Goal: Task Accomplishment & Management: Use online tool/utility

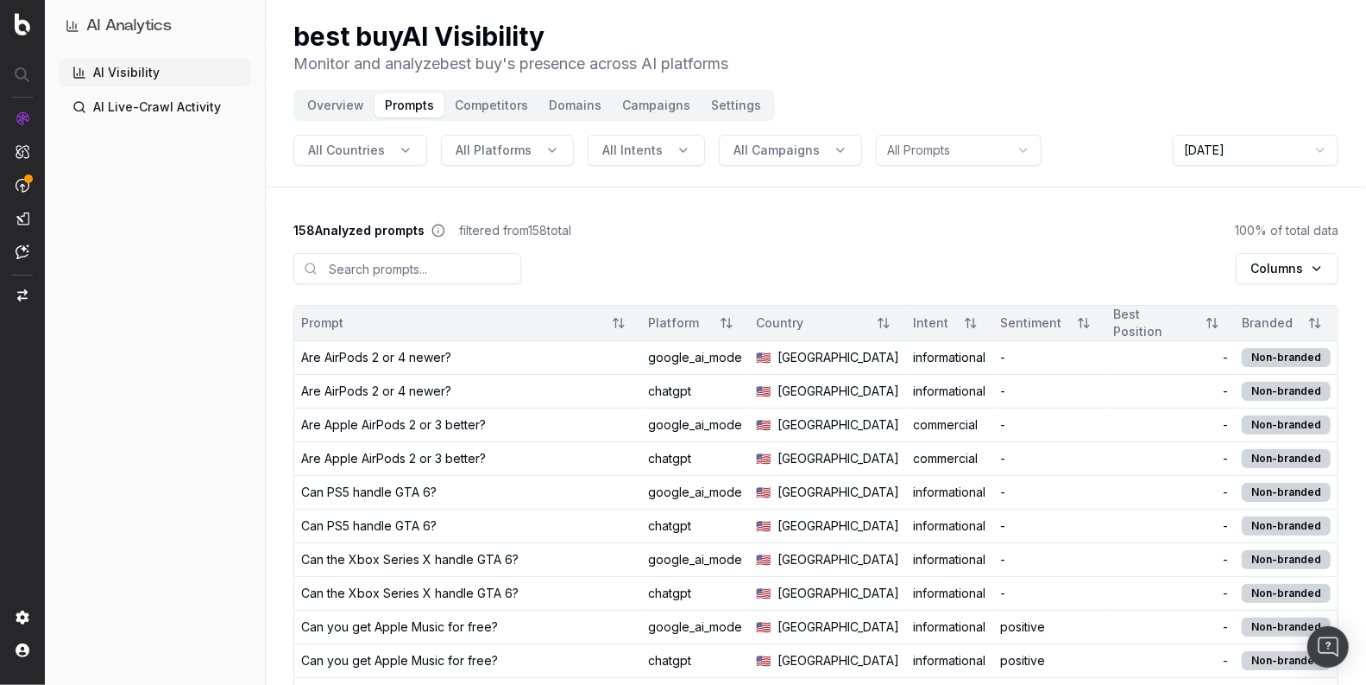
click at [1208, 155] on html "AI Analytics AI Visibility AI Live-Crawl Activity best buy AI Visibility Monito…" at bounding box center [683, 342] width 1366 height 685
click at [401, 363] on div "Are AirPods 2 or 4 newer?" at bounding box center [376, 357] width 150 height 17
click at [1208, 146] on html "AI Analytics AI Visibility AI Live-Crawl Activity best buy AI Visibility Monito…" at bounding box center [683, 342] width 1366 height 685
click at [1072, 230] on html "AI Analytics AI Visibility AI Live-Crawl Activity best buy AI Visibility Monito…" at bounding box center [683, 342] width 1366 height 685
click at [406, 364] on div "Are AirPods 2 or 4 newer?" at bounding box center [376, 357] width 150 height 17
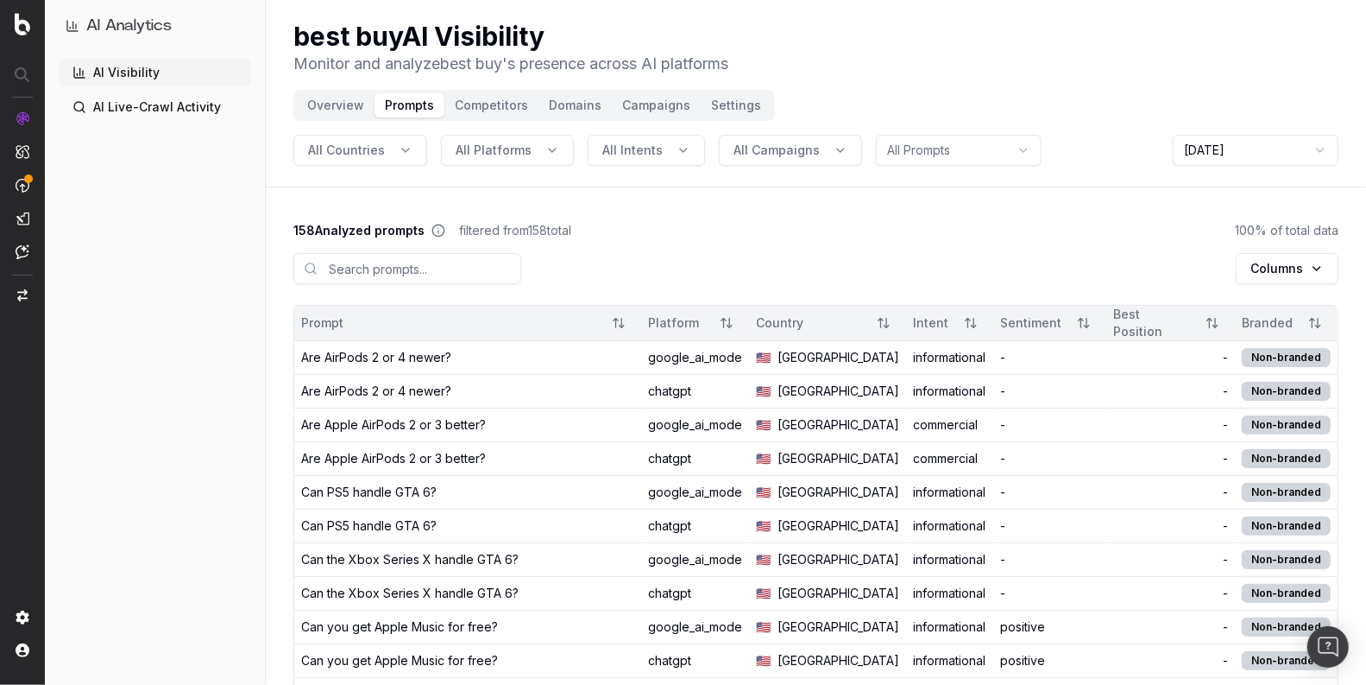
click at [482, 106] on button "Competitors" at bounding box center [492, 105] width 94 height 24
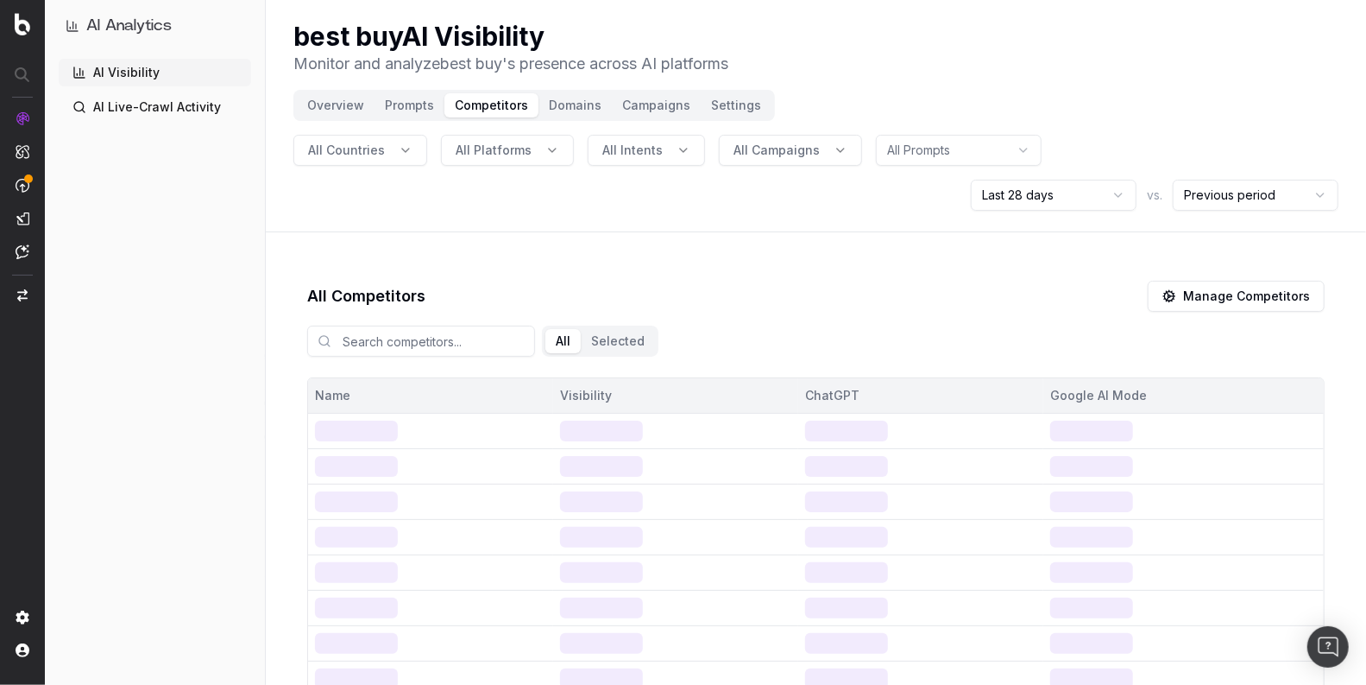
click at [489, 106] on button "Competitors" at bounding box center [492, 105] width 94 height 24
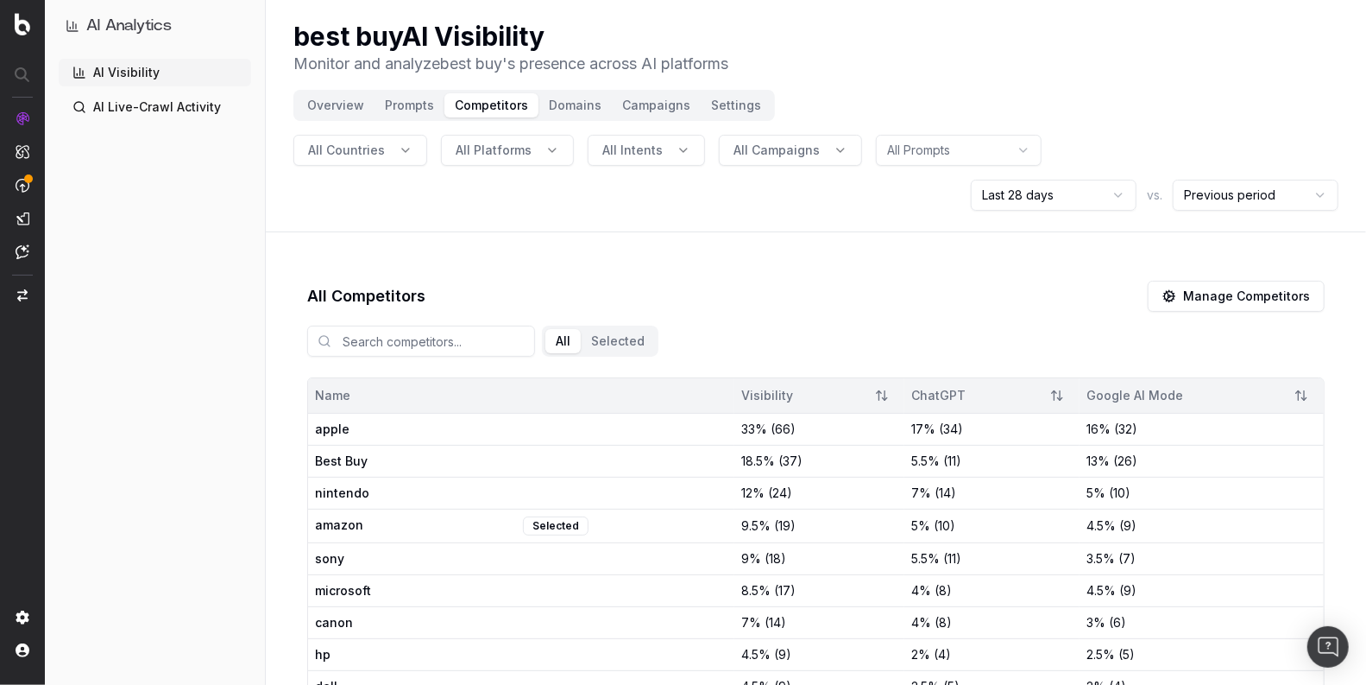
click at [1238, 297] on button "Manage Competitors" at bounding box center [1236, 296] width 177 height 31
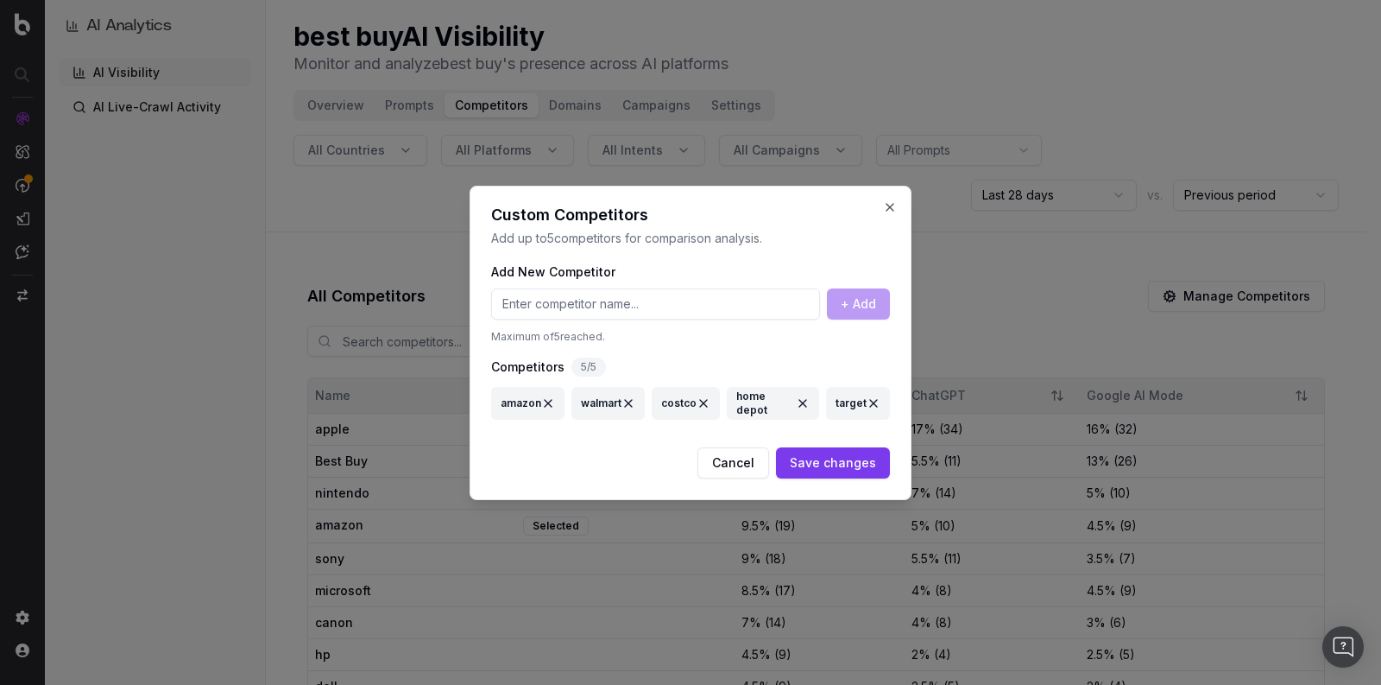
click at [731, 455] on button "Cancel" at bounding box center [733, 462] width 72 height 31
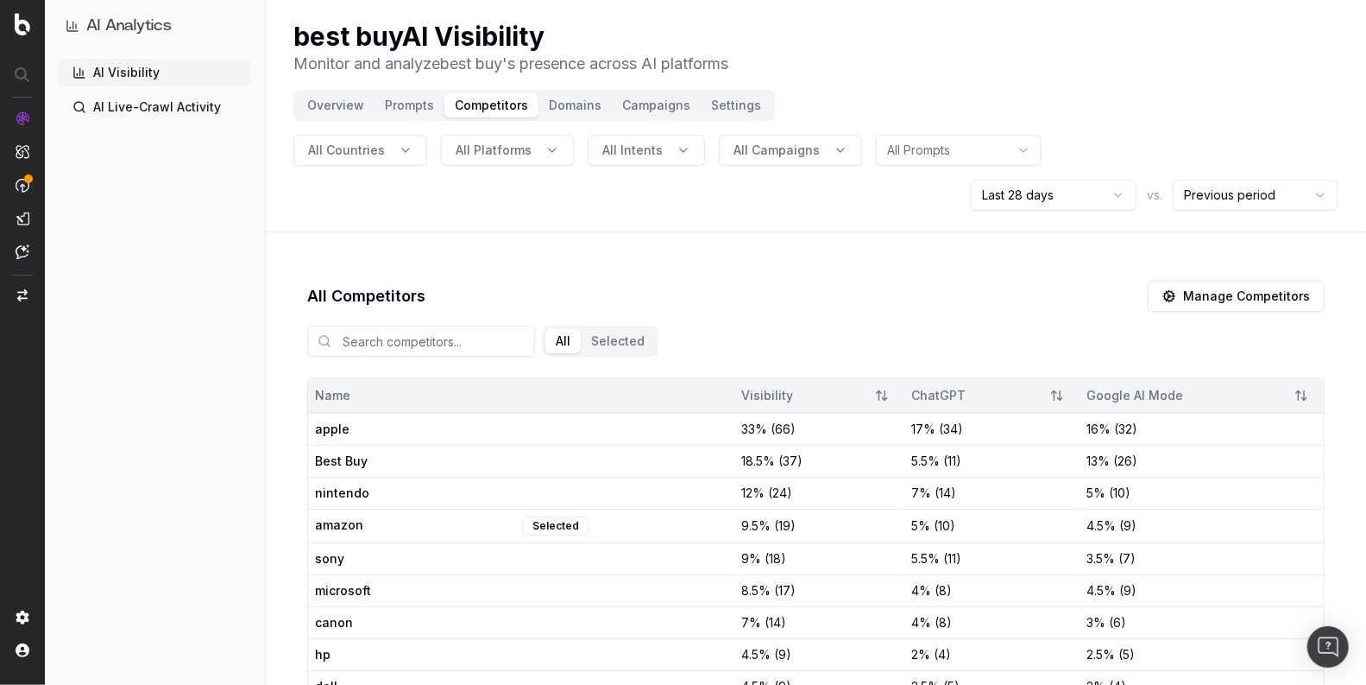
click at [728, 97] on button "Settings" at bounding box center [736, 105] width 71 height 24
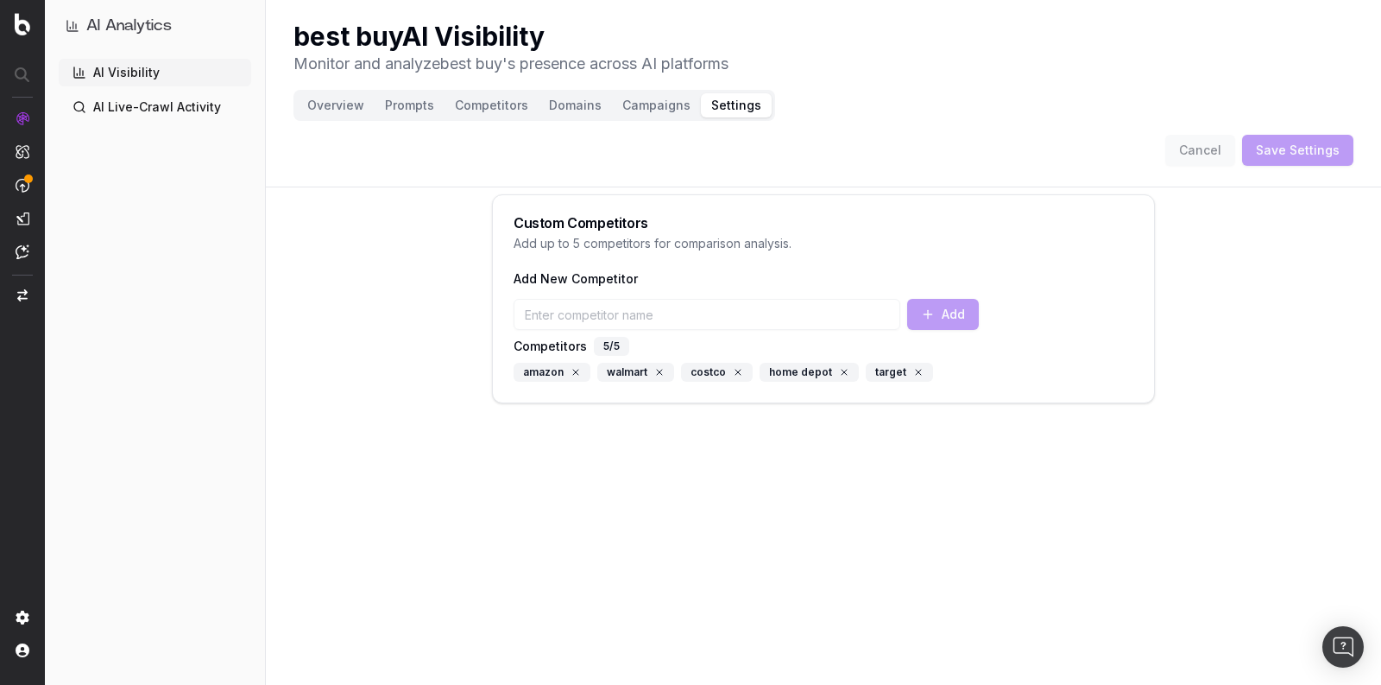
click at [489, 106] on button "Competitors" at bounding box center [492, 105] width 94 height 24
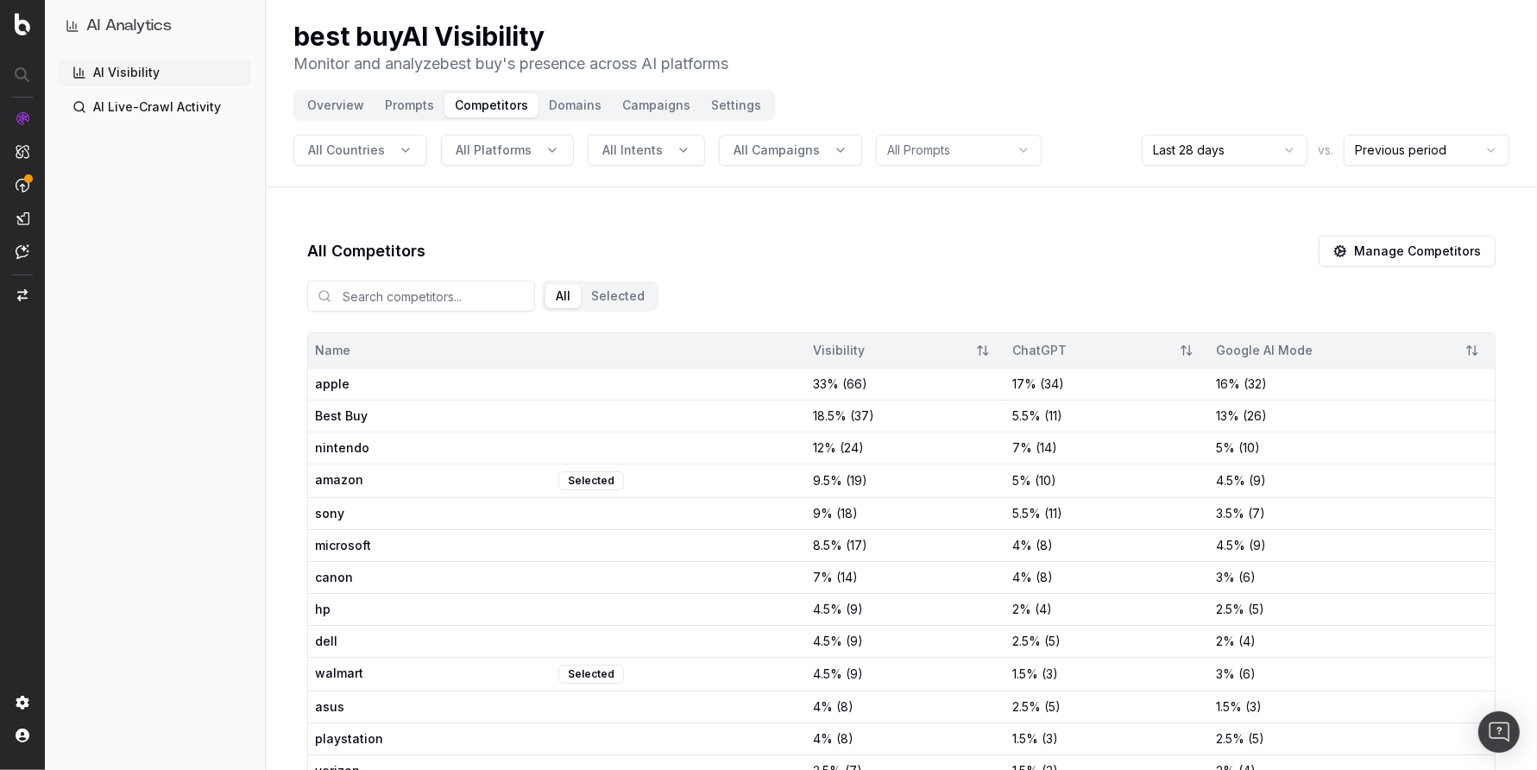
click at [1364, 253] on button "Manage Competitors" at bounding box center [1407, 251] width 177 height 31
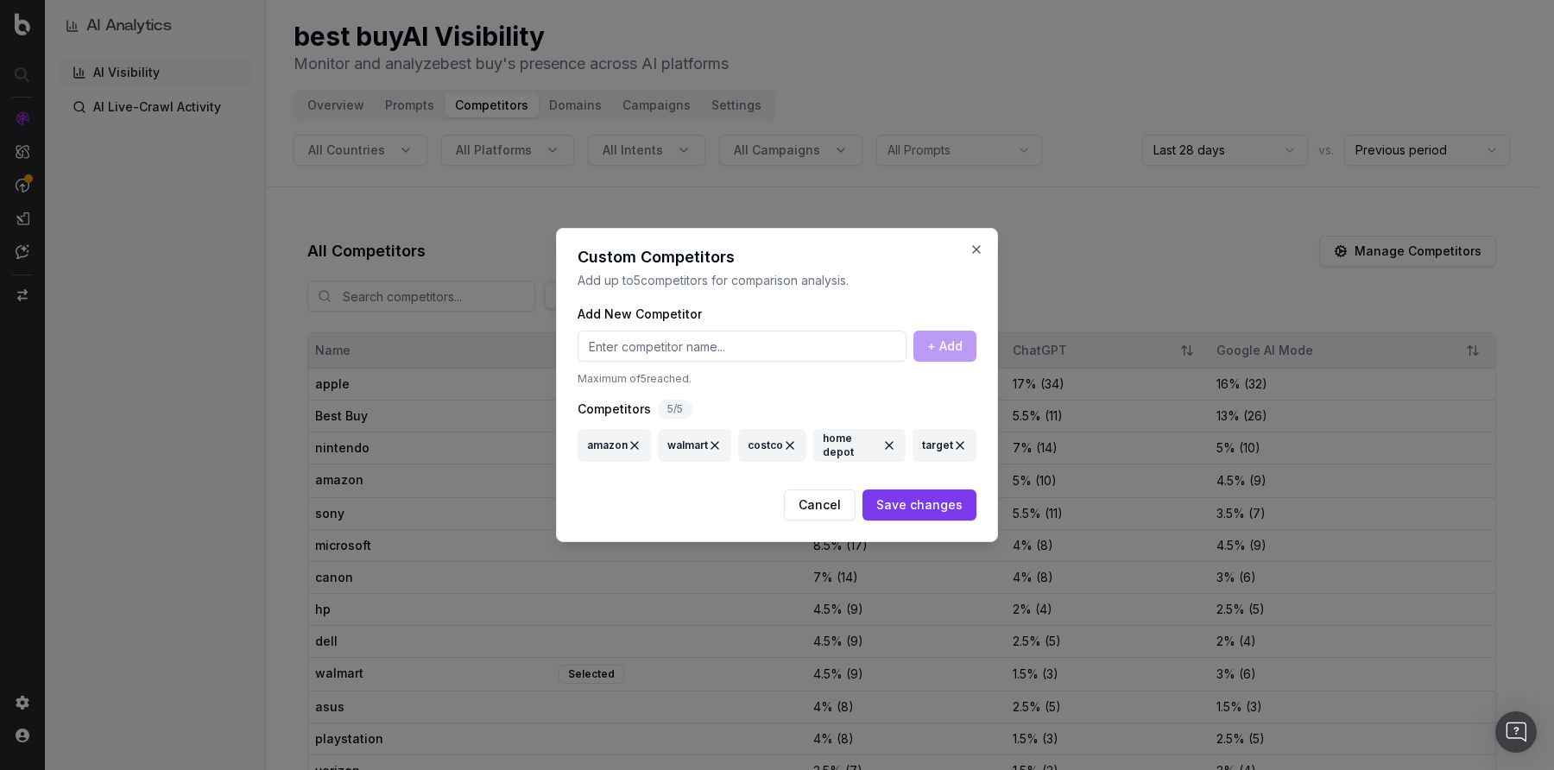
click at [823, 500] on button "Cancel" at bounding box center [820, 504] width 72 height 31
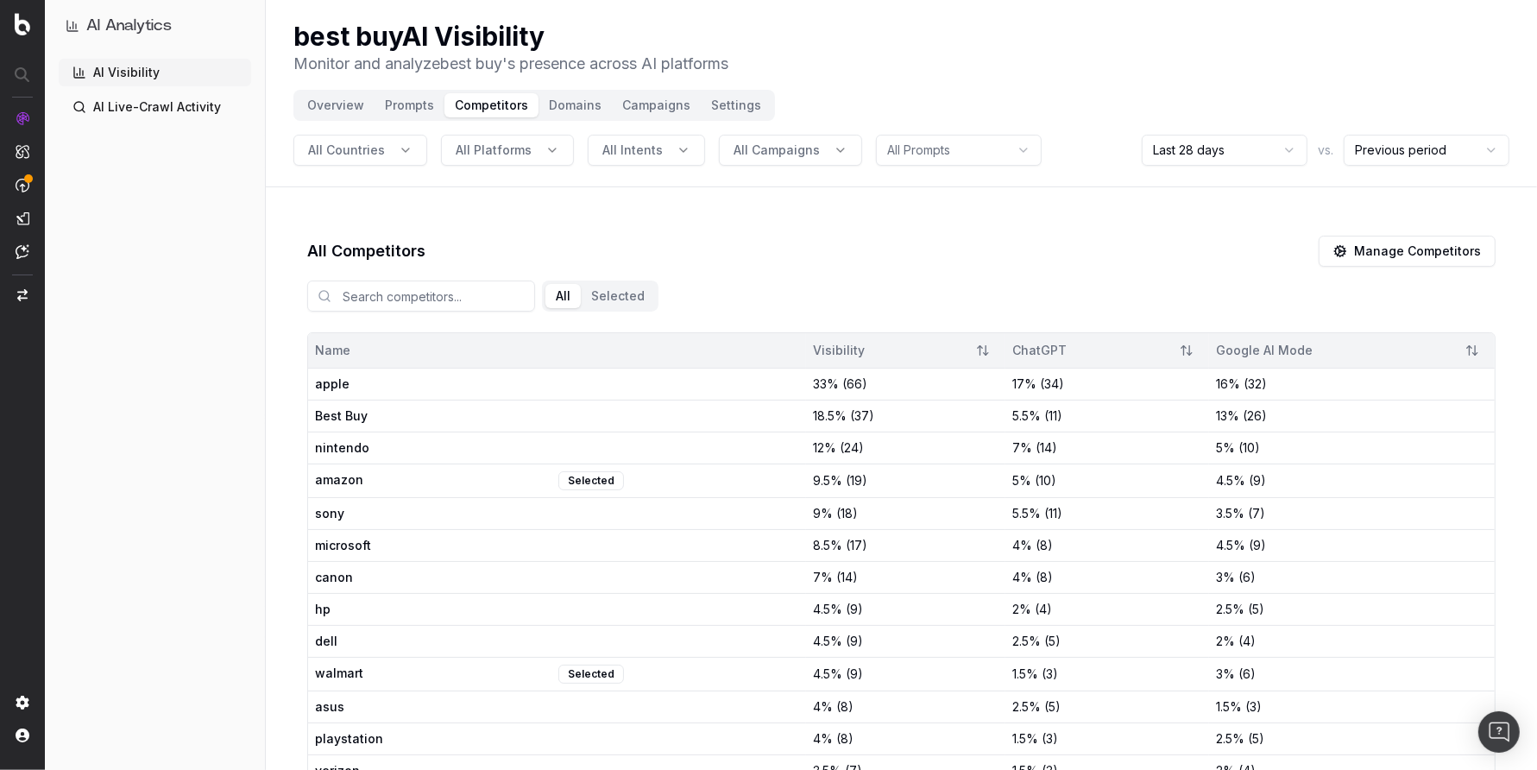
click at [341, 93] on button "Overview" at bounding box center [336, 105] width 78 height 24
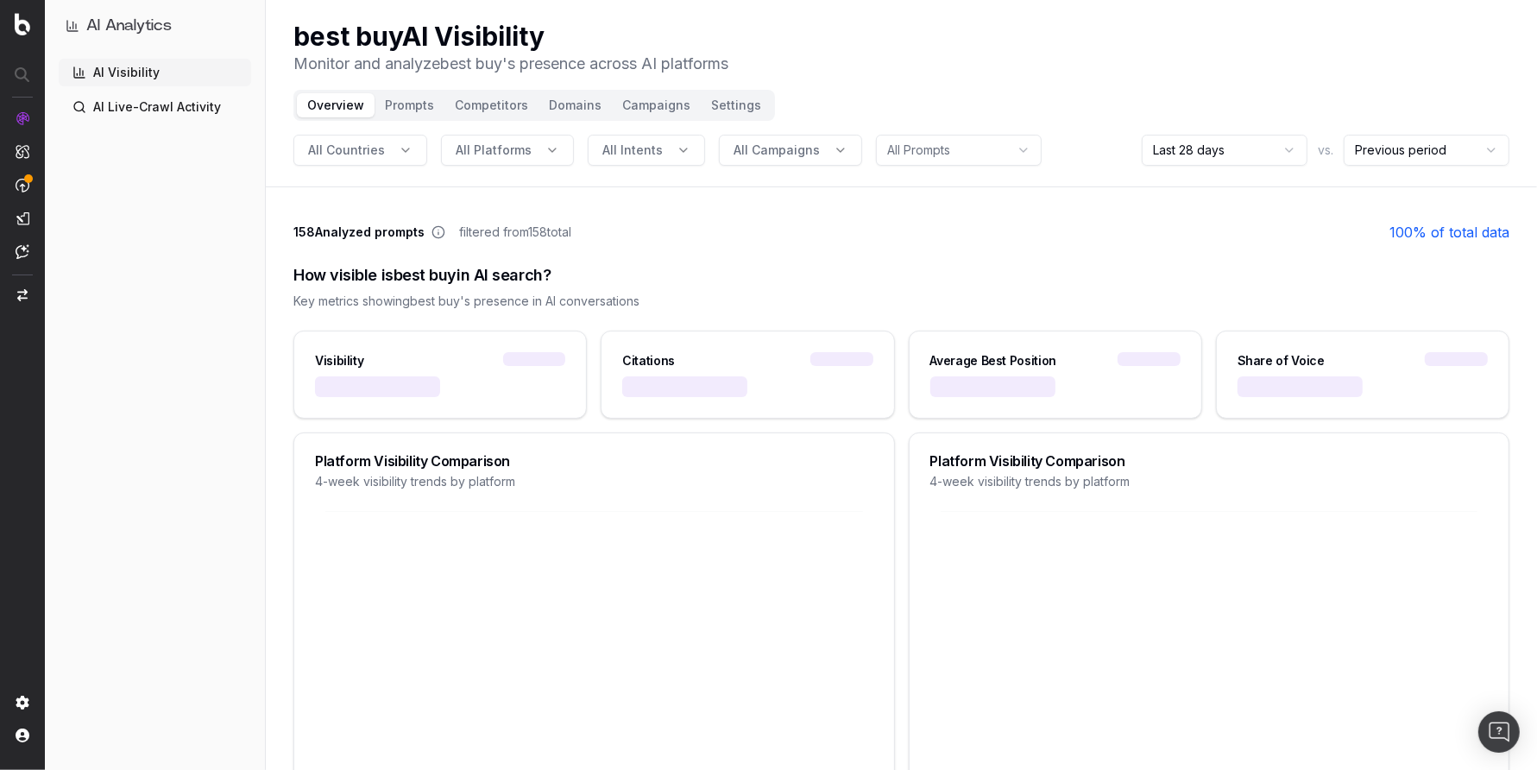
click at [338, 108] on button "Overview" at bounding box center [336, 105] width 78 height 24
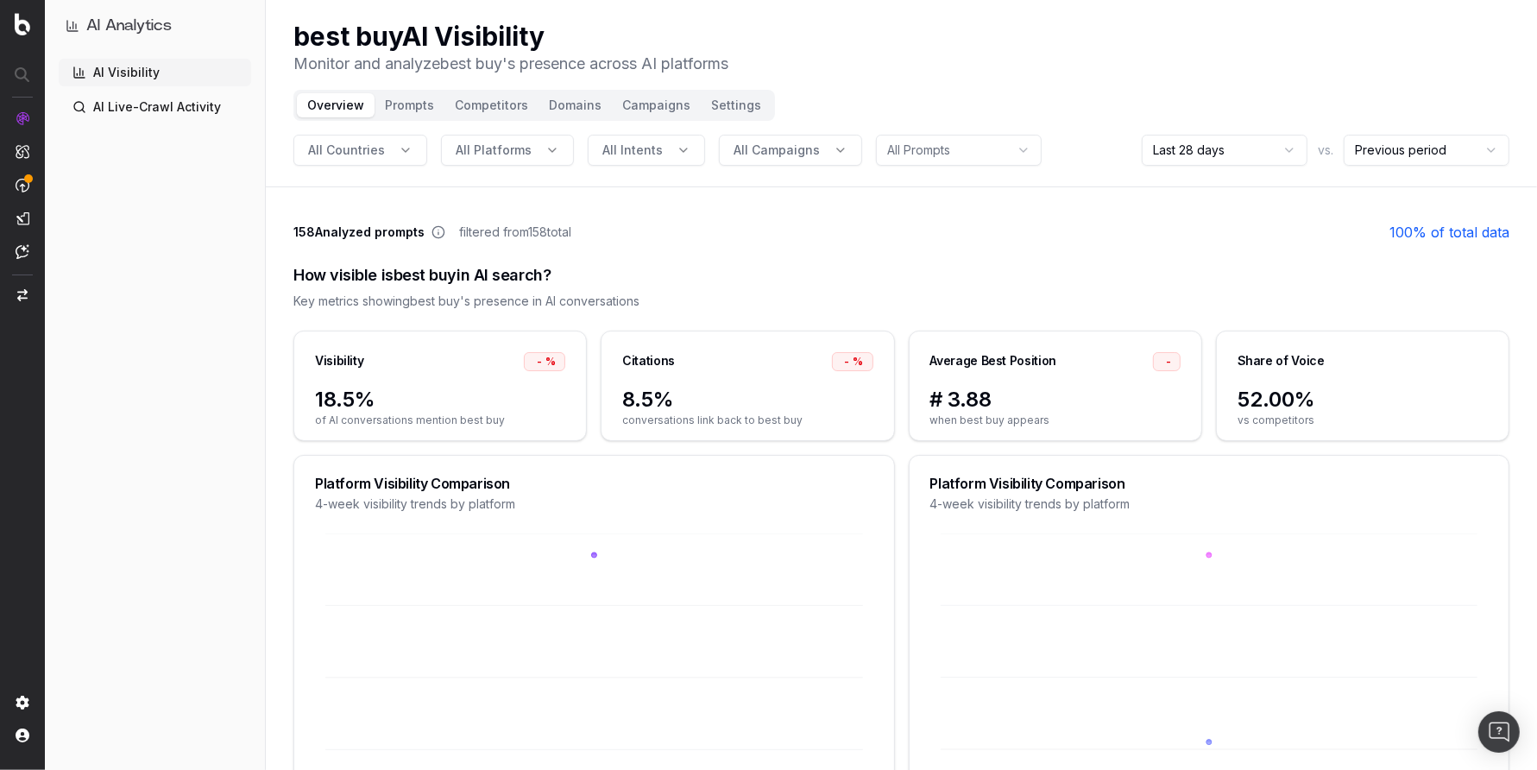
click at [562, 105] on button "Domains" at bounding box center [575, 105] width 73 height 24
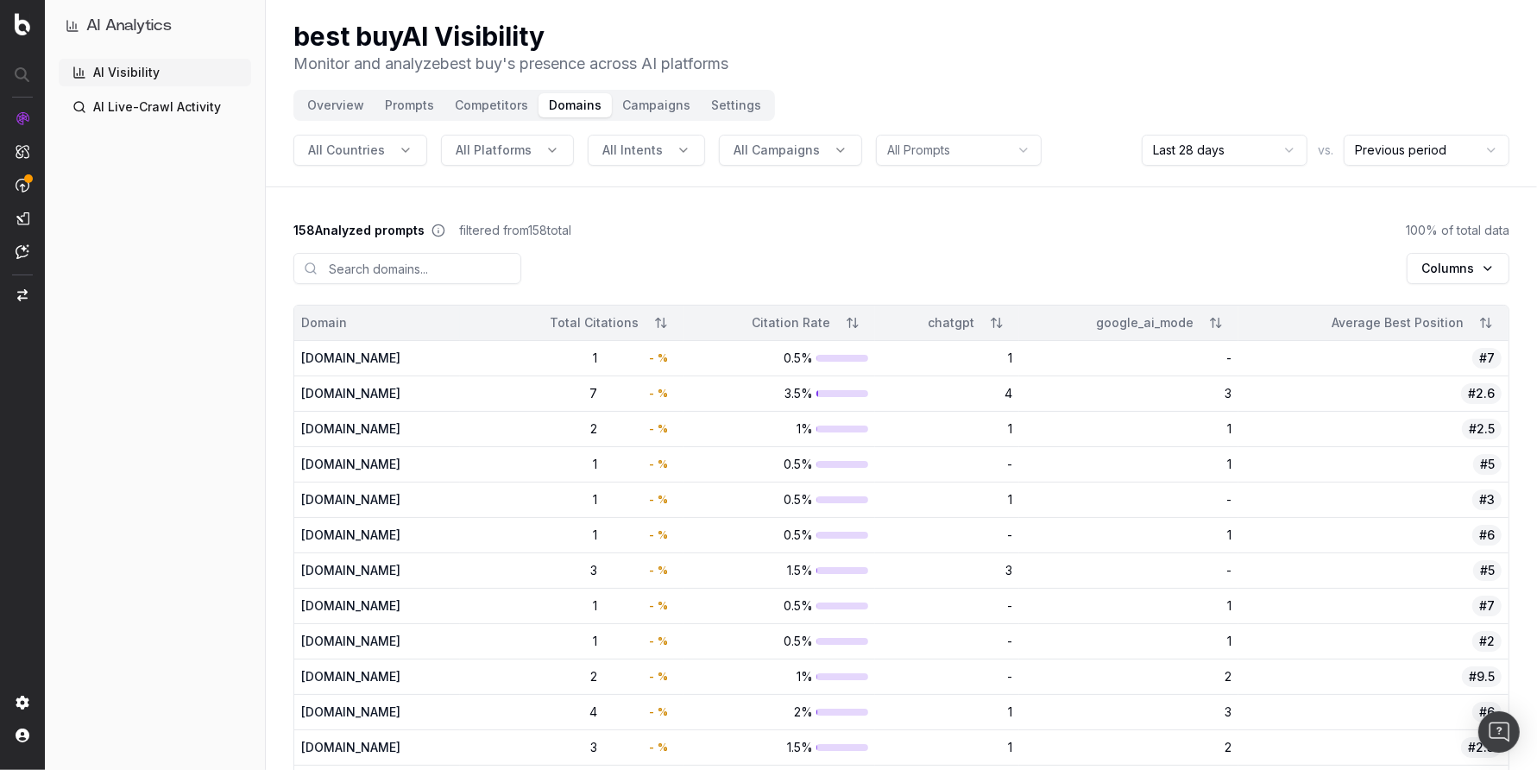
click at [356, 360] on div "9meters.com" at bounding box center [377, 358] width 152 height 17
click at [322, 356] on div "9meters.com" at bounding box center [377, 358] width 152 height 17
click at [356, 394] on div "9to5mac.com" at bounding box center [377, 393] width 152 height 17
click at [350, 431] on div "9to5toys.com" at bounding box center [377, 428] width 152 height 17
click at [365, 537] on div "americanhomewater.com" at bounding box center [377, 535] width 152 height 17
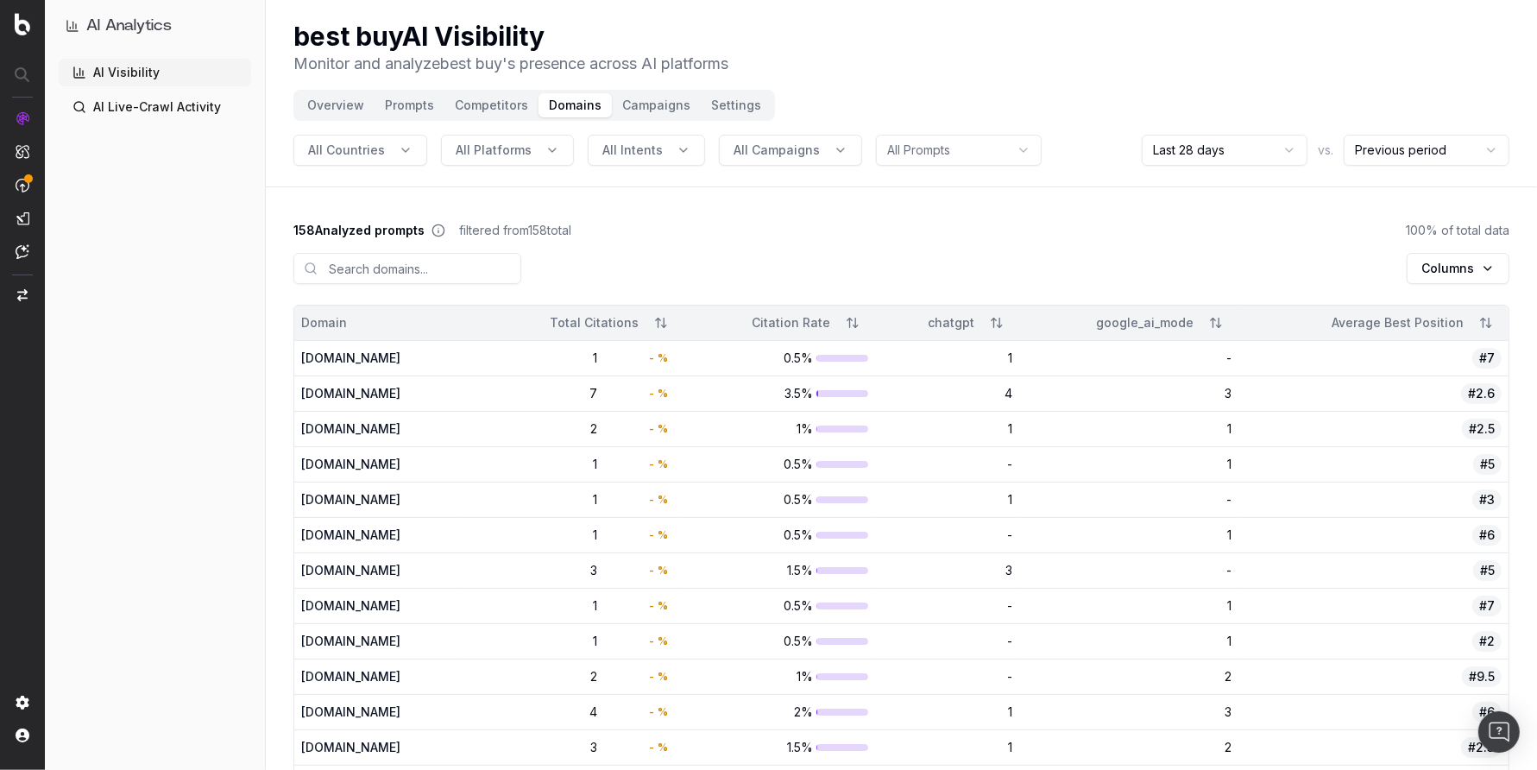
click at [597, 530] on div "1" at bounding box center [568, 535] width 59 height 17
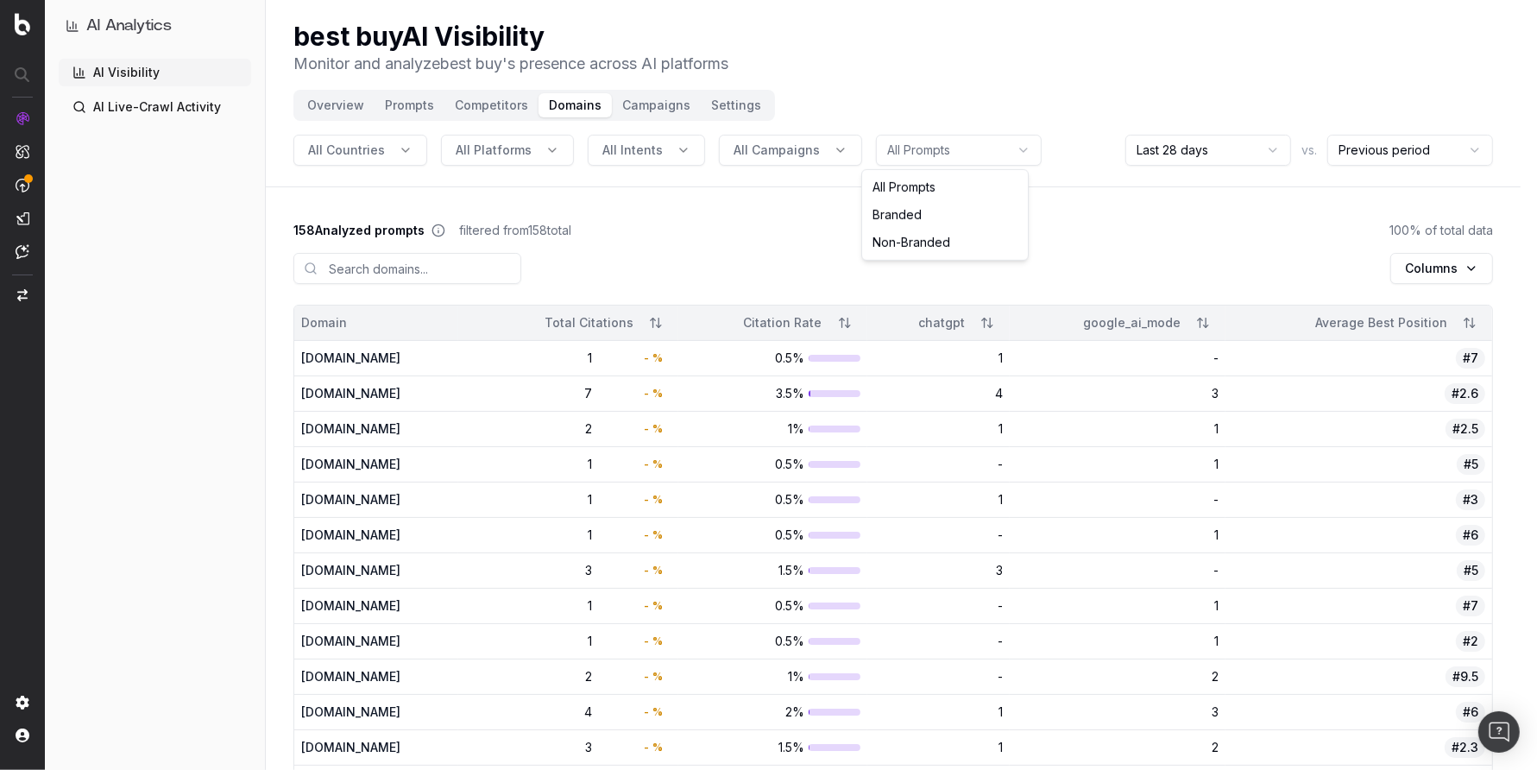
click at [897, 155] on html "AI Analytics AI Visibility AI Live-Crawl Activity best buy AI Visibility Monito…" at bounding box center [768, 385] width 1537 height 770
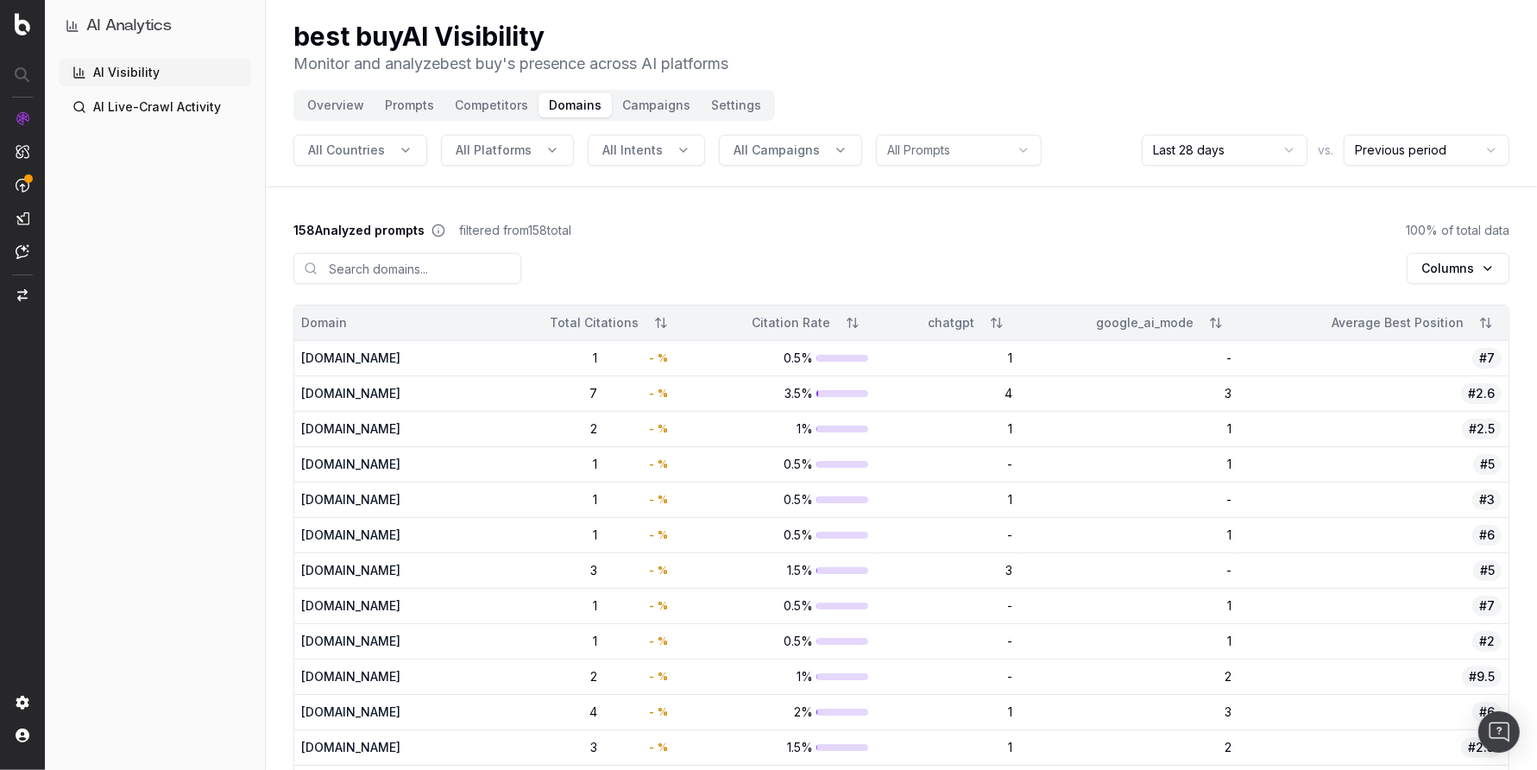
click at [1101, 199] on html "AI Analytics AI Visibility AI Live-Crawl Activity best buy AI Visibility Monito…" at bounding box center [768, 385] width 1537 height 770
click at [644, 106] on button "Campaigns" at bounding box center [656, 105] width 89 height 24
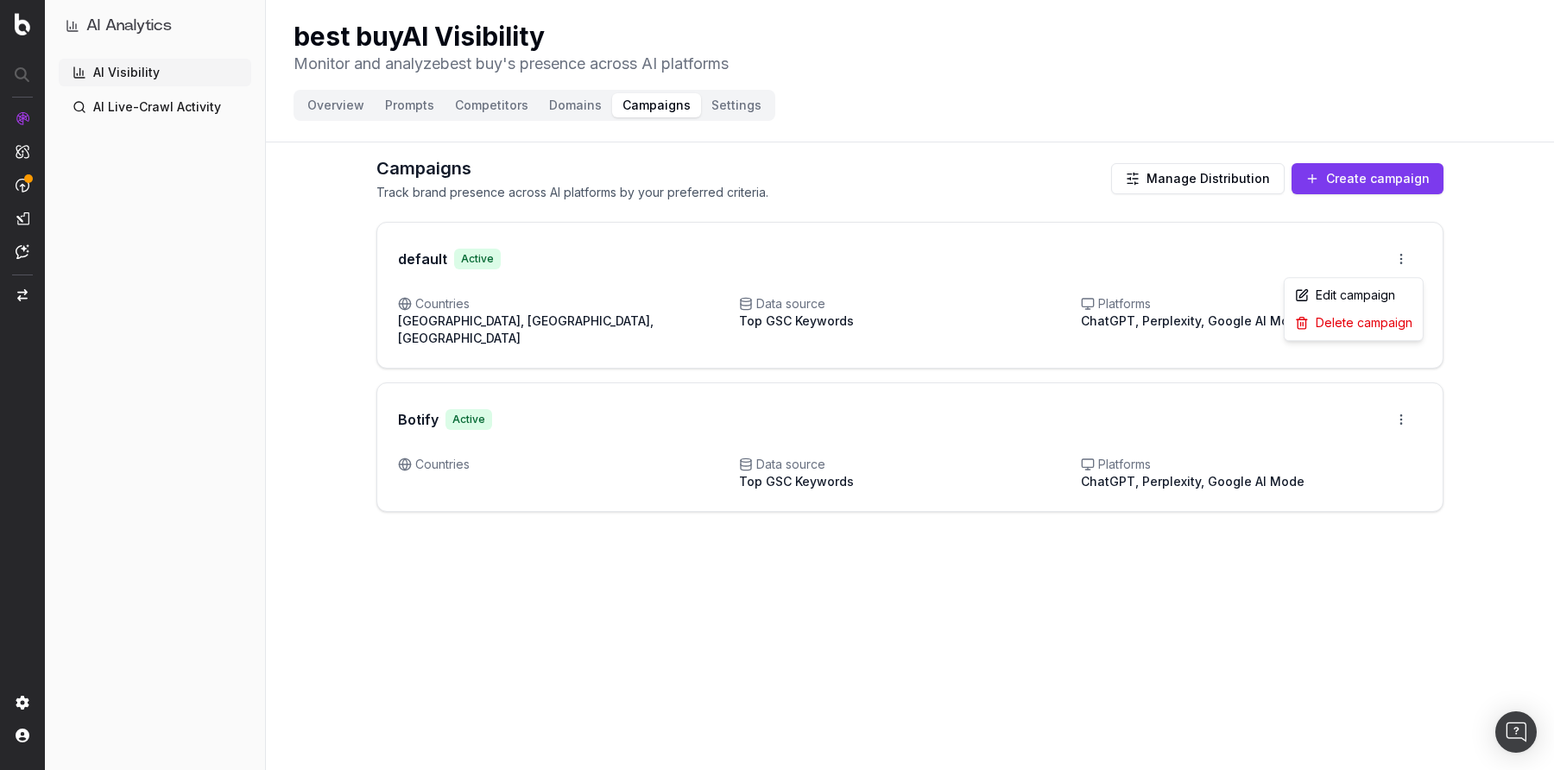
click at [1380, 257] on html "AI Analytics AI Visibility AI Live-Crawl Activity best buy AI Visibility Monito…" at bounding box center [777, 385] width 1554 height 770
click at [1372, 297] on div "Edit campaign" at bounding box center [1353, 295] width 131 height 28
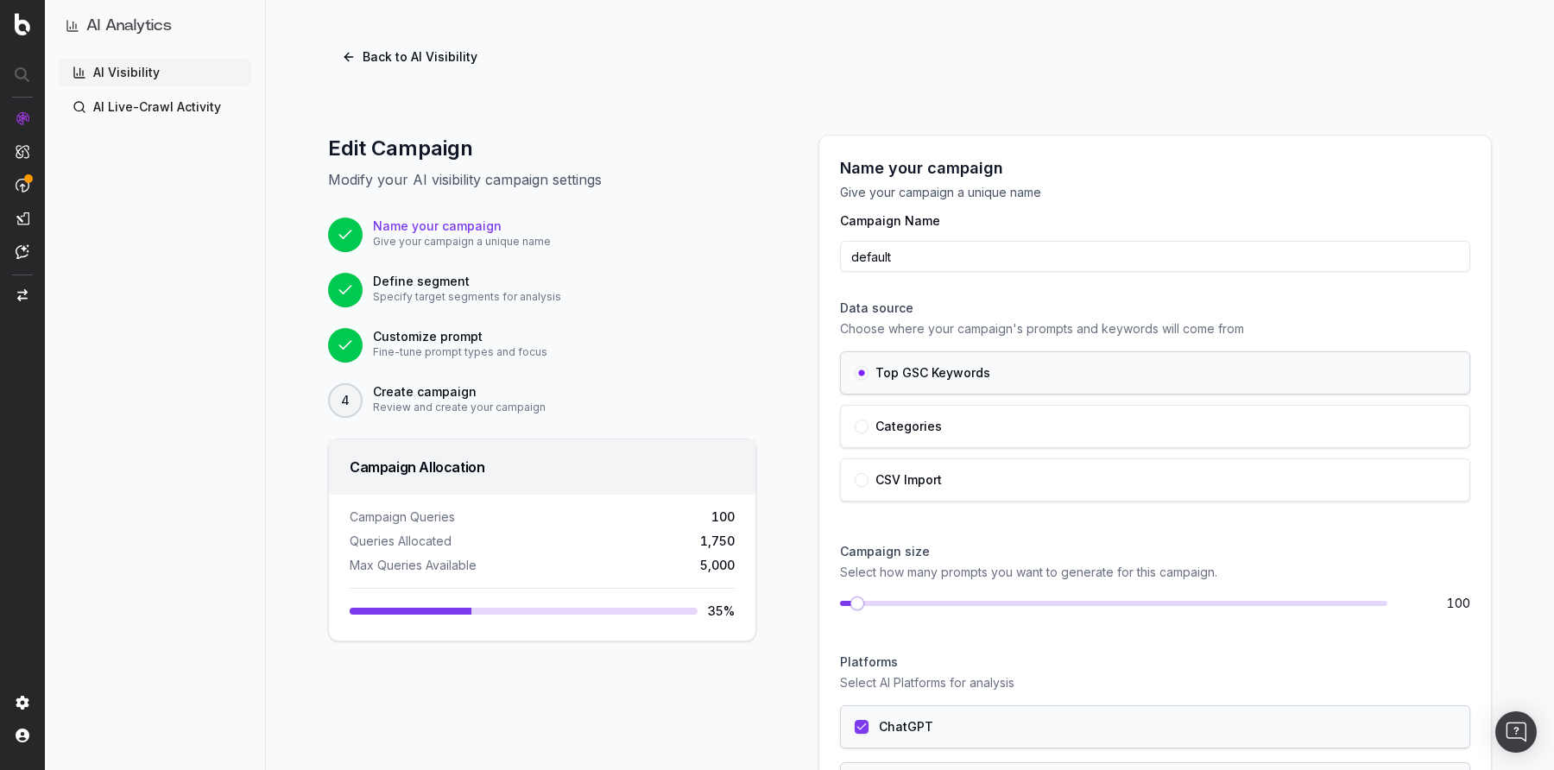
click at [987, 426] on div "Categories" at bounding box center [1155, 427] width 601 height 14
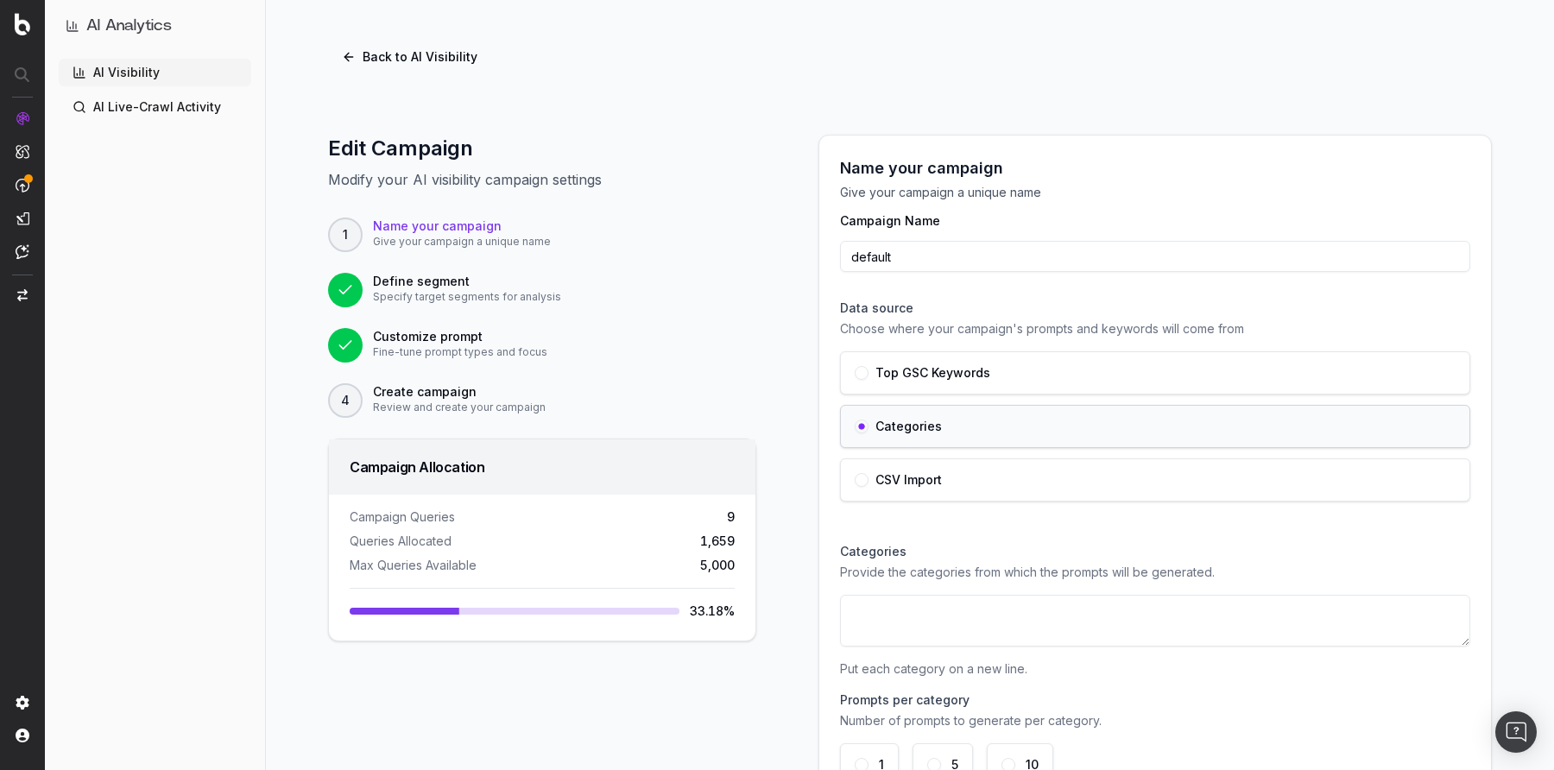
click at [923, 480] on label "CSV Import" at bounding box center [908, 480] width 66 height 12
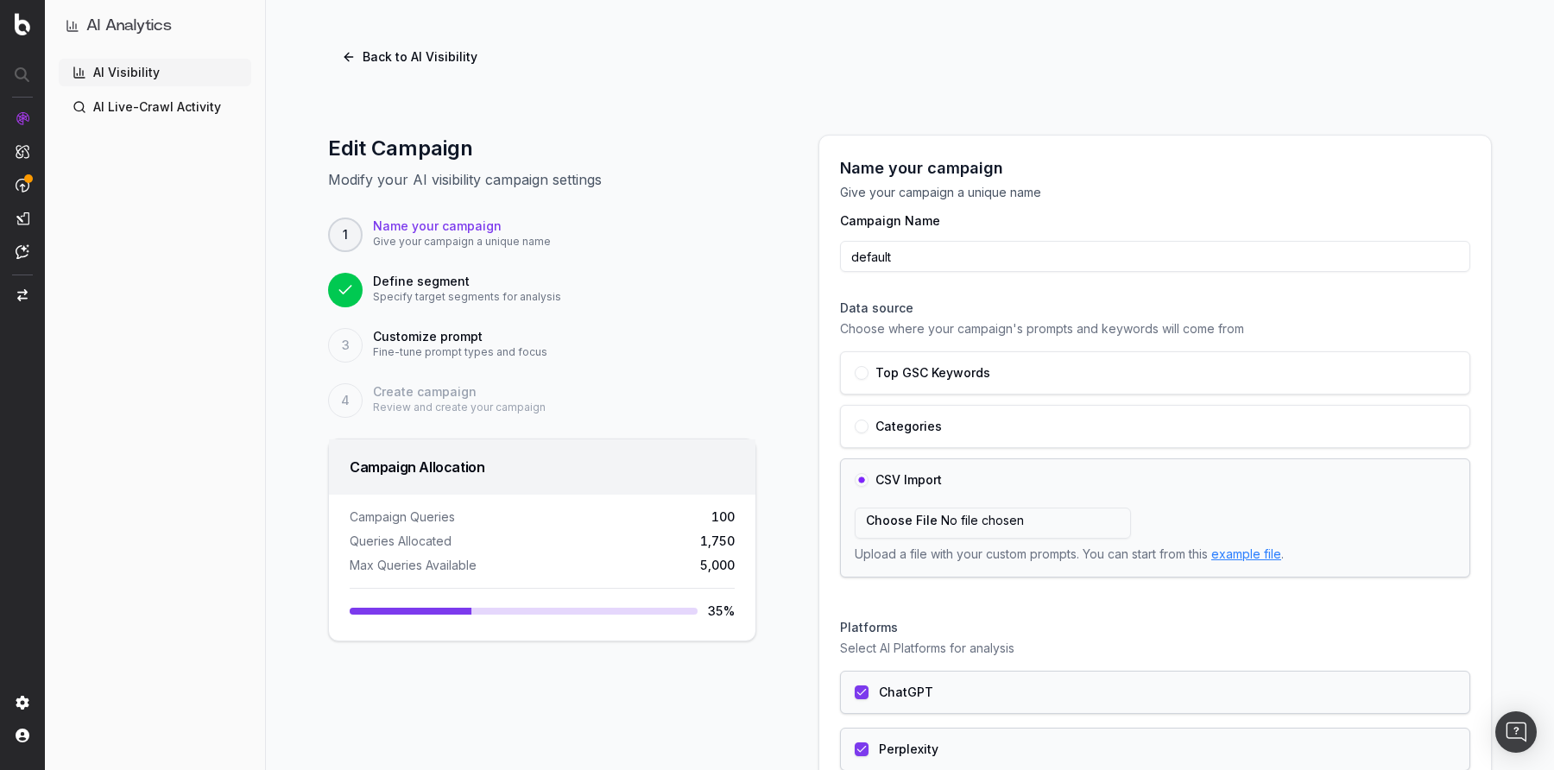
click at [924, 374] on label "Top GSC Keywords" at bounding box center [932, 373] width 115 height 12
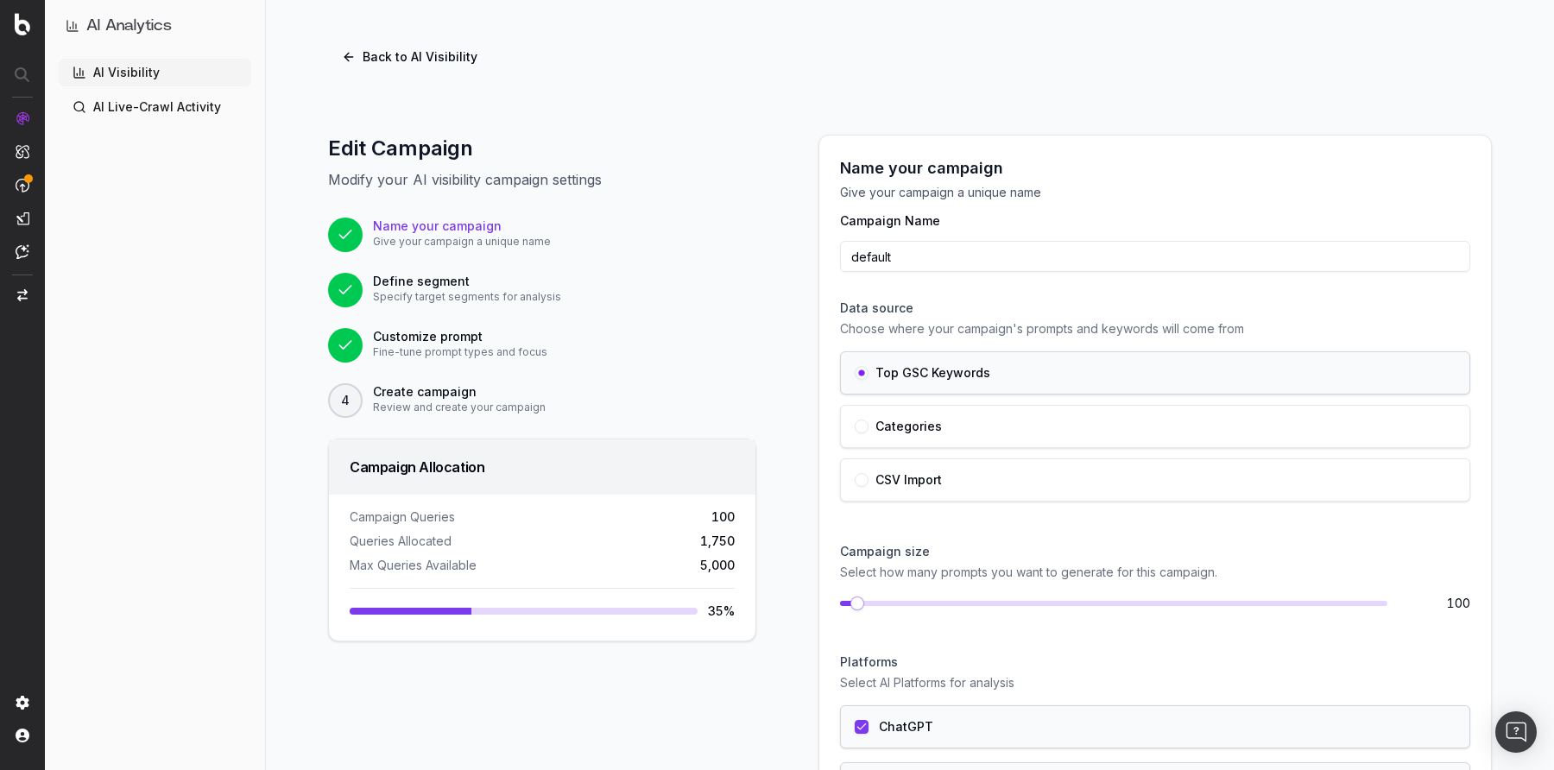
click at [407, 62] on button "Back to AI Visibility" at bounding box center [409, 56] width 163 height 31
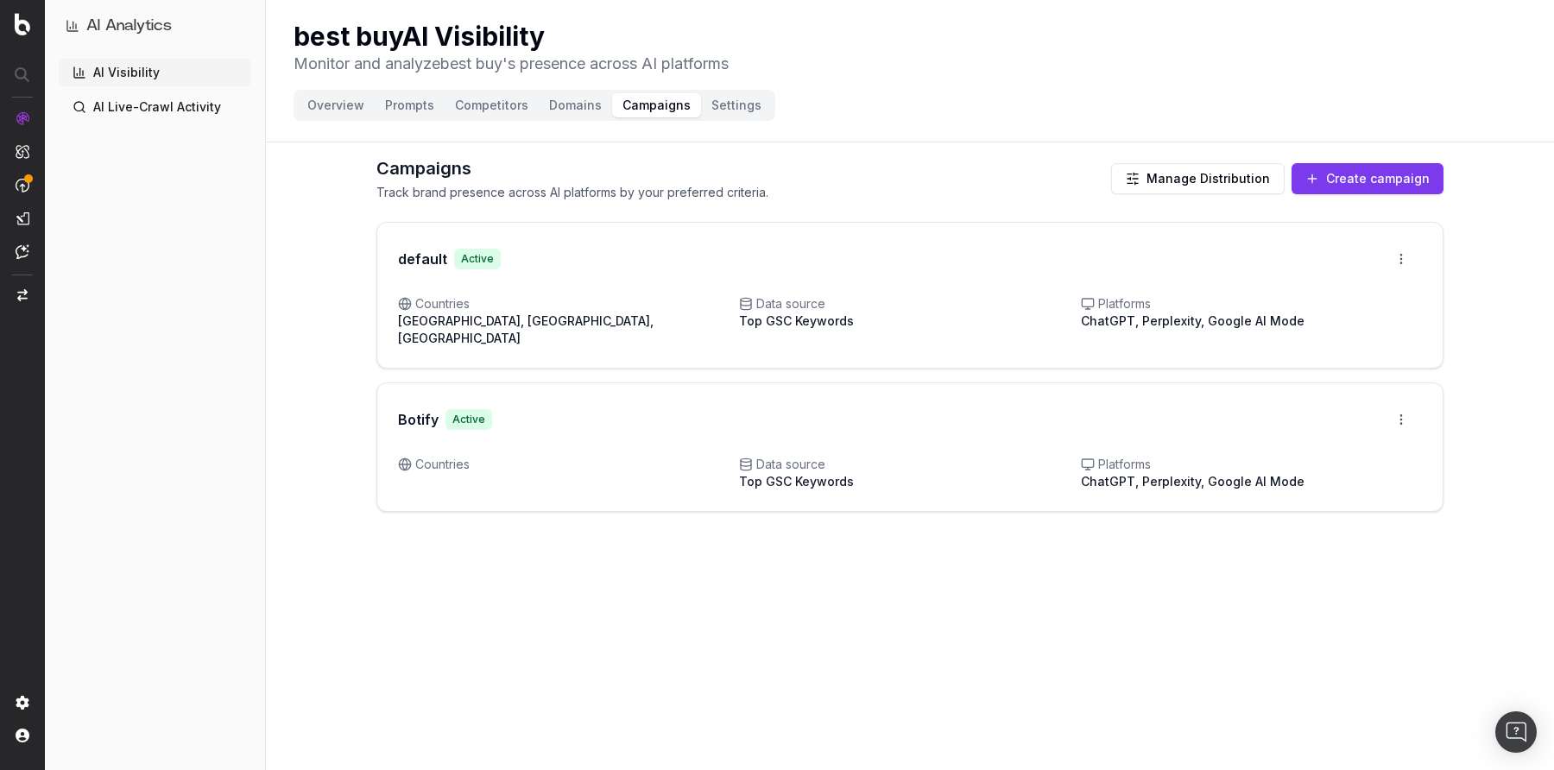
click at [1372, 175] on button "Create campaign" at bounding box center [1367, 178] width 152 height 31
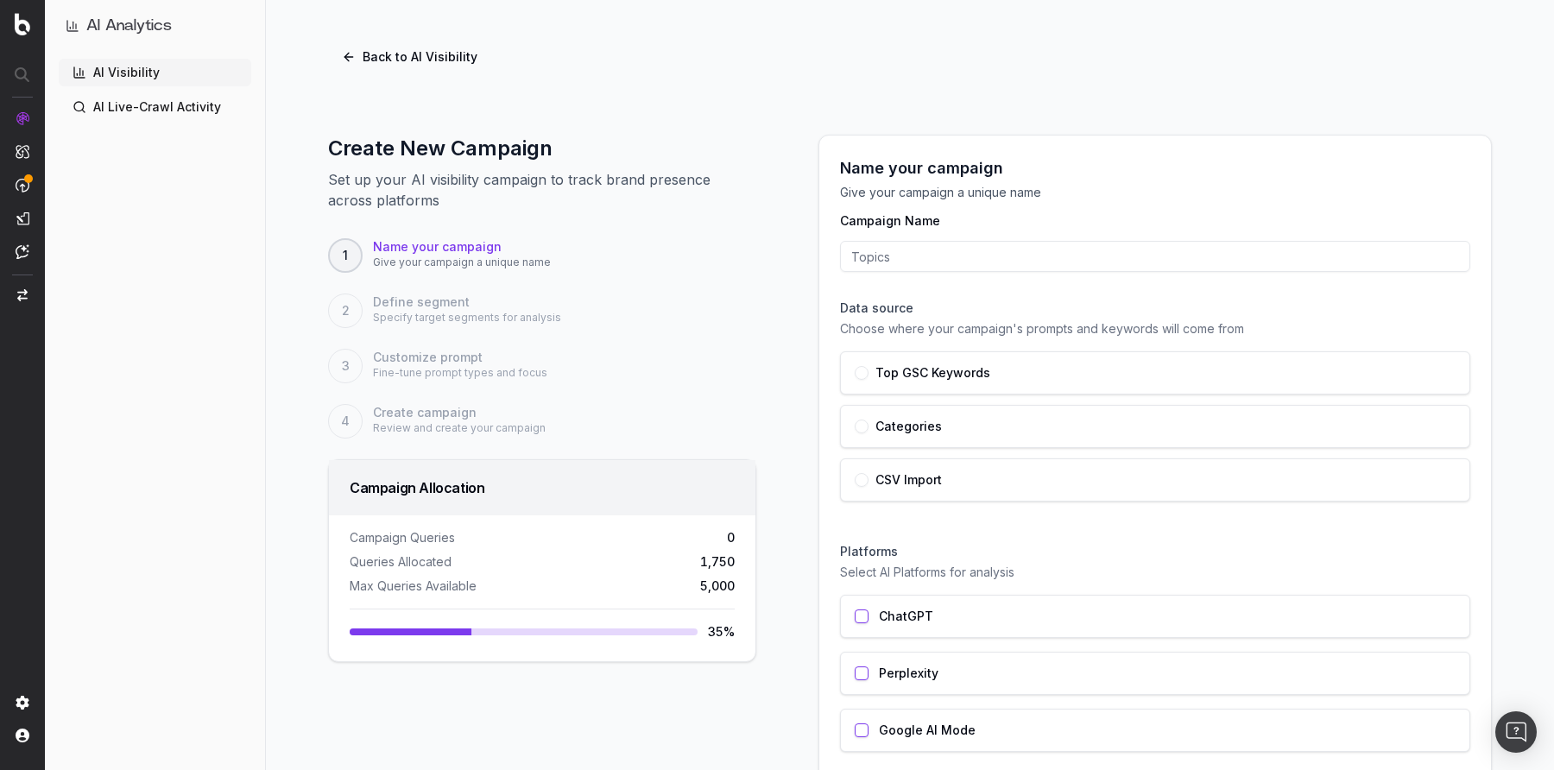
click at [855, 424] on button "button" at bounding box center [862, 427] width 14 height 14
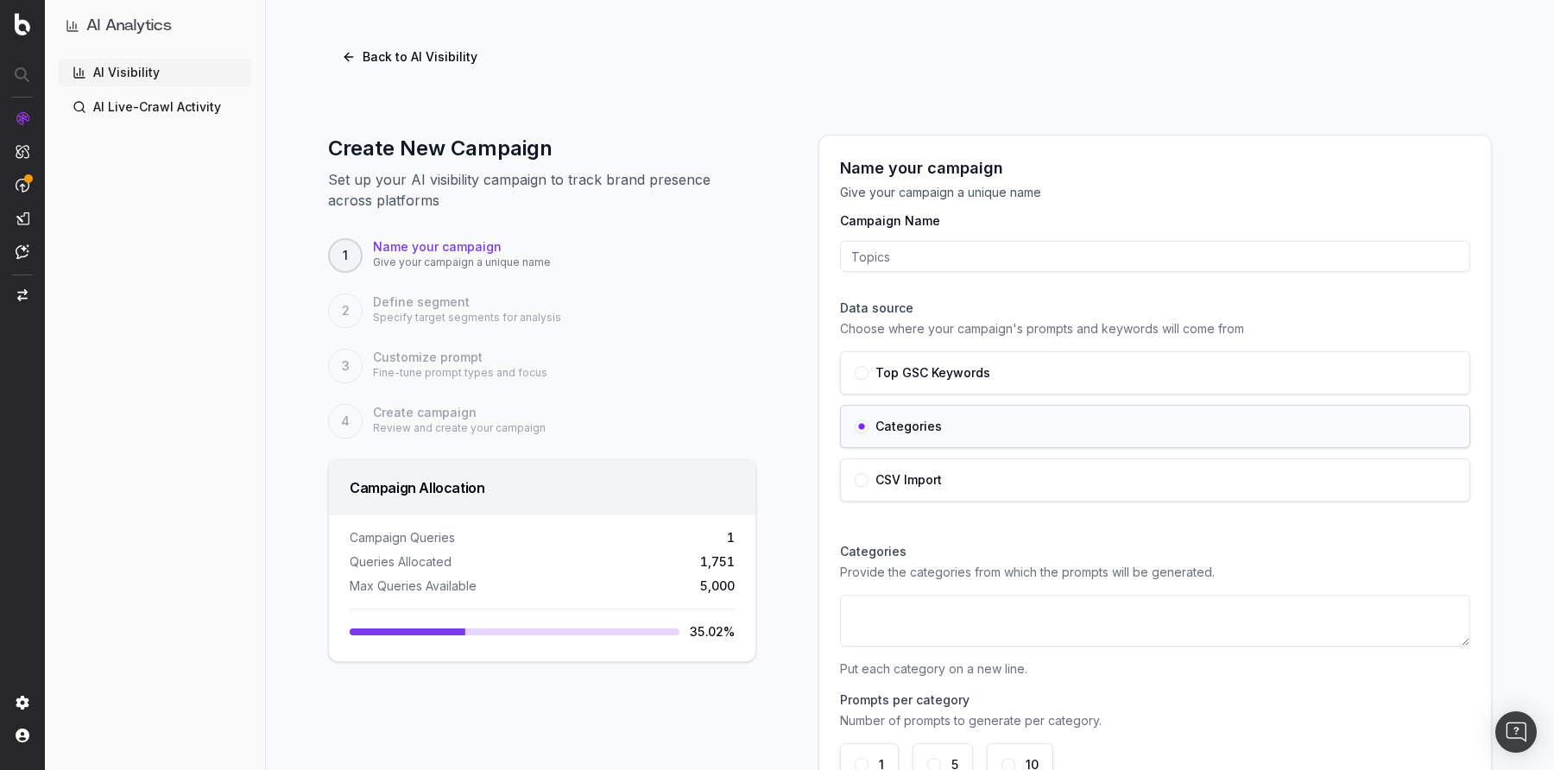
click at [856, 363] on div "Top GSC Keywords" at bounding box center [1155, 372] width 630 height 43
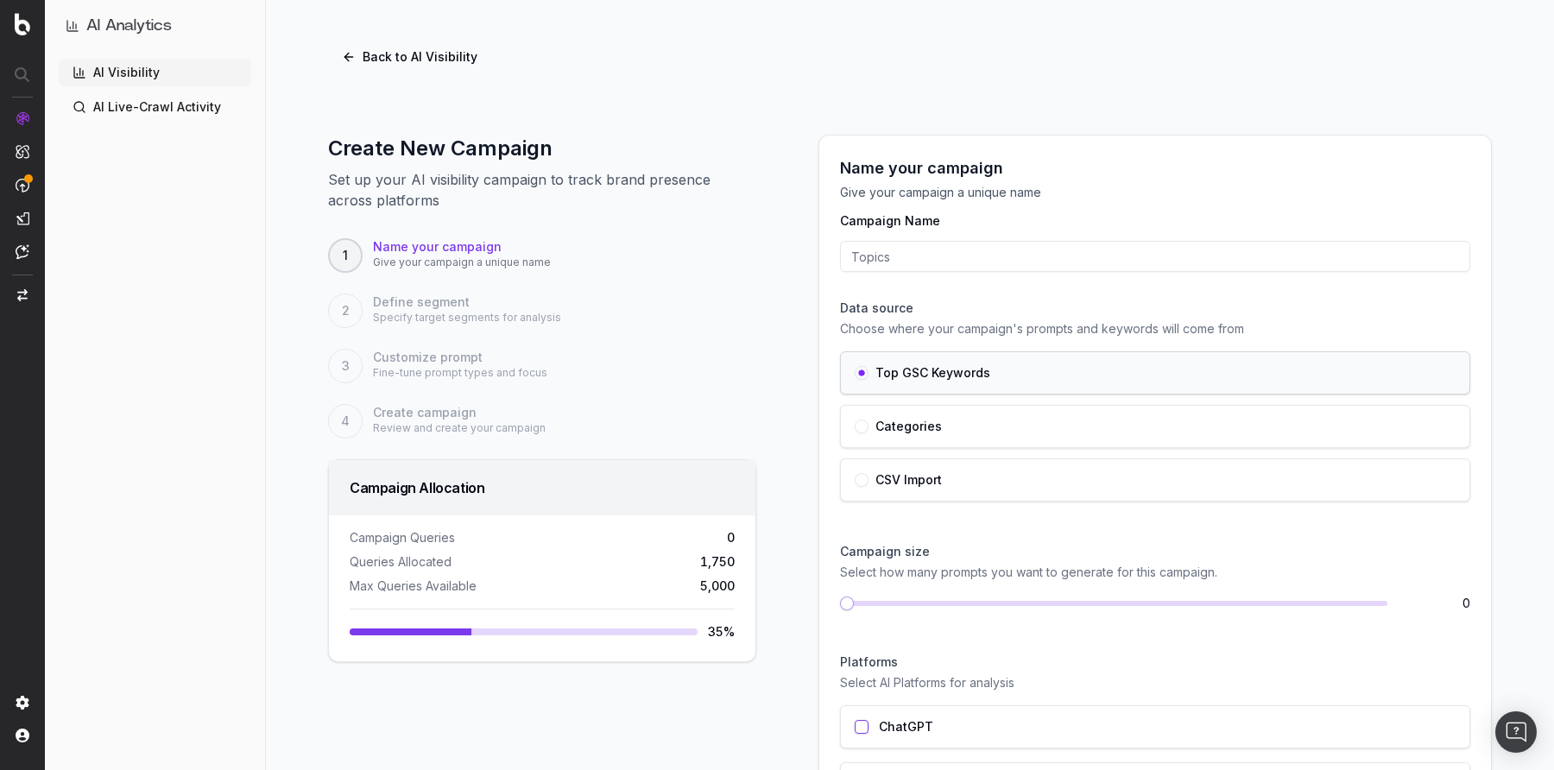
click at [856, 478] on button "button" at bounding box center [862, 480] width 14 height 14
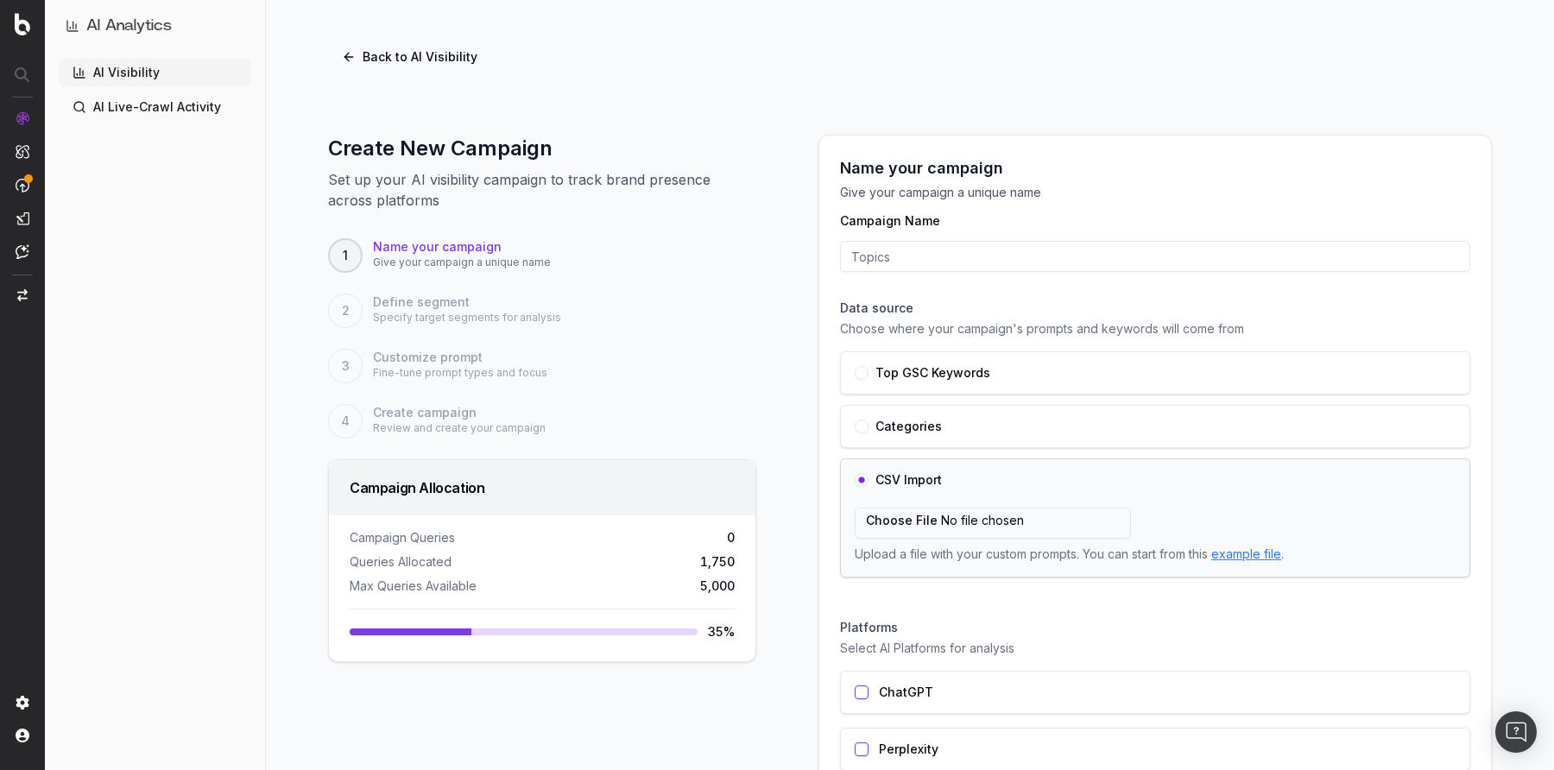
click at [855, 422] on button "button" at bounding box center [862, 427] width 14 height 14
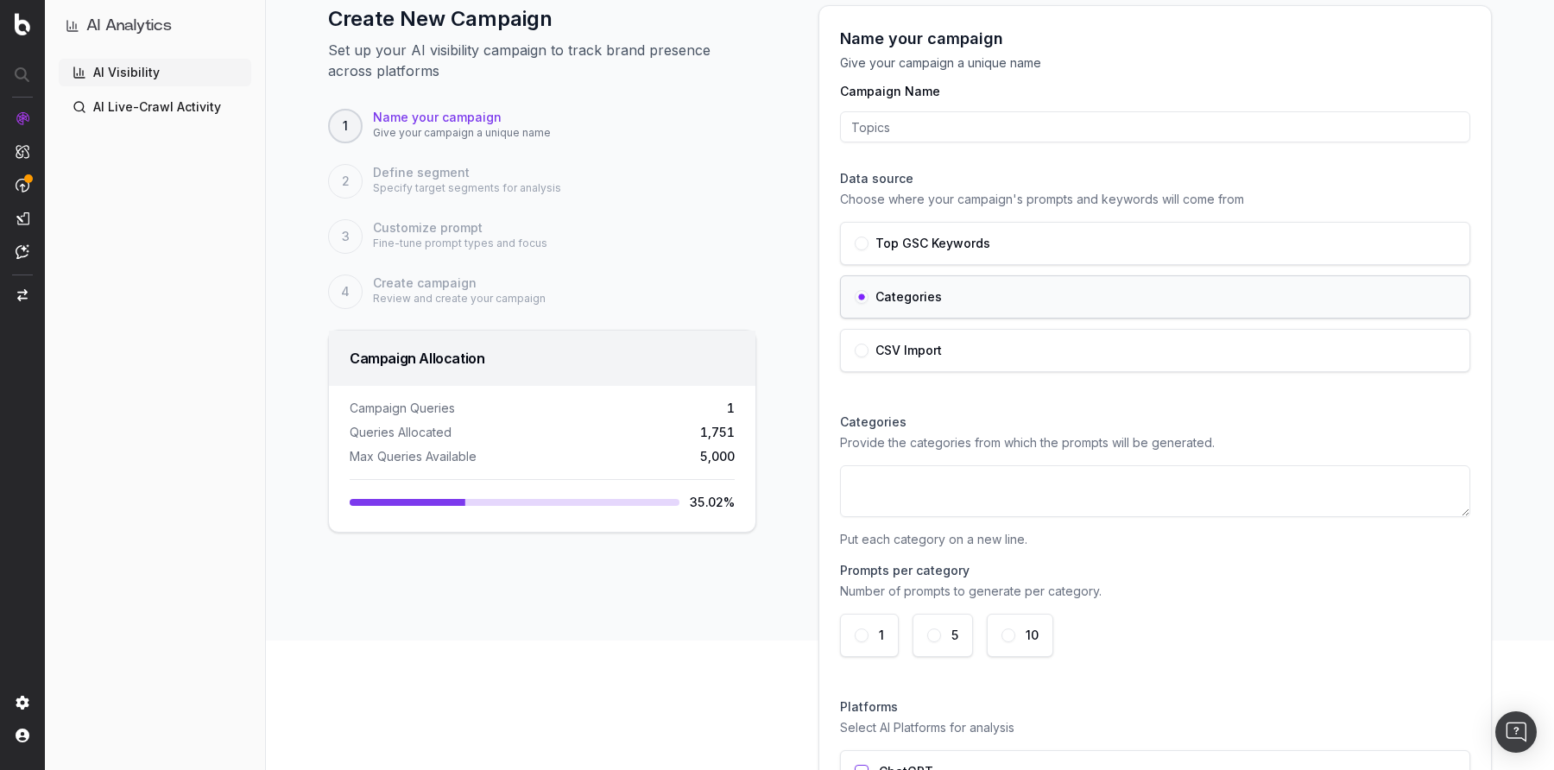
scroll to position [148, 0]
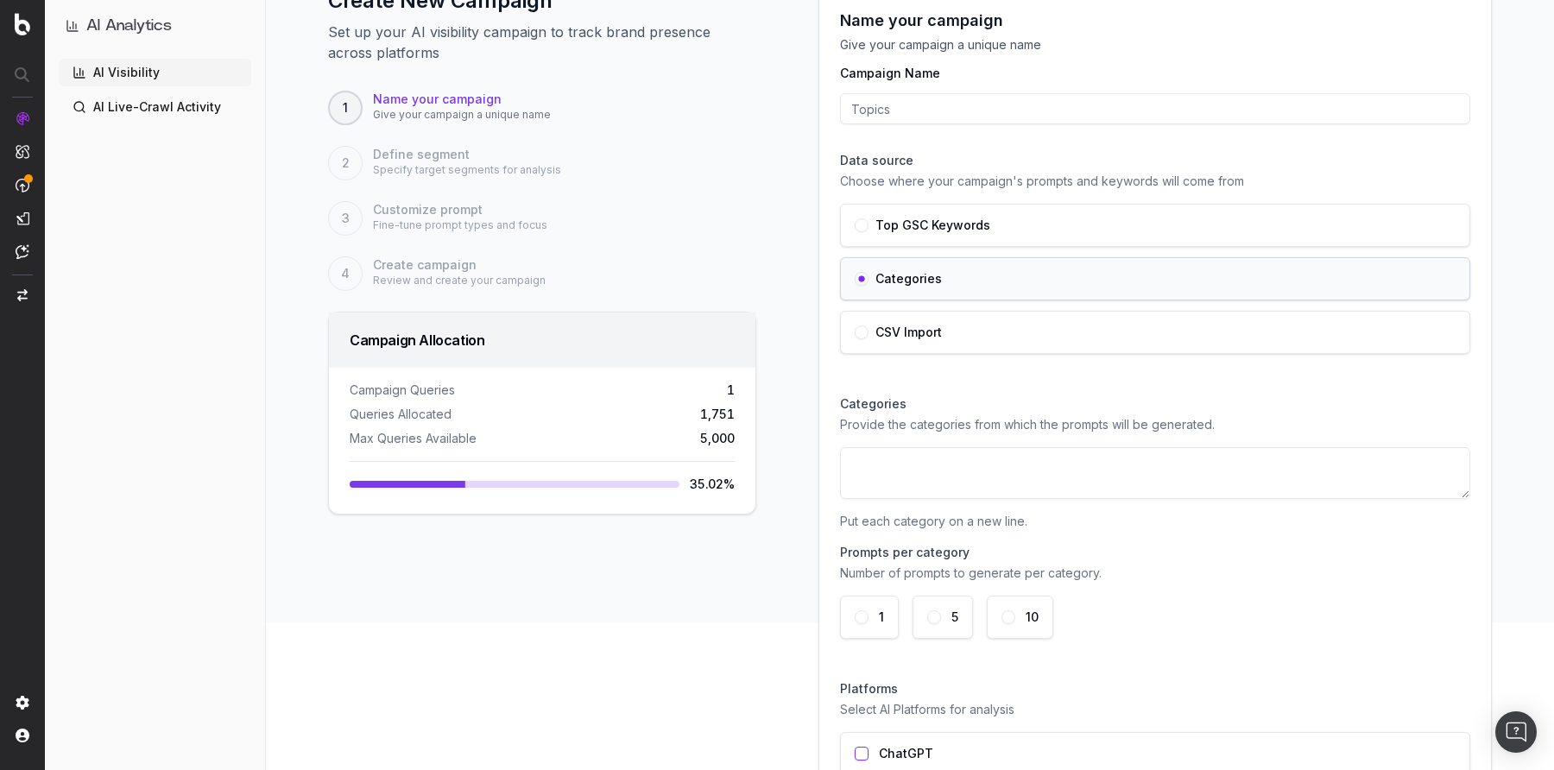
click at [904, 465] on textarea at bounding box center [1155, 473] width 630 height 52
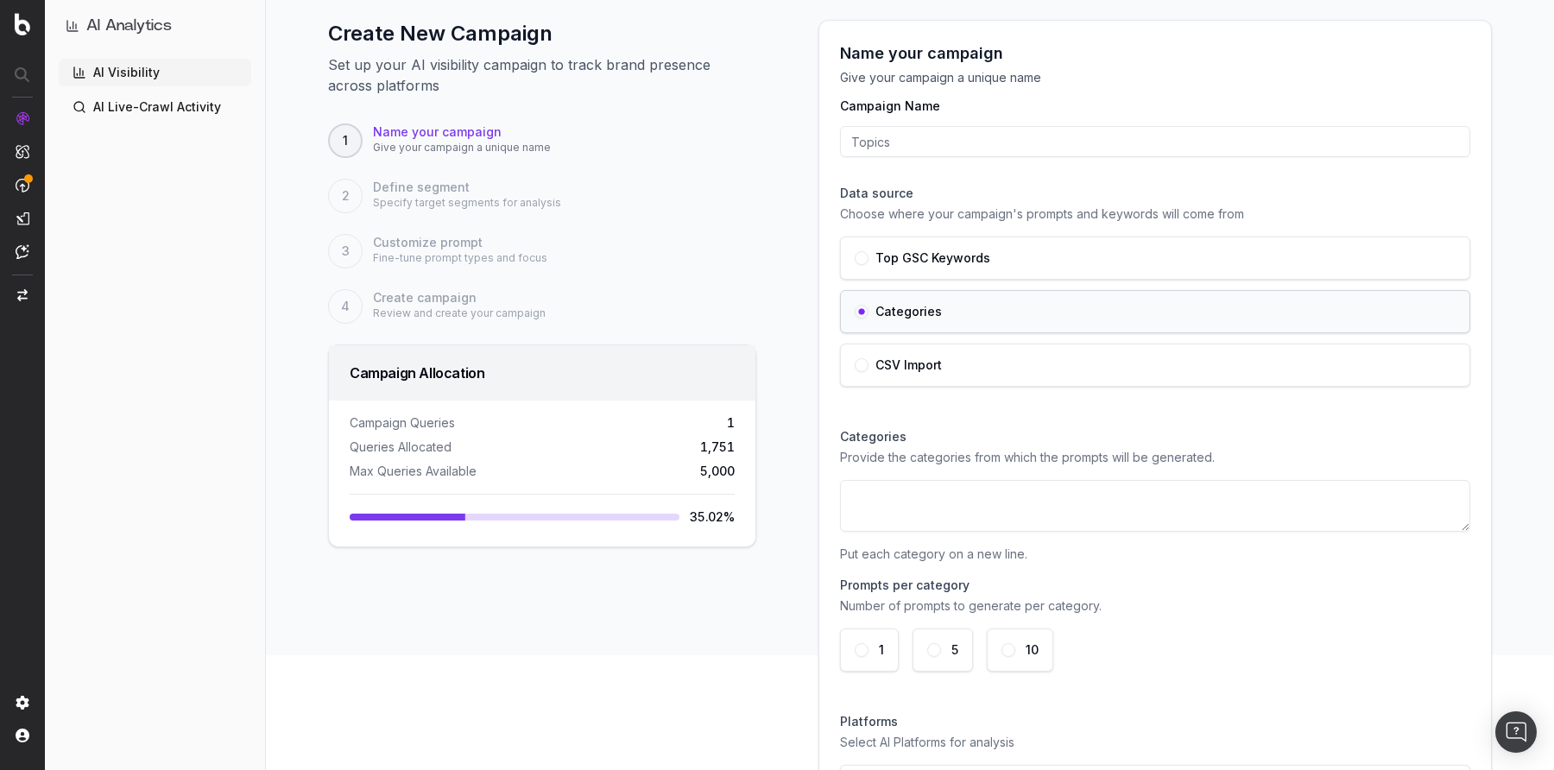
click at [855, 364] on button "button" at bounding box center [862, 365] width 14 height 14
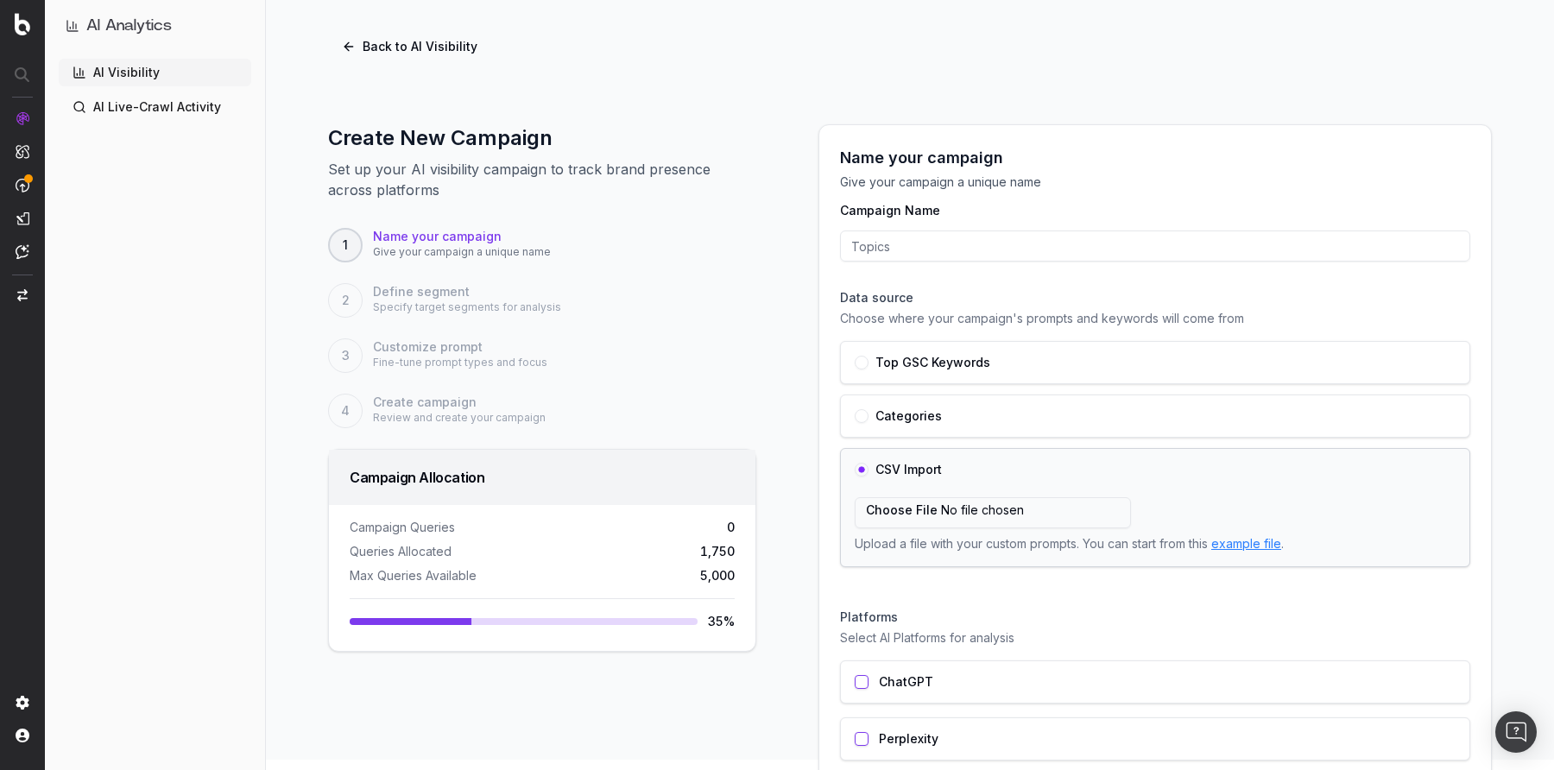
scroll to position [3, 0]
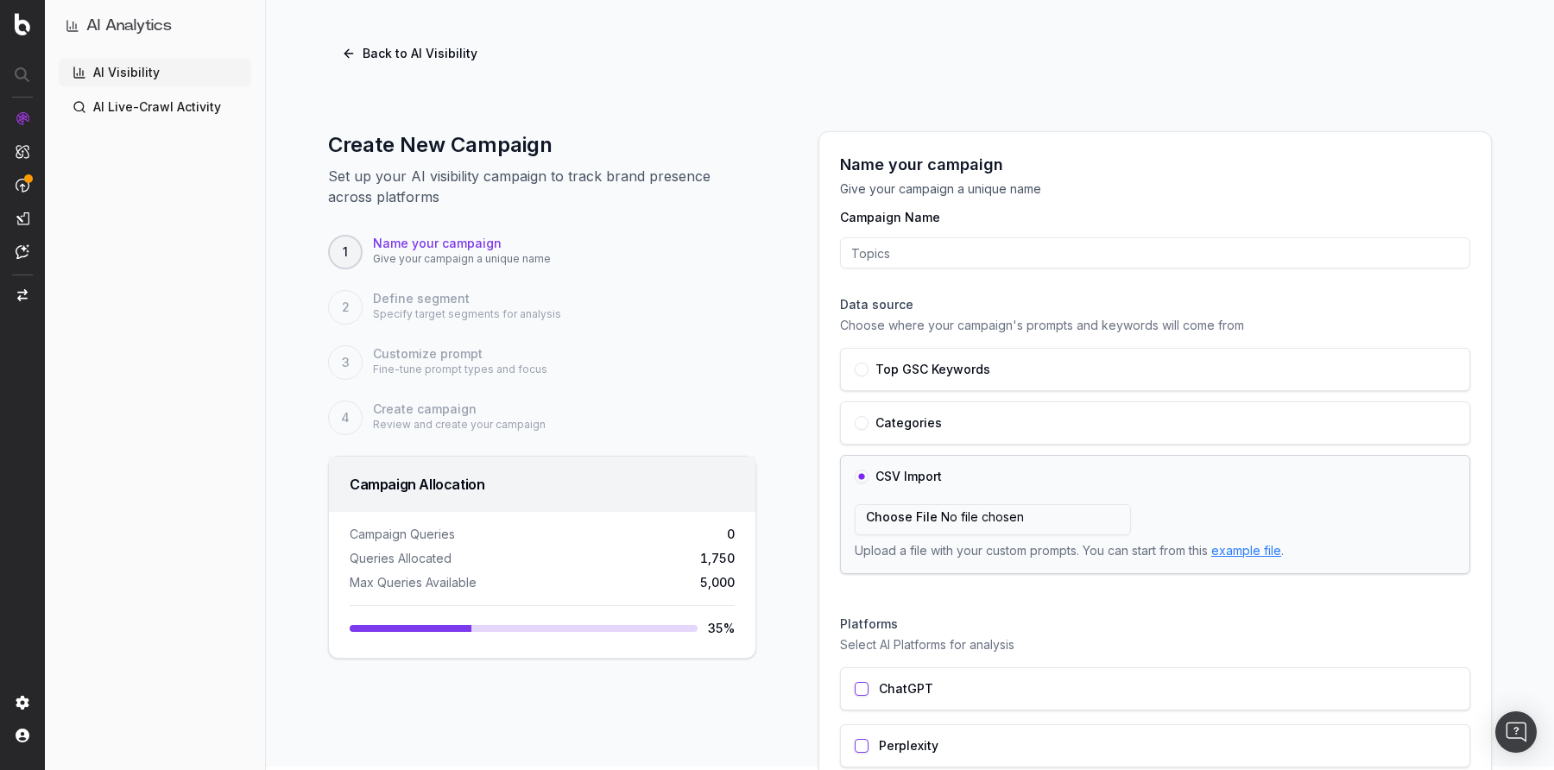
click at [356, 55] on button "Back to AI Visibility" at bounding box center [409, 53] width 163 height 31
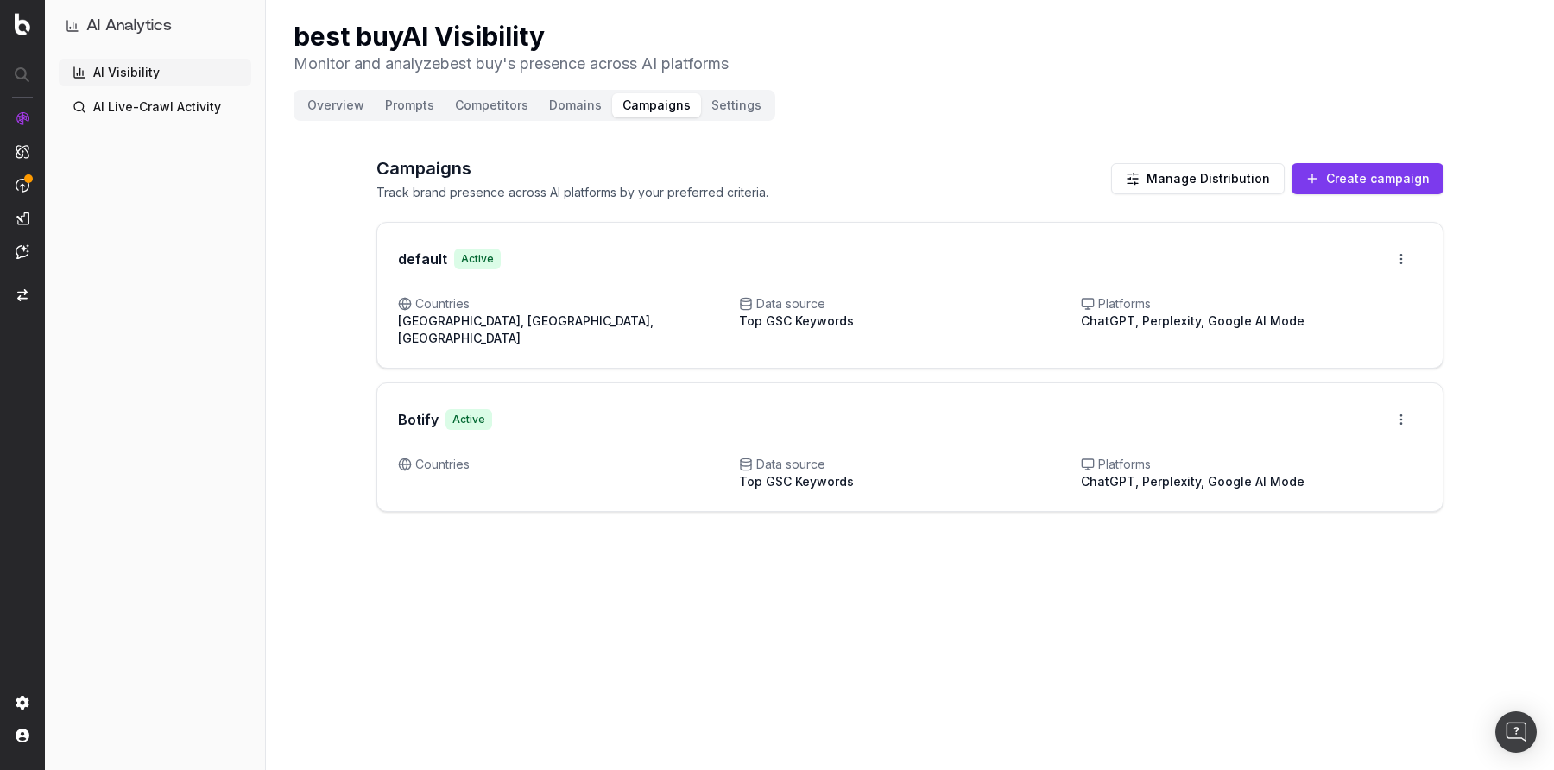
click at [143, 108] on link "AI Live-Crawl Activity" at bounding box center [155, 107] width 192 height 28
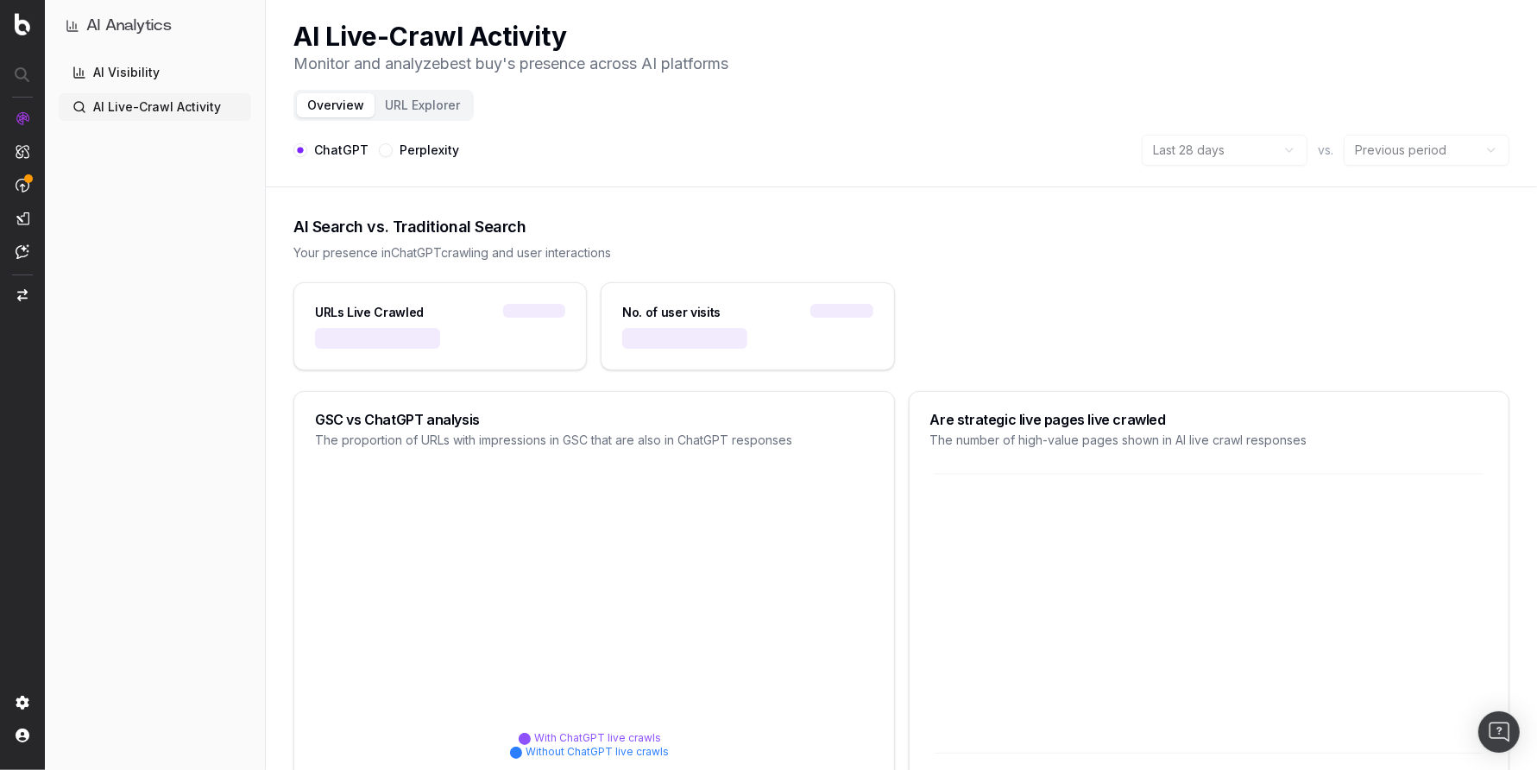
click at [126, 76] on link "AI Visibility" at bounding box center [155, 73] width 192 height 28
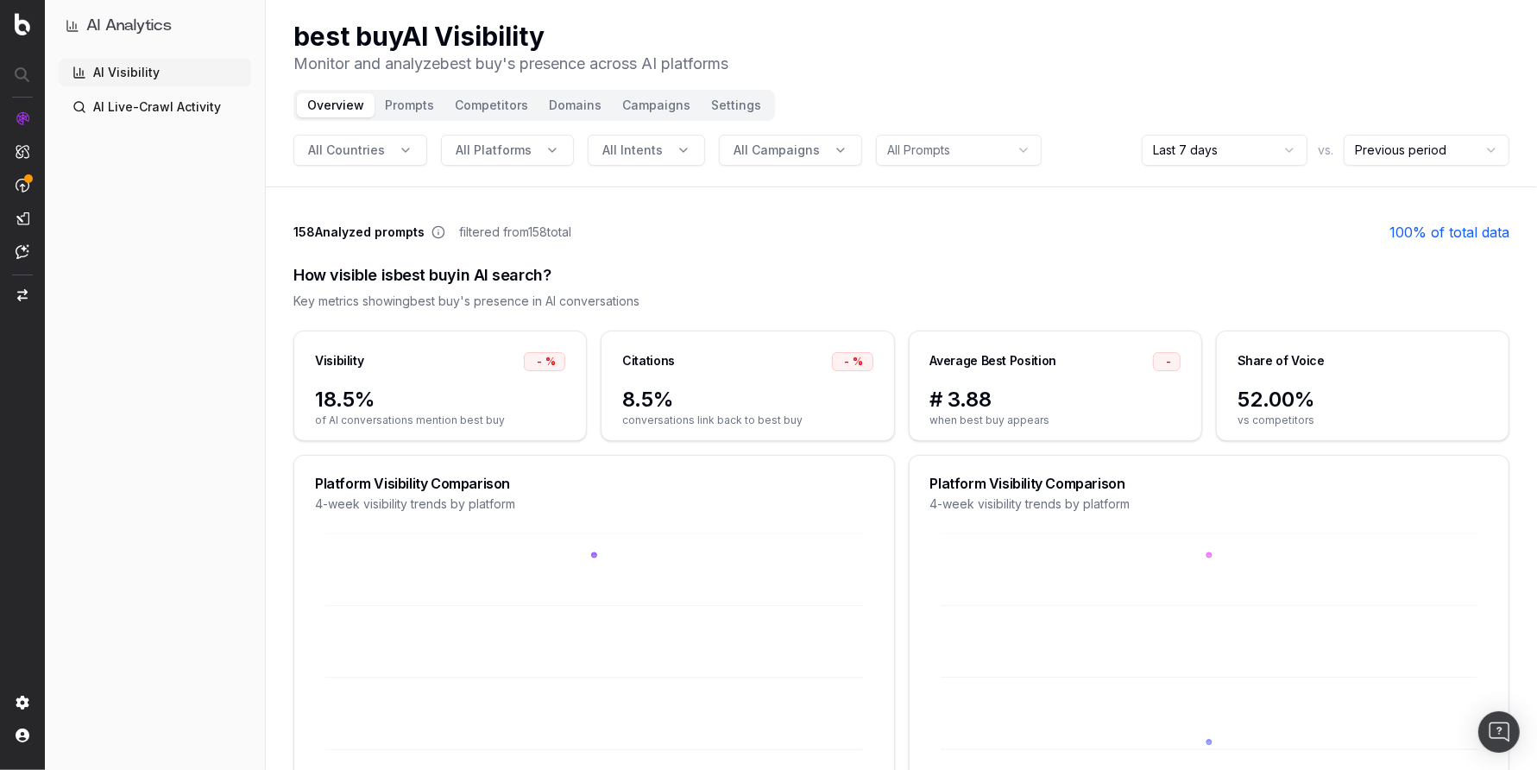
click at [631, 102] on button "Campaigns" at bounding box center [656, 105] width 89 height 24
click at [639, 102] on button "Campaigns" at bounding box center [656, 105] width 89 height 24
click at [630, 105] on button "Campaigns" at bounding box center [656, 105] width 89 height 24
click at [639, 107] on button "Campaigns" at bounding box center [656, 105] width 89 height 24
click at [648, 105] on button "Campaigns" at bounding box center [656, 105] width 89 height 24
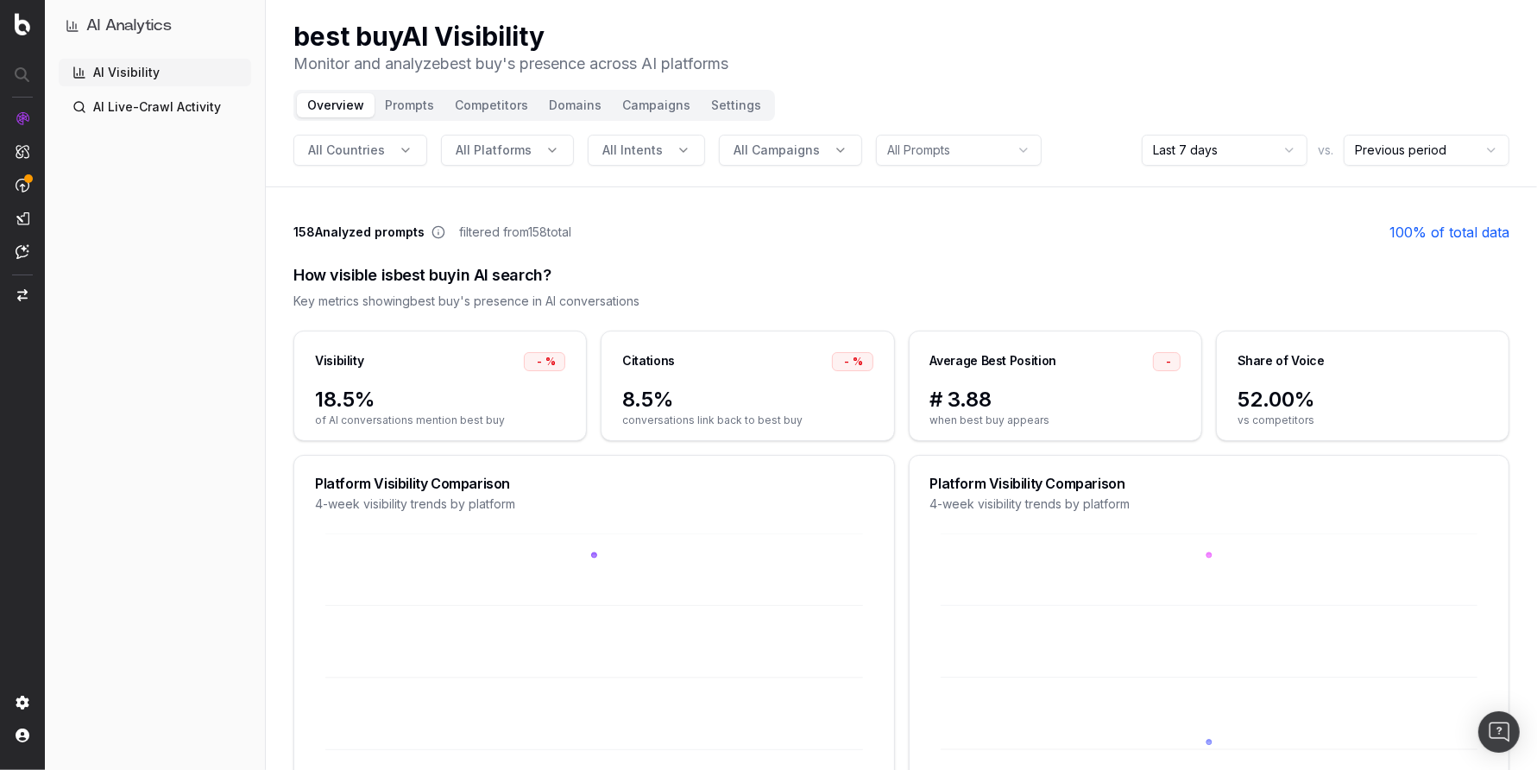
click at [577, 103] on button "Domains" at bounding box center [575, 105] width 73 height 24
click at [634, 108] on button "Campaigns" at bounding box center [656, 105] width 89 height 24
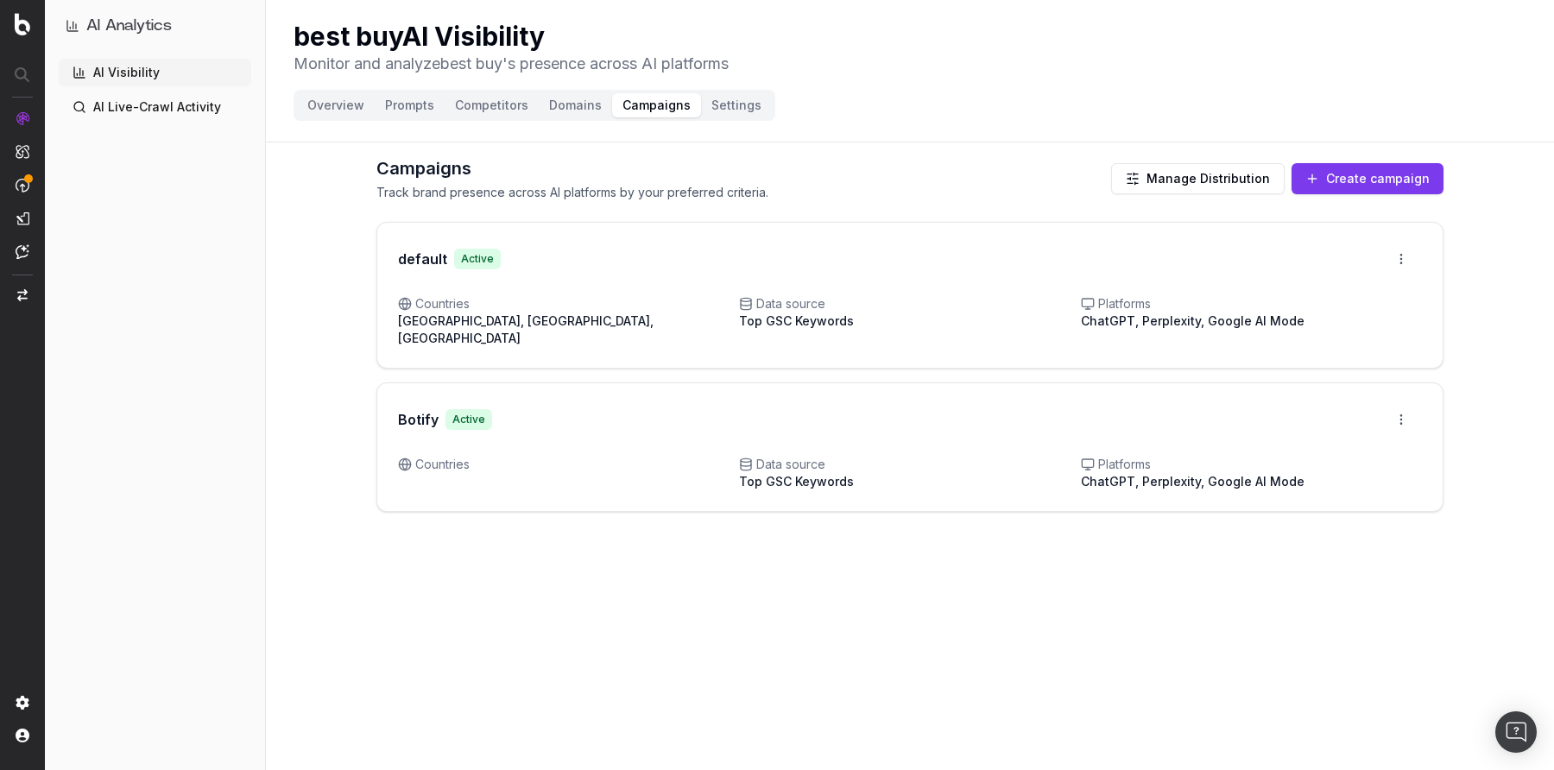
click at [1356, 180] on button "Create campaign" at bounding box center [1367, 178] width 152 height 31
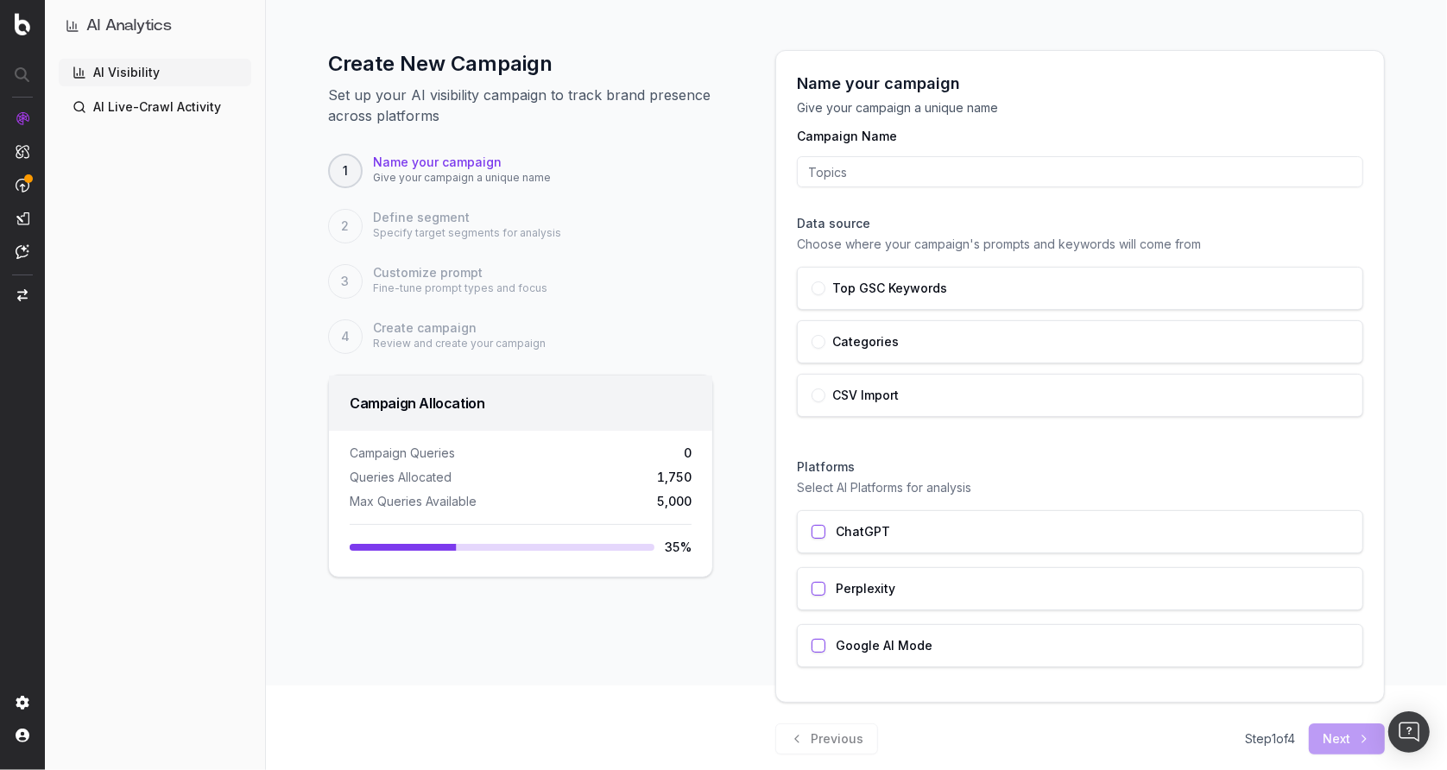
scroll to position [90, 0]
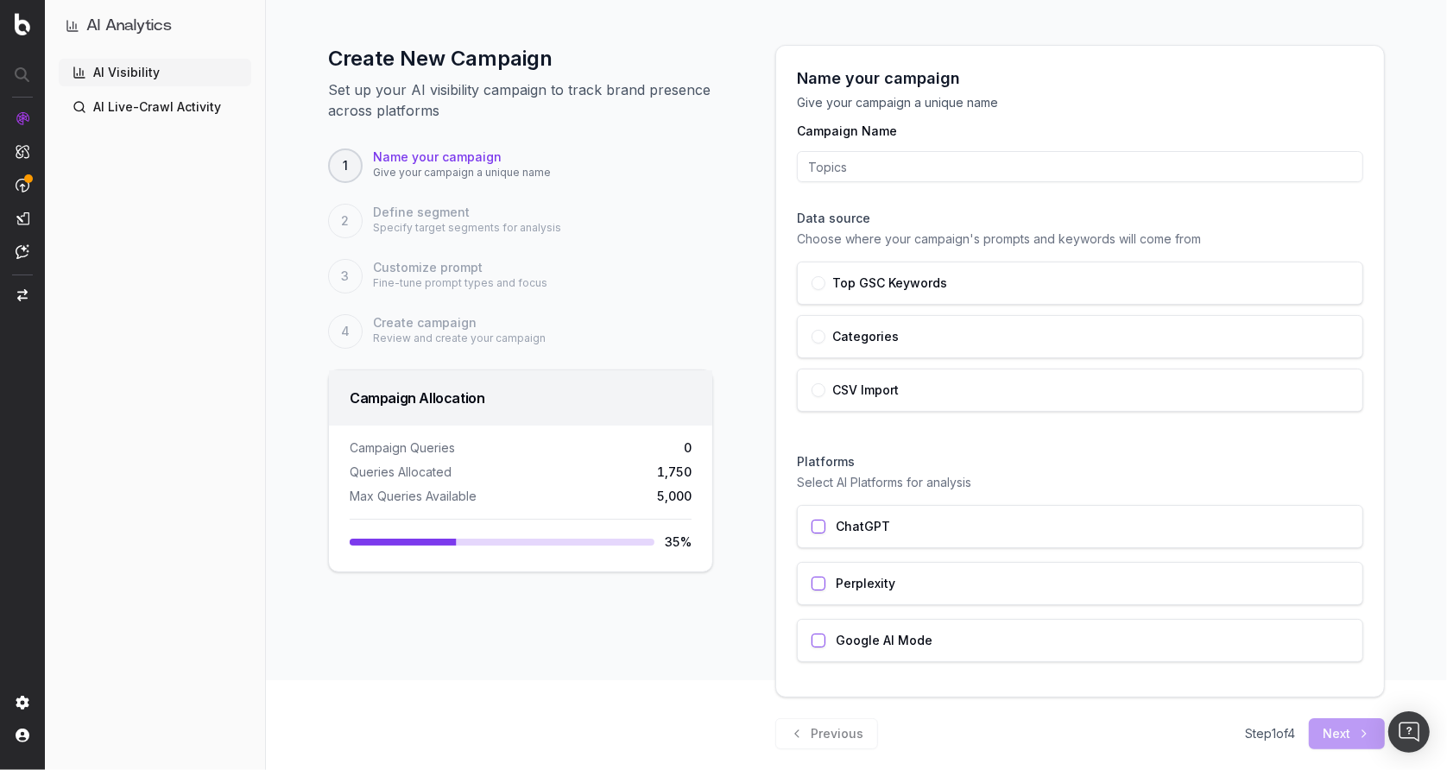
click at [854, 169] on input "Campaign Name" at bounding box center [1080, 166] width 566 height 31
click at [811, 337] on button "button" at bounding box center [818, 337] width 14 height 14
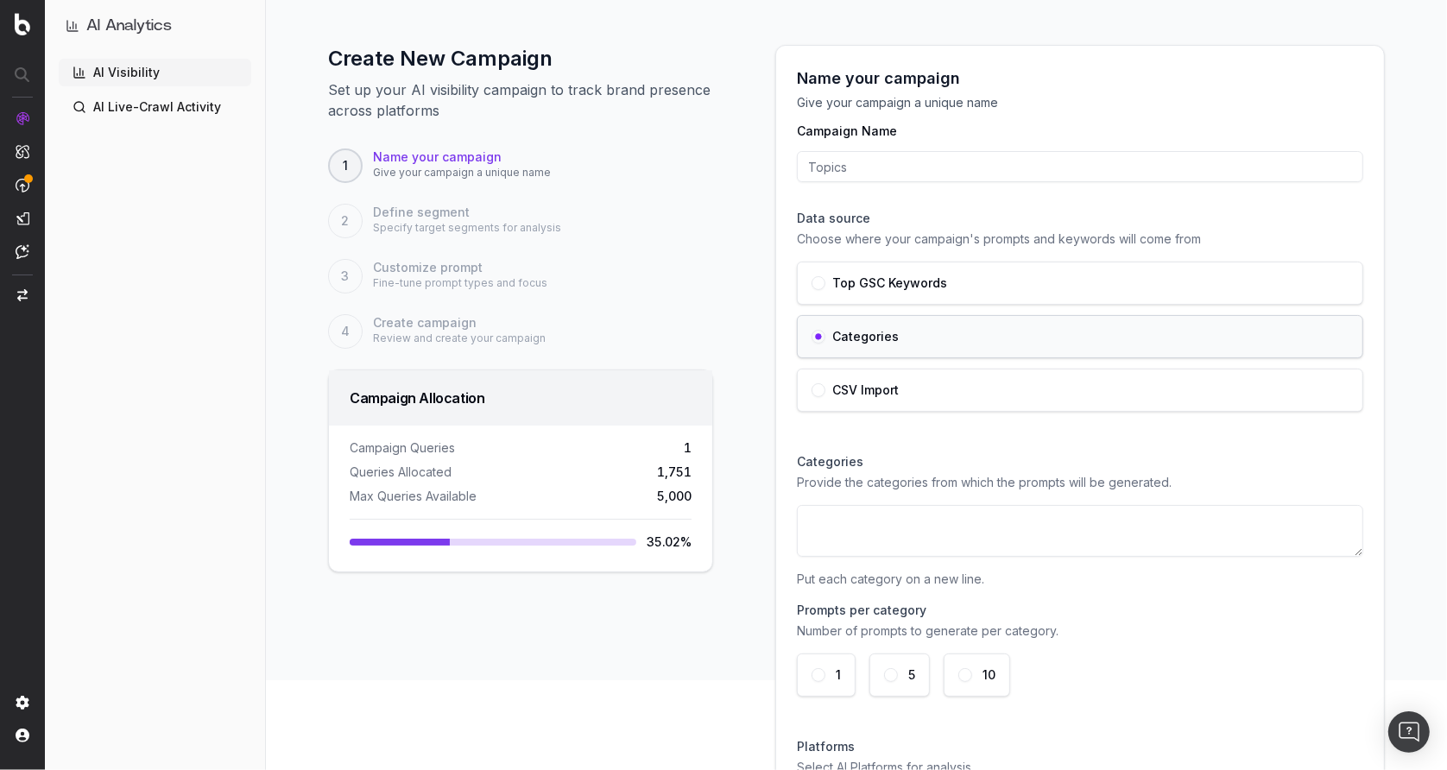
click at [813, 388] on button "button" at bounding box center [818, 390] width 14 height 14
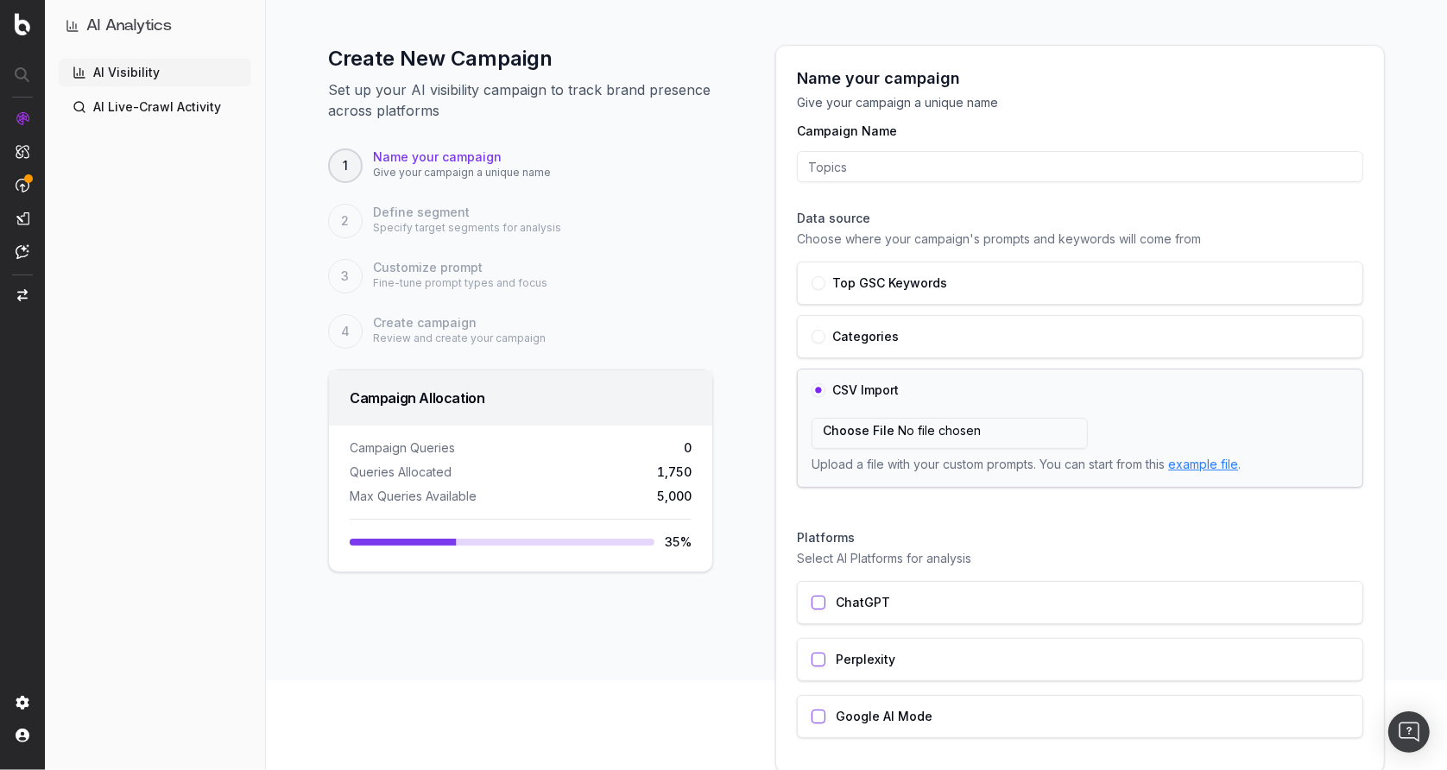
click at [1194, 462] on link "example file" at bounding box center [1203, 464] width 70 height 15
click at [840, 422] on input "file" at bounding box center [949, 433] width 276 height 31
type input "C:\fakepath\prompts.csv"
click at [817, 598] on button "button" at bounding box center [818, 603] width 14 height 14
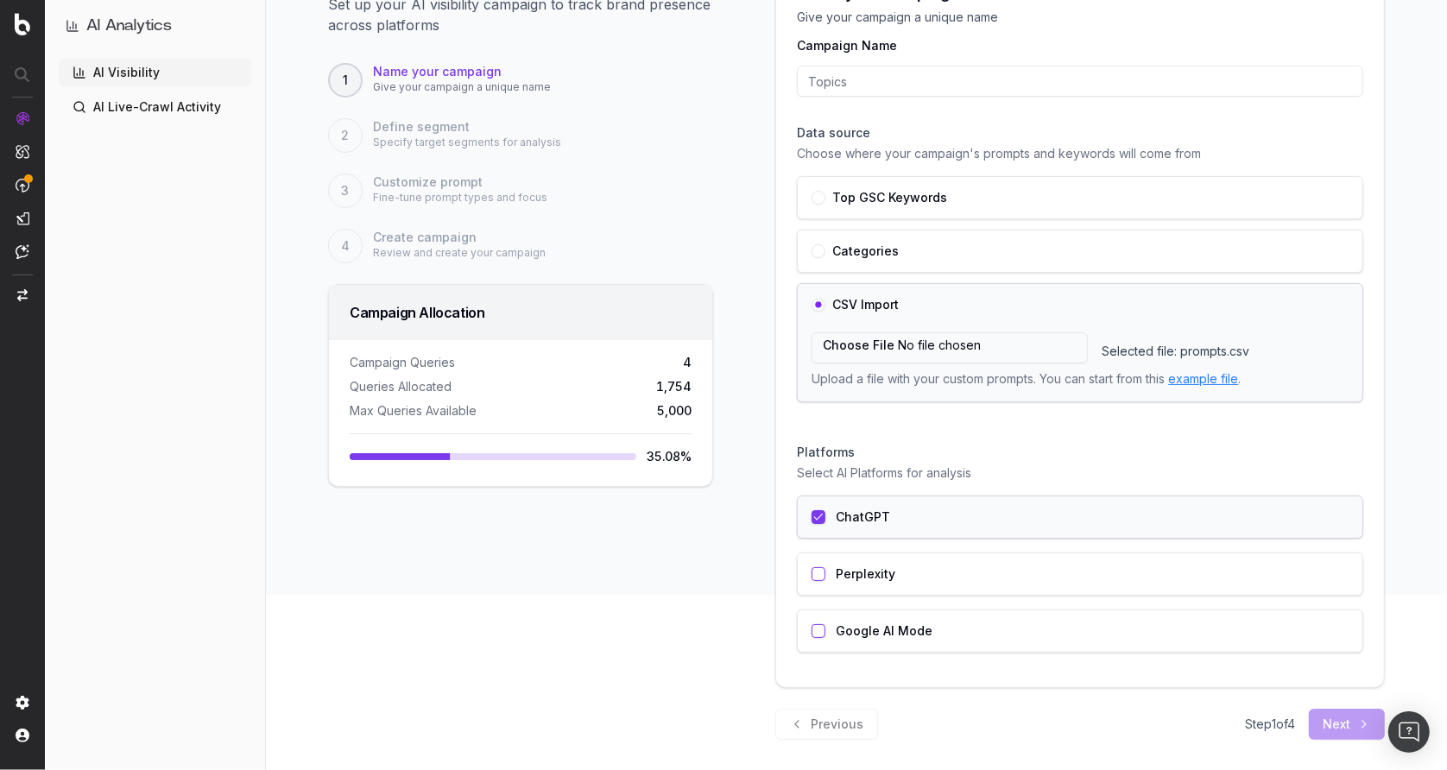
scroll to position [181, 0]
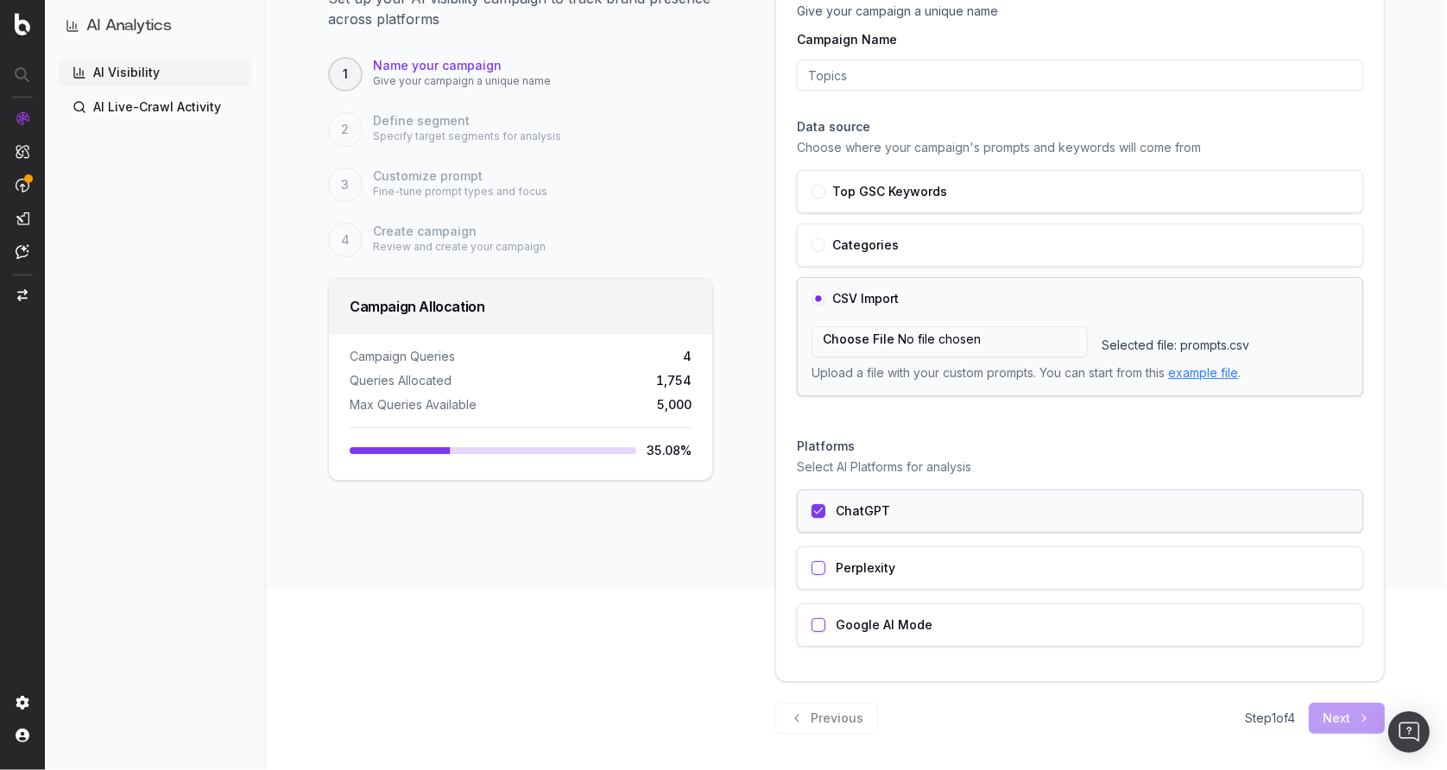
drag, startPoint x: 1213, startPoint y: 738, endPoint x: 1228, endPoint y: 735, distance: 15.8
click at [1213, 737] on div "Create New Campaign Set up your AI visibility campaign to track brand presence …" at bounding box center [856, 343] width 1181 height 863
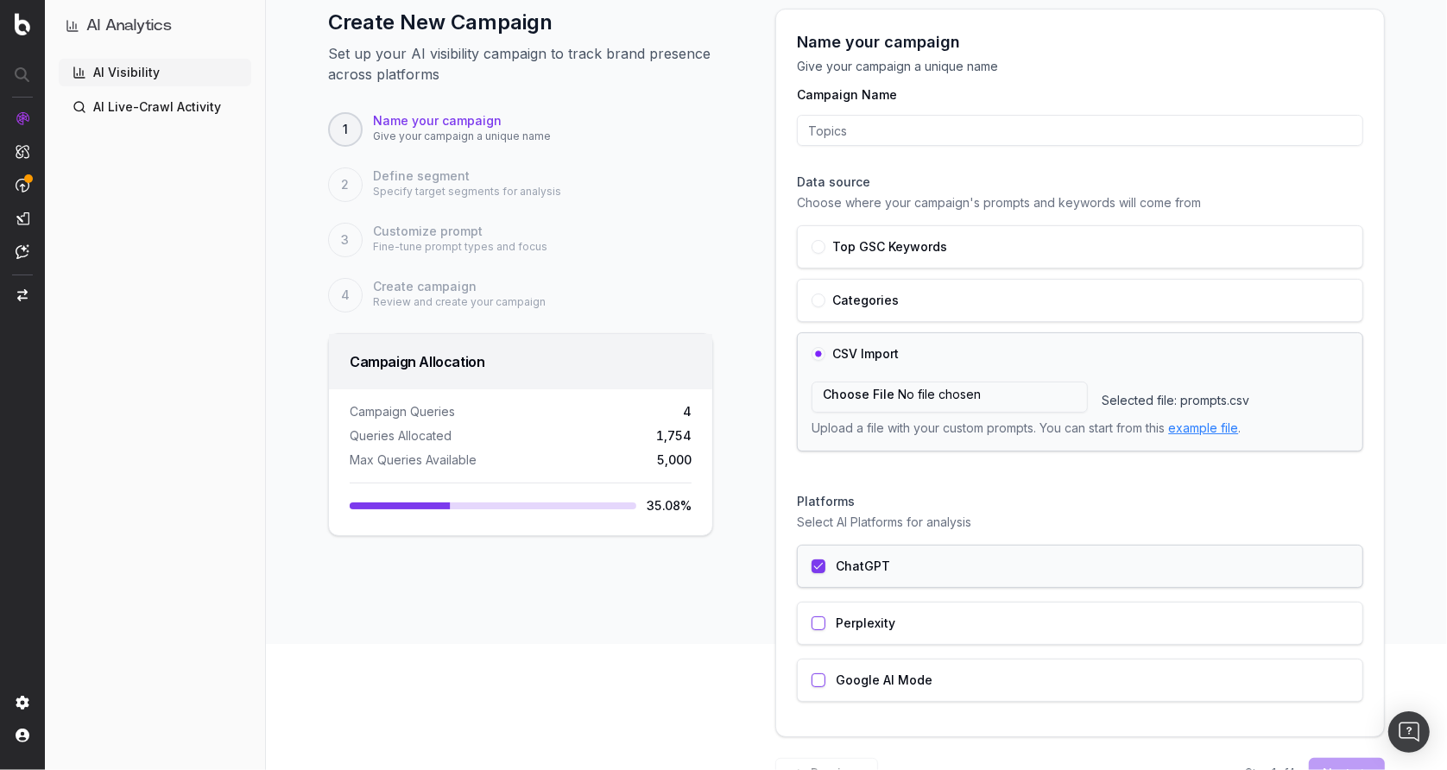
scroll to position [87, 0]
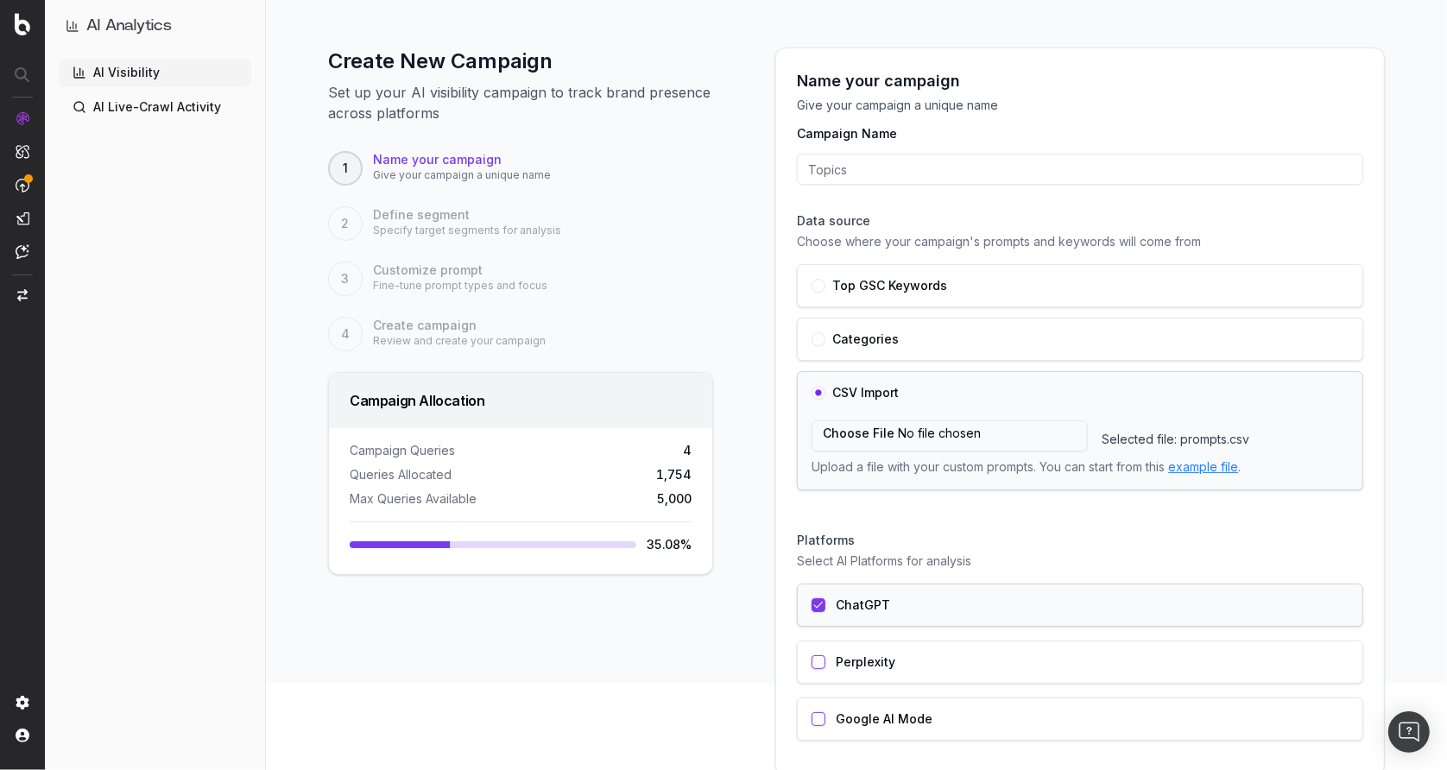
click at [847, 173] on input "Campaign Name" at bounding box center [1080, 169] width 566 height 31
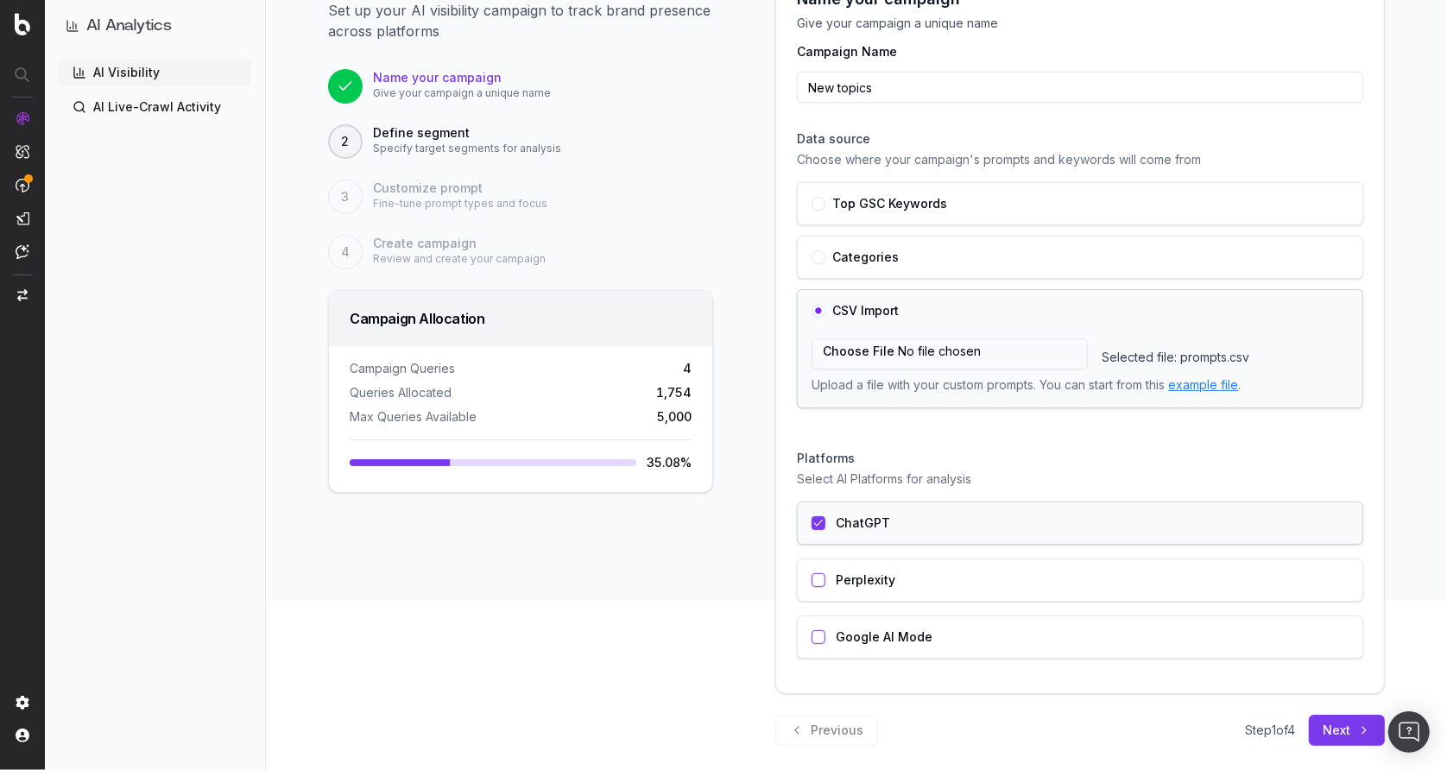
scroll to position [181, 0]
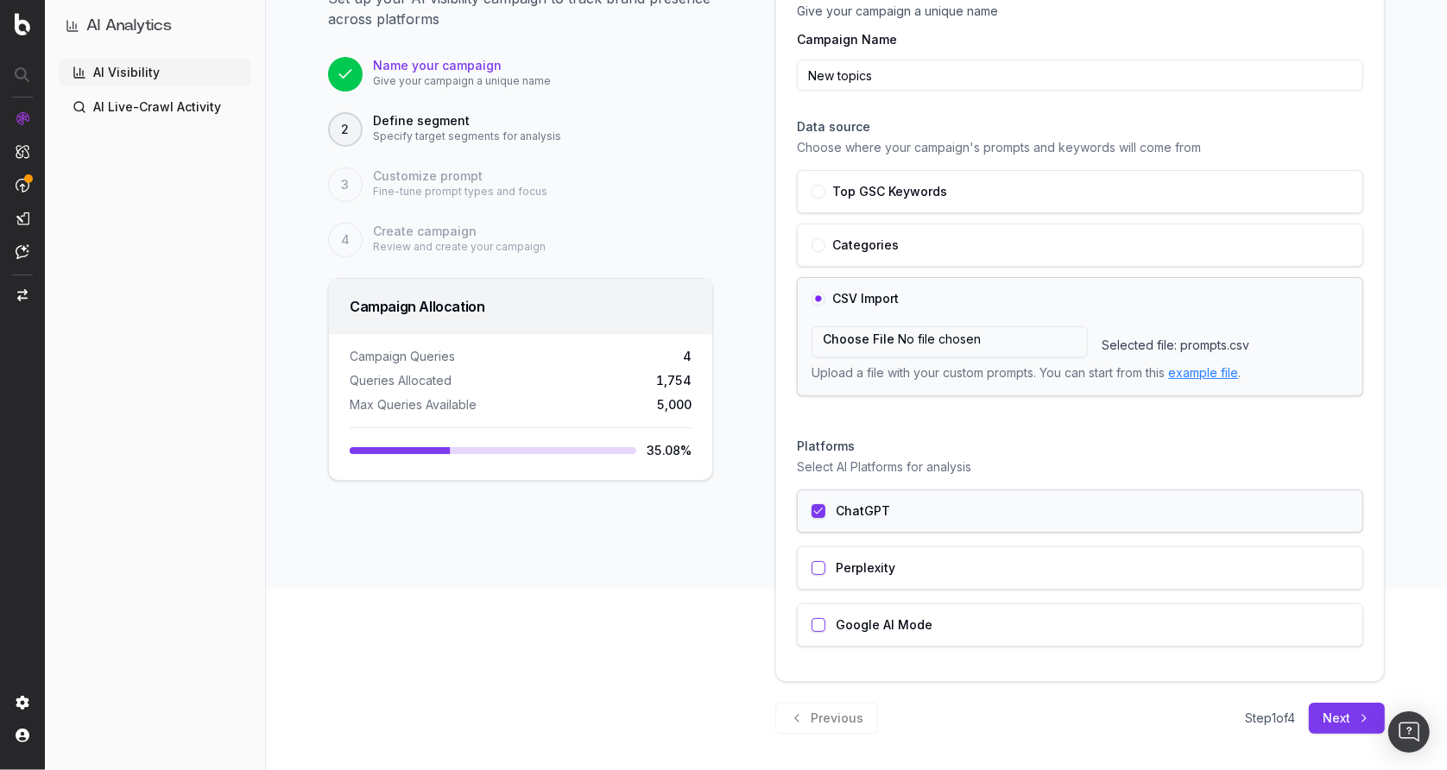
type input "New topics"
click at [1309, 715] on button "Next" at bounding box center [1347, 718] width 76 height 31
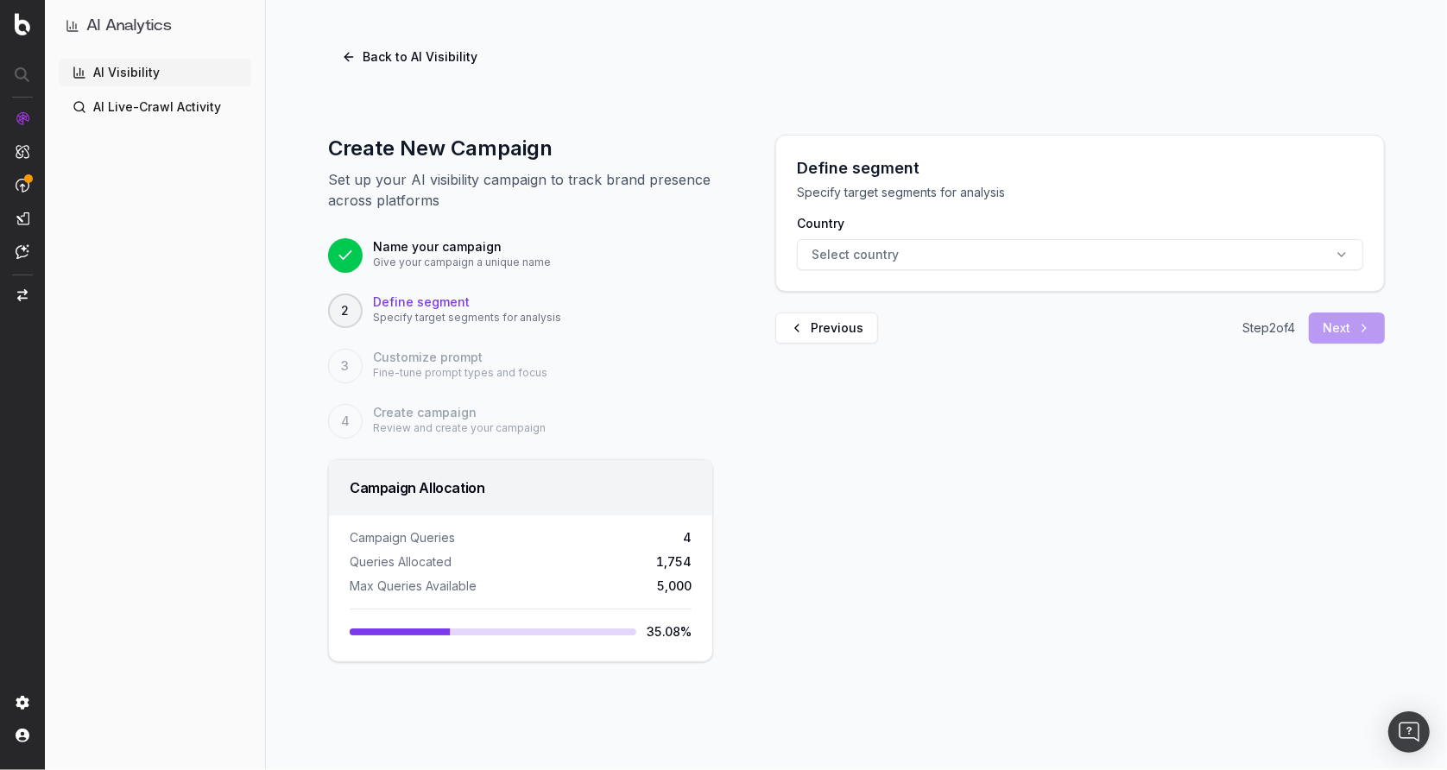
click at [866, 256] on span "Select country" at bounding box center [854, 254] width 87 height 17
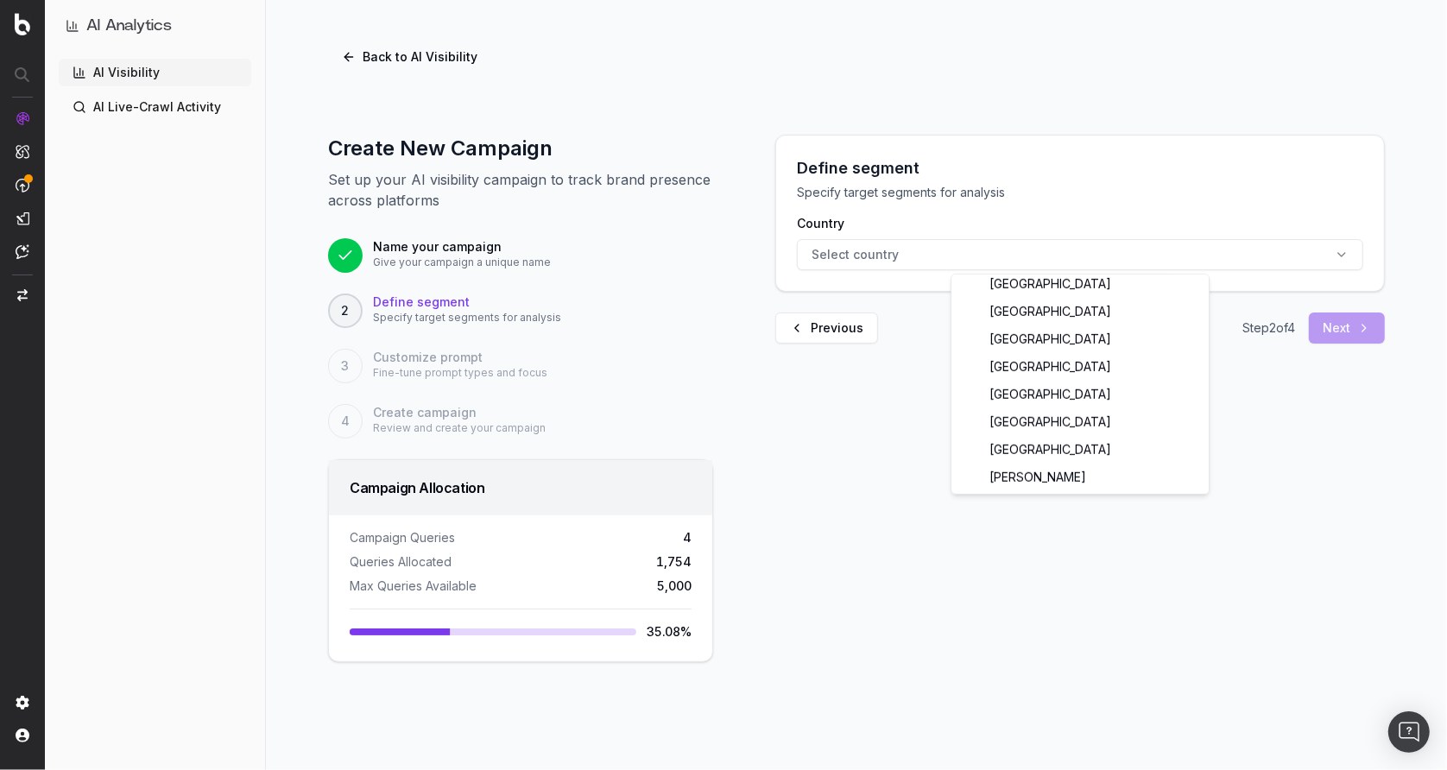
scroll to position [987, 0]
click at [1043, 361] on div "[GEOGRAPHIC_DATA]" at bounding box center [1080, 366] width 250 height 28
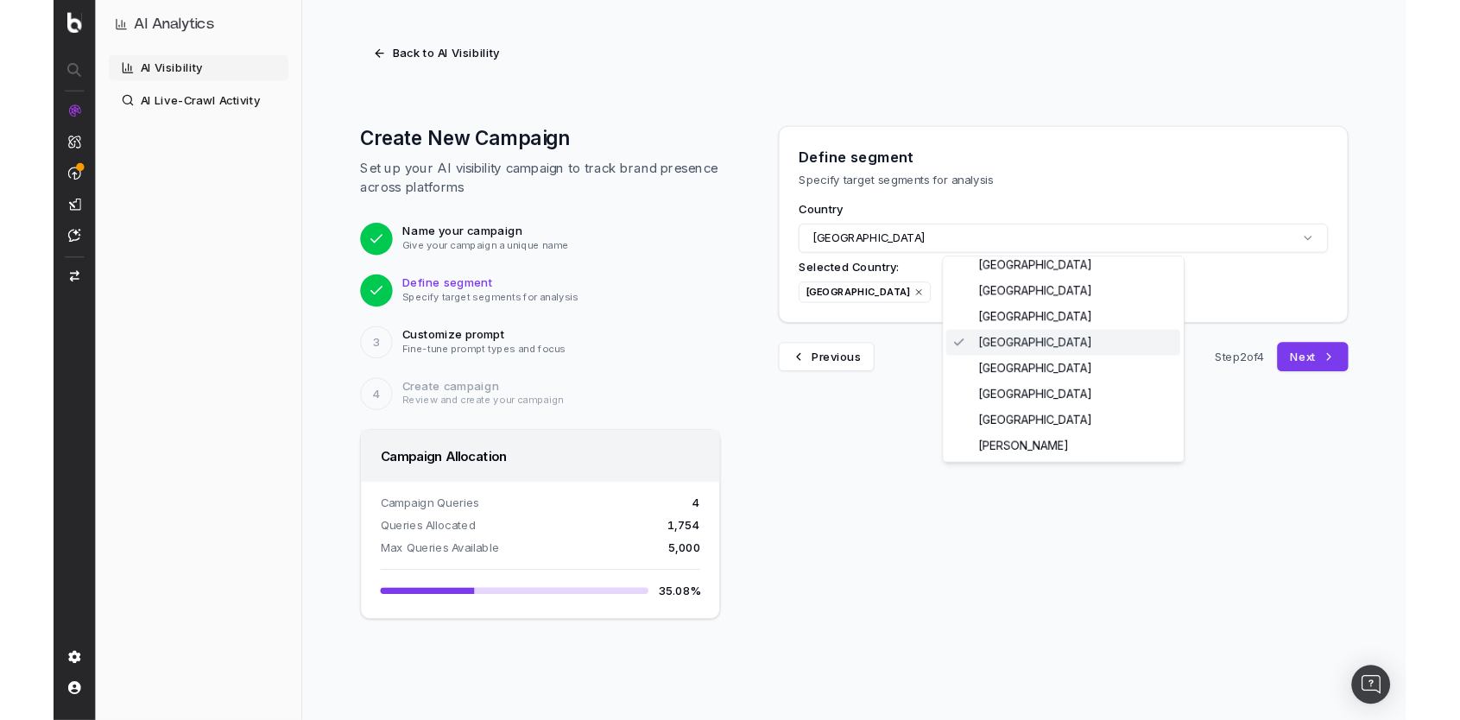
scroll to position [0, 0]
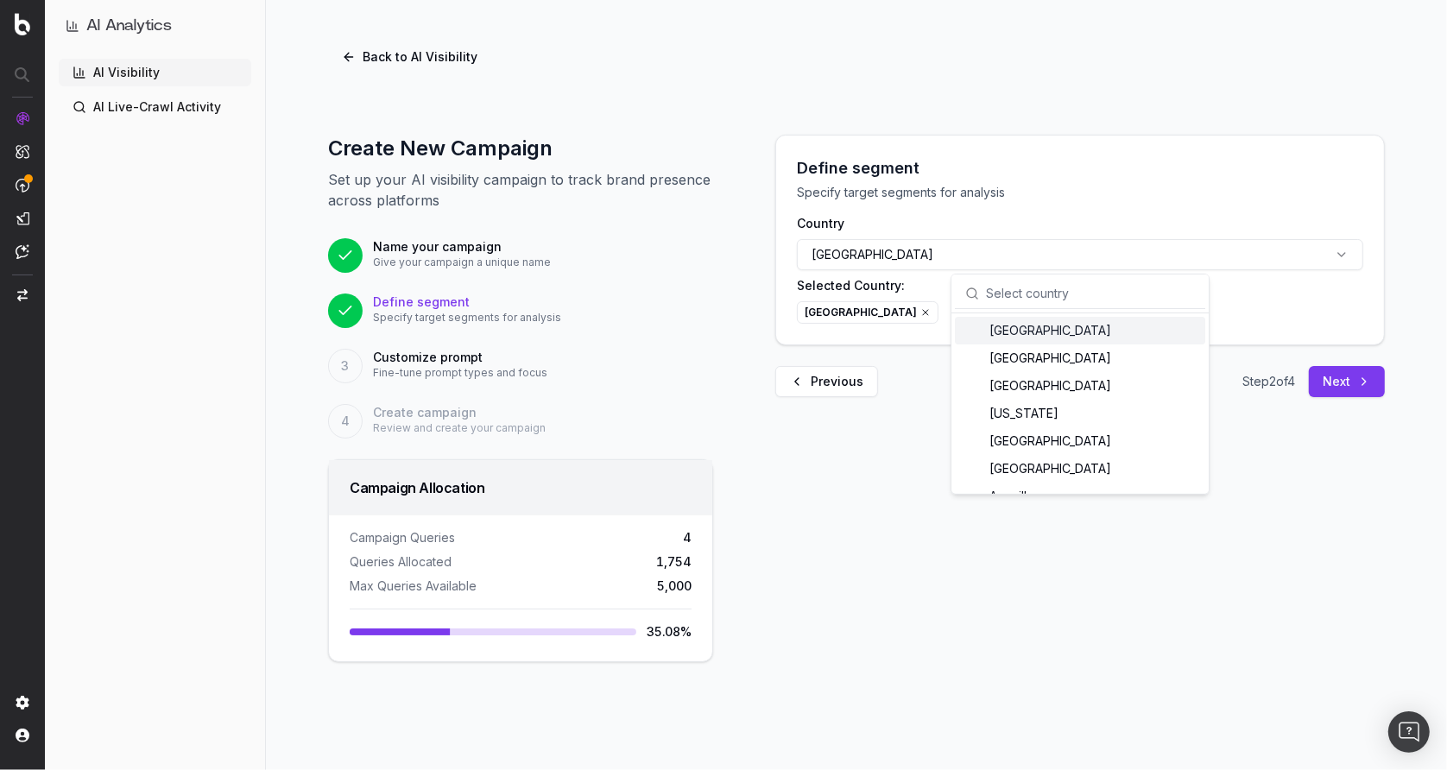
click at [947, 320] on div "[GEOGRAPHIC_DATA]" at bounding box center [1080, 312] width 566 height 22
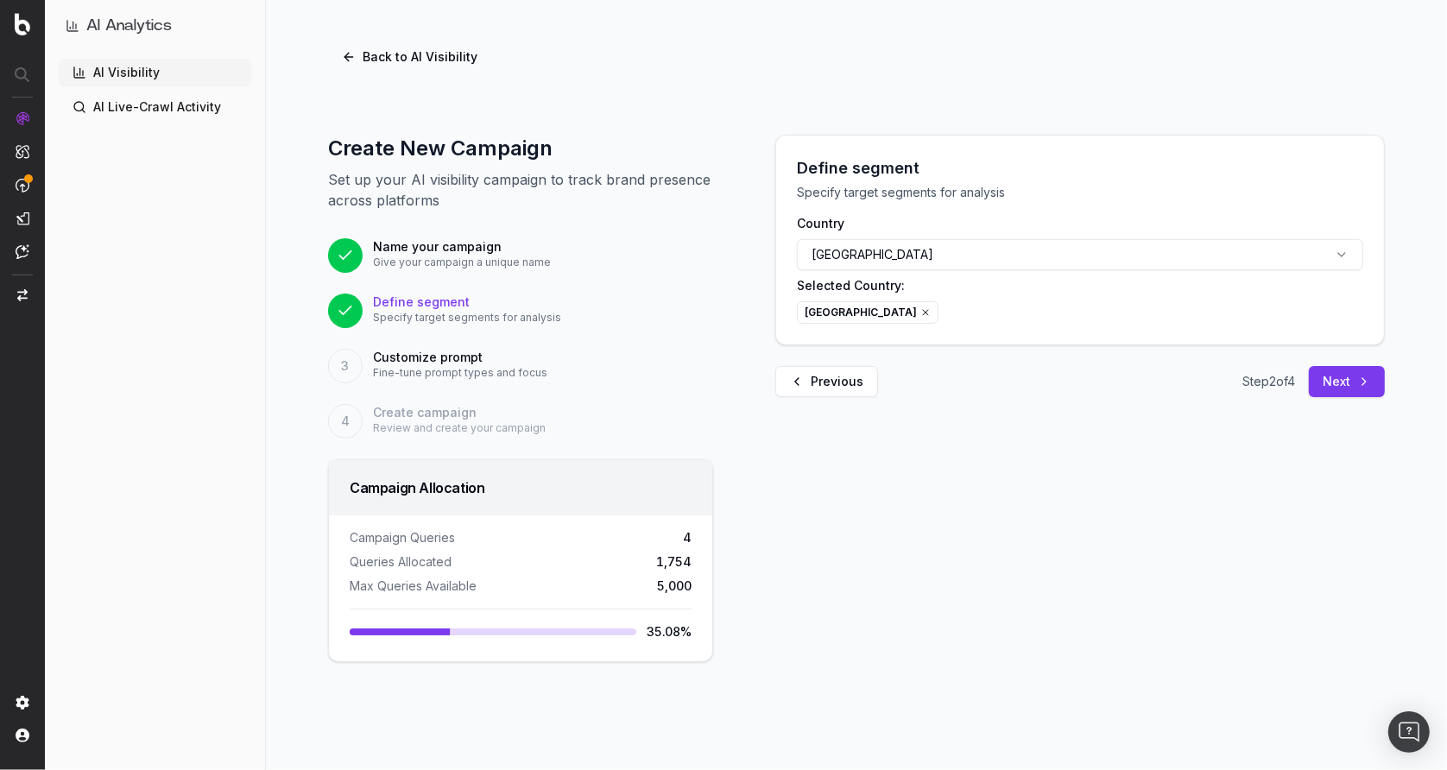
click at [1334, 386] on button "Next" at bounding box center [1347, 381] width 76 height 31
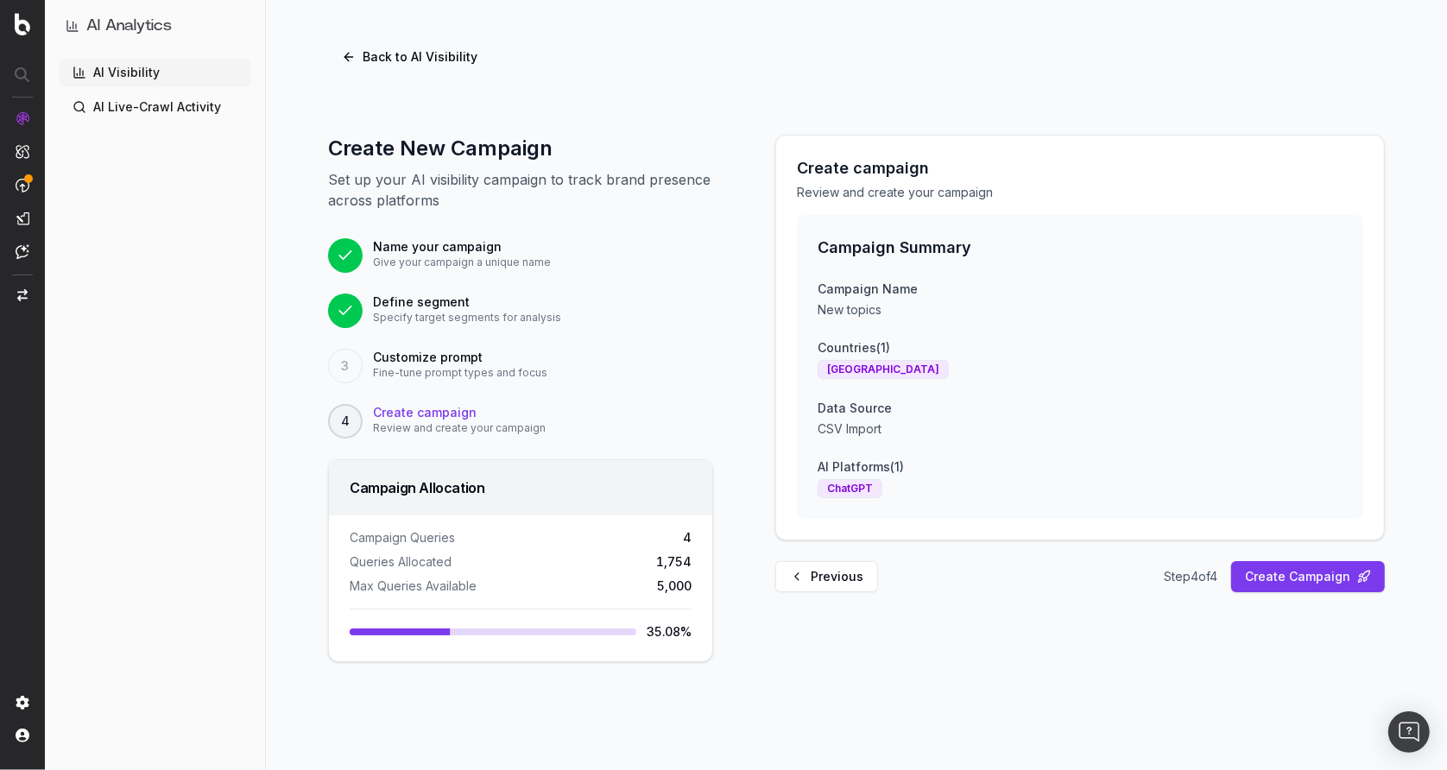
click at [360, 54] on button "Back to AI Visibility" at bounding box center [409, 56] width 163 height 31
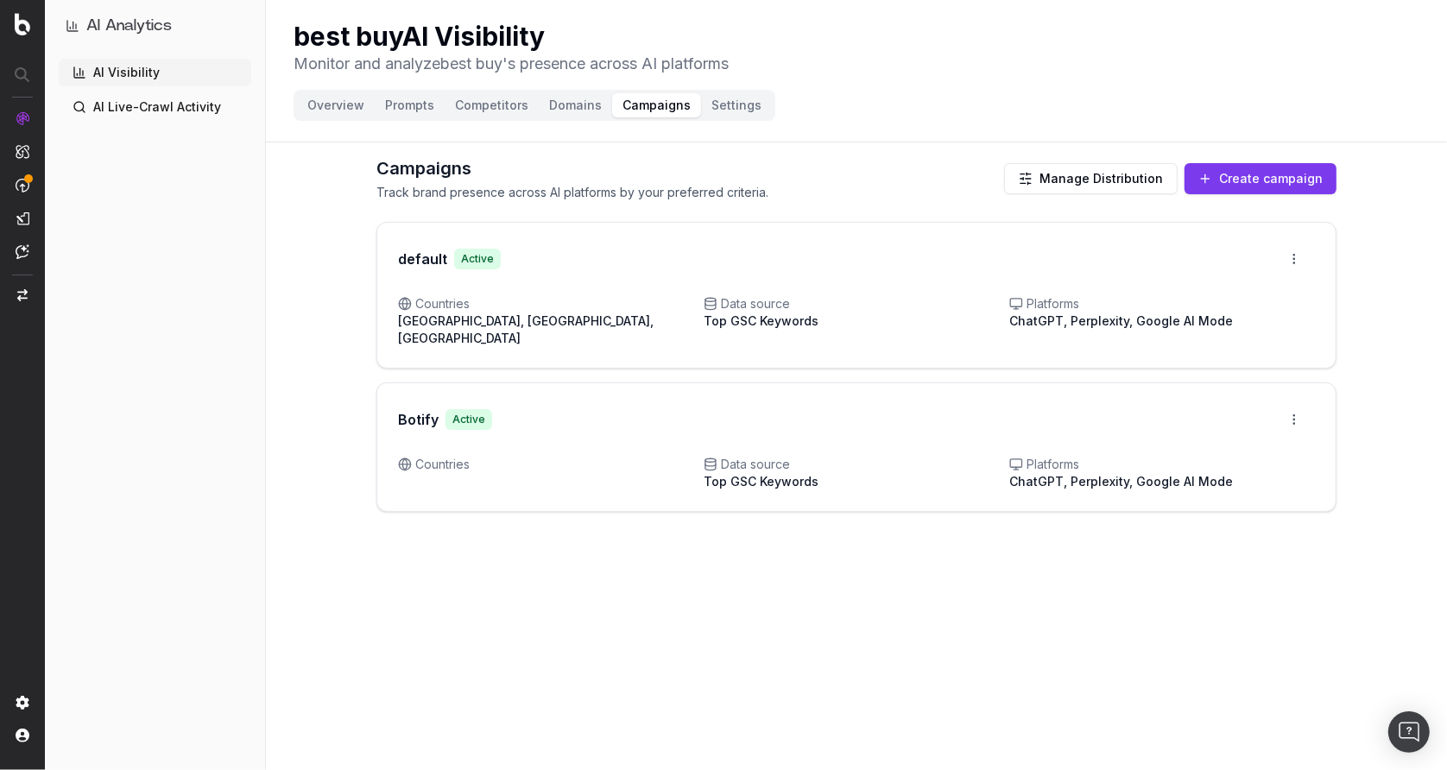
click at [333, 108] on button "Overview" at bounding box center [336, 105] width 78 height 24
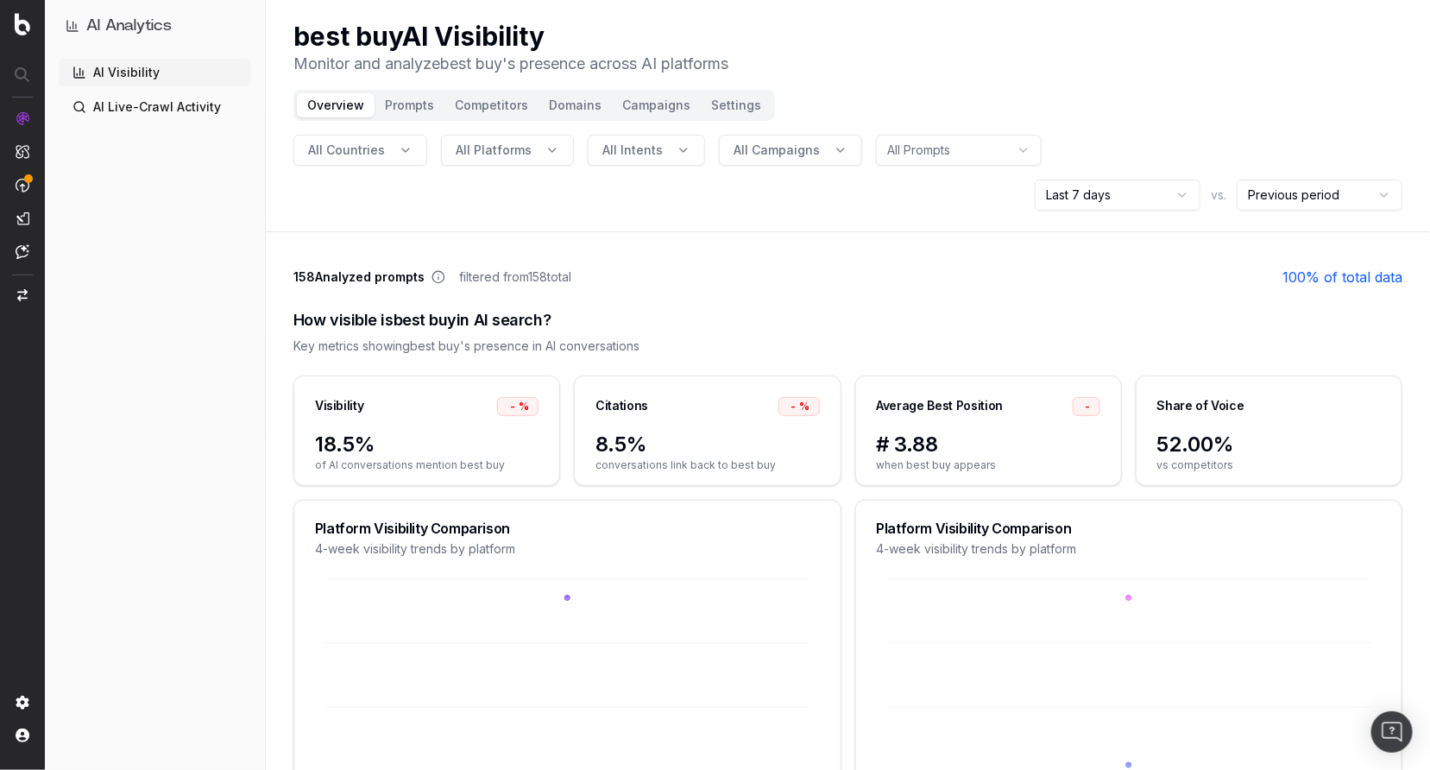
click at [774, 156] on span "All Campaigns" at bounding box center [777, 150] width 86 height 17
click at [541, 192] on div "All Countries All Platforms All Intents All Campaigns All Prompts Last 7 days v…" at bounding box center [847, 173] width 1109 height 76
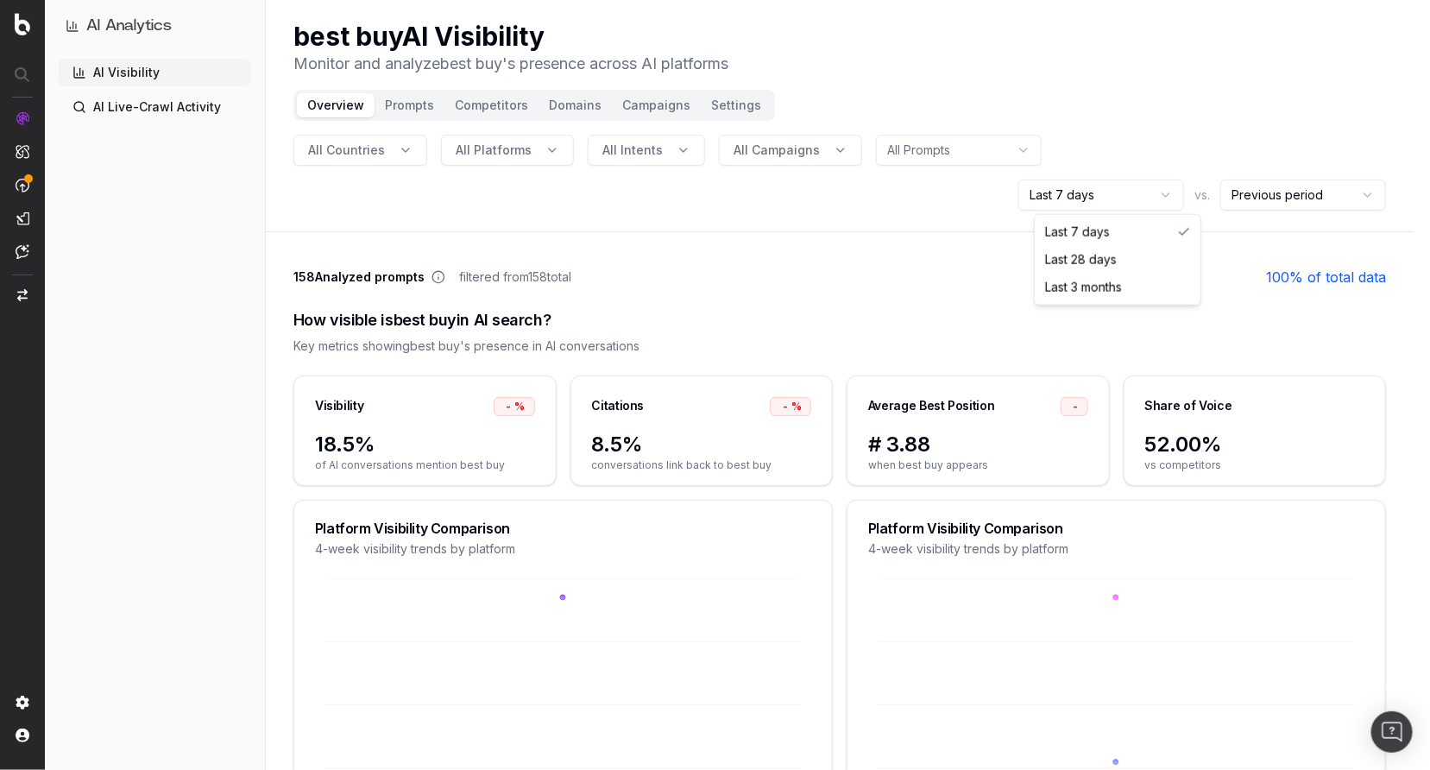
click at [1139, 190] on html "AI Analytics AI Visibility AI Live-Crawl Activity best buy AI Visibility Monito…" at bounding box center [715, 385] width 1430 height 770
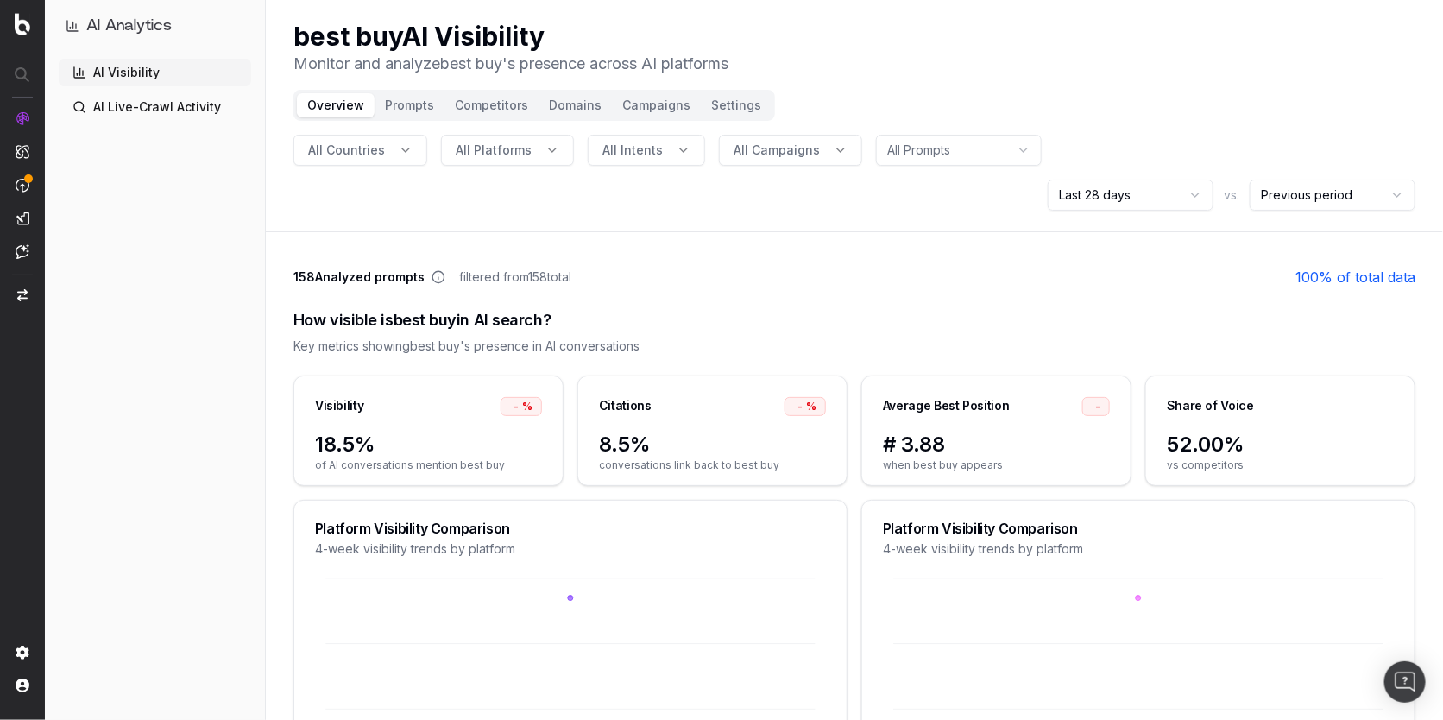
click at [642, 104] on button "Campaigns" at bounding box center [656, 105] width 89 height 24
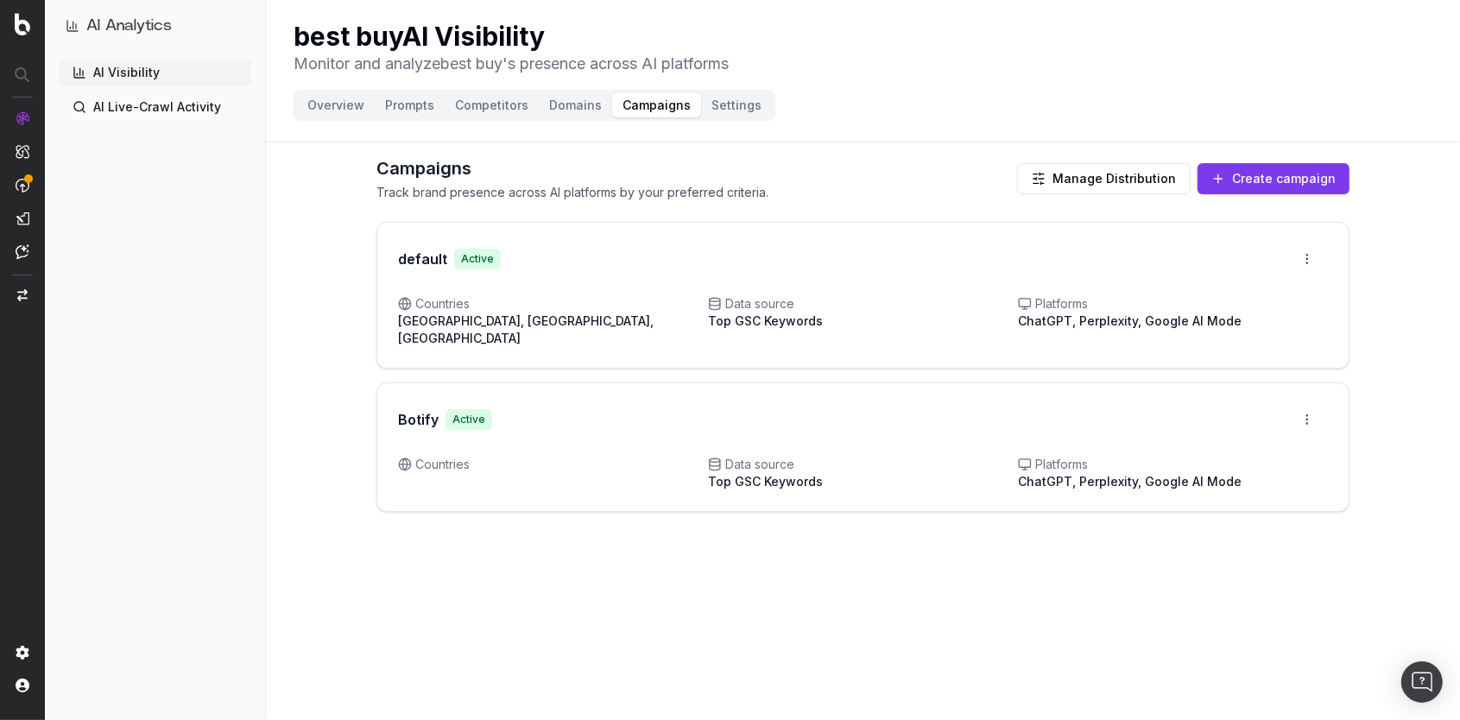
click at [1240, 185] on button "Create campaign" at bounding box center [1273, 178] width 152 height 31
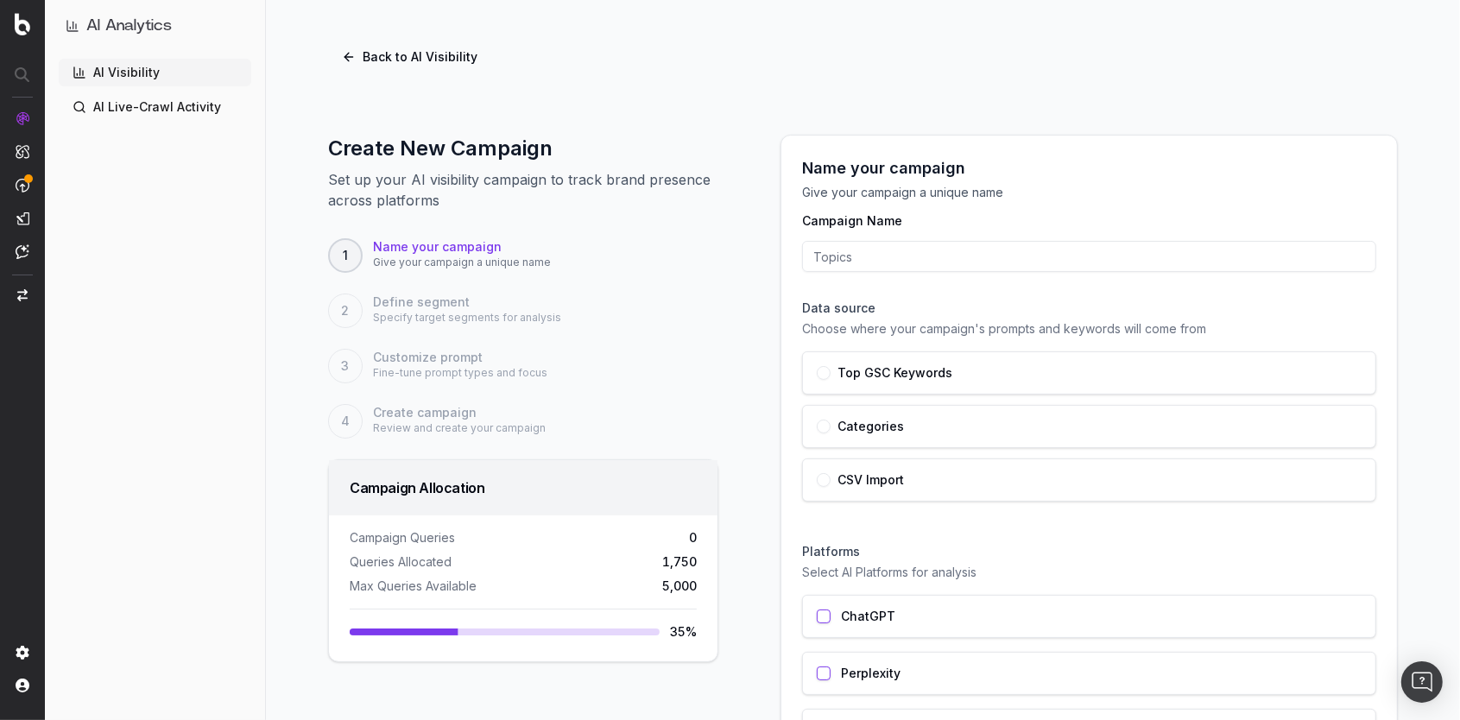
click at [819, 368] on button "button" at bounding box center [824, 373] width 14 height 14
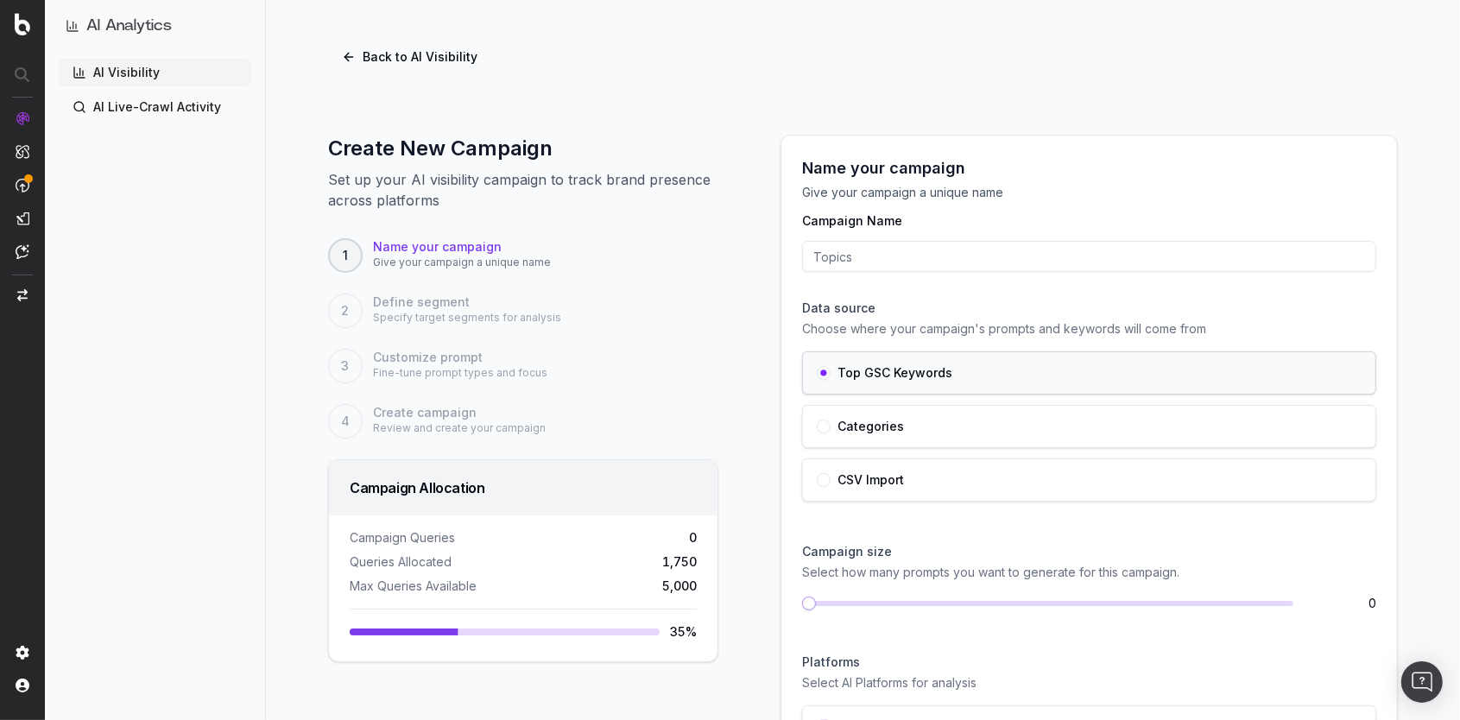
click at [817, 425] on button "button" at bounding box center [824, 427] width 14 height 14
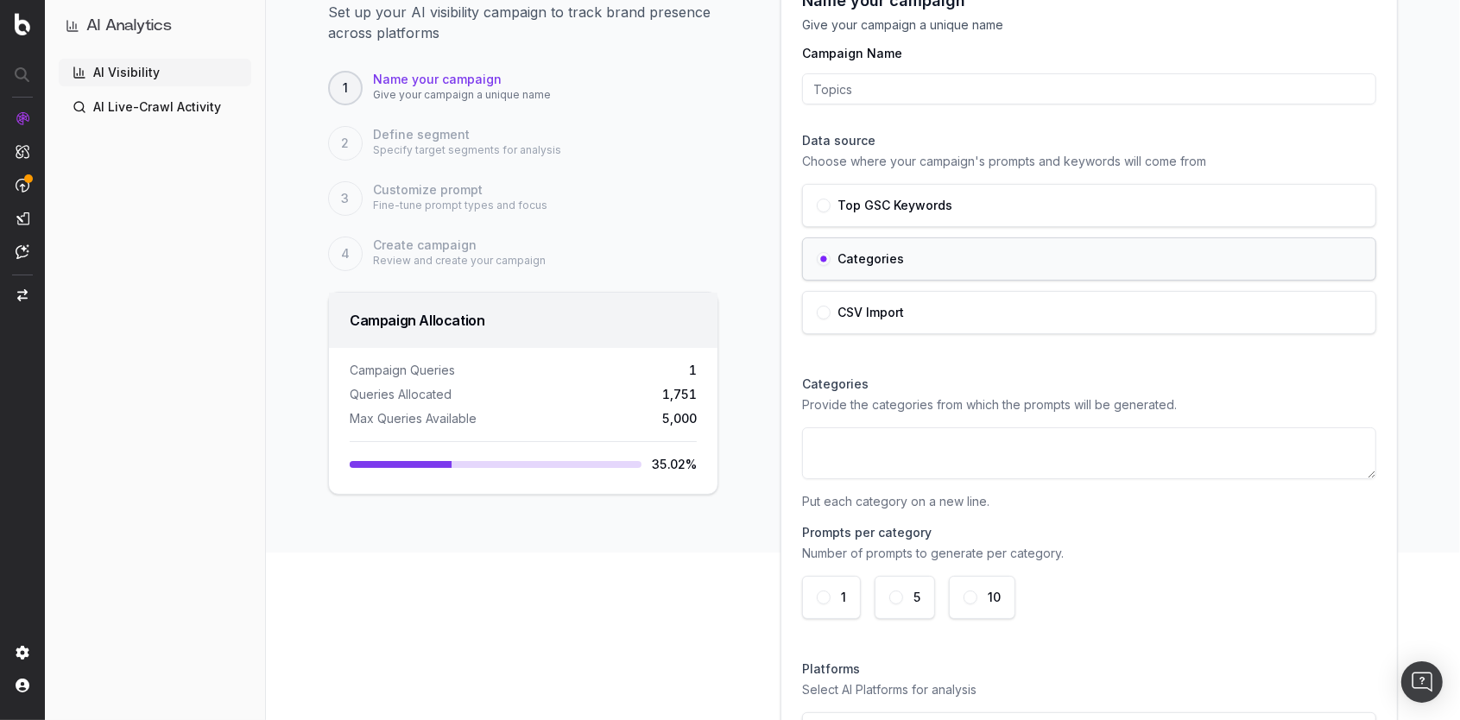
scroll to position [301, 0]
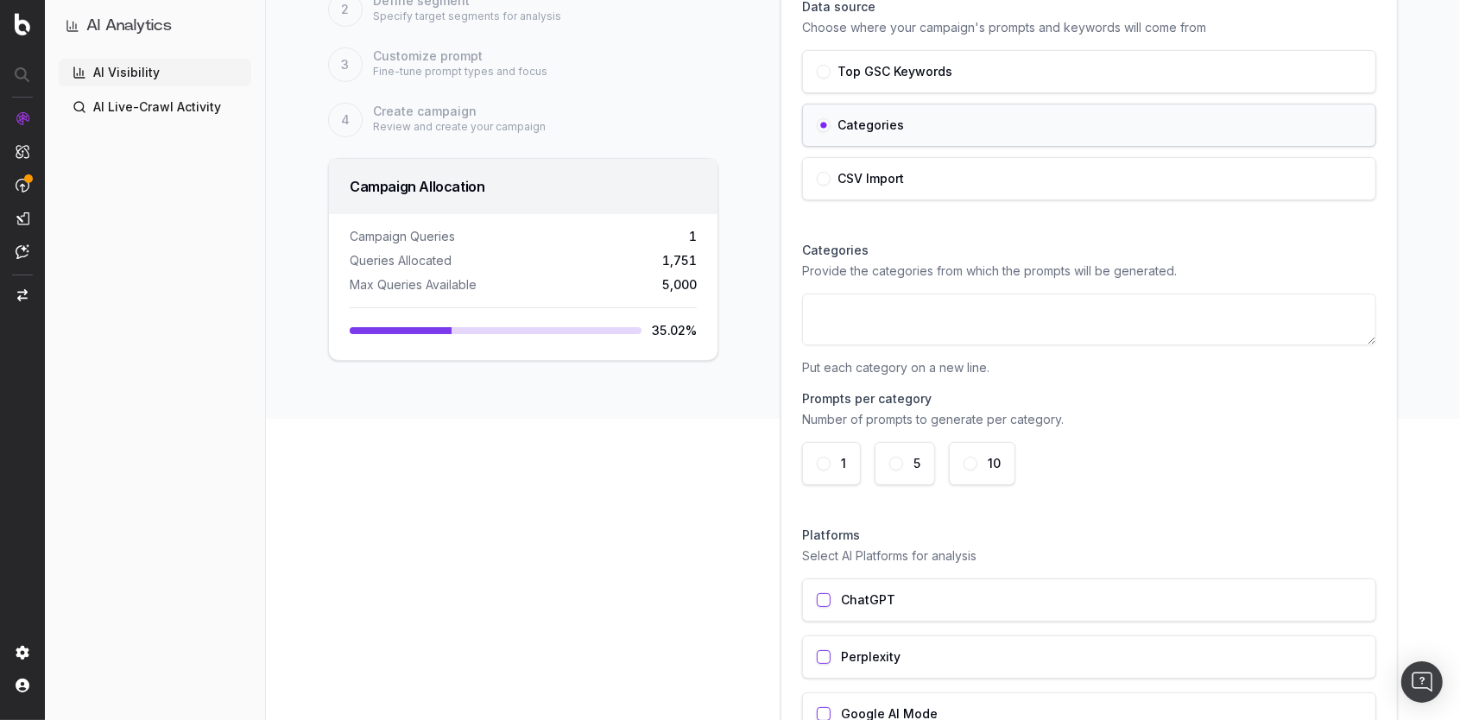
click at [819, 175] on button "button" at bounding box center [824, 179] width 14 height 14
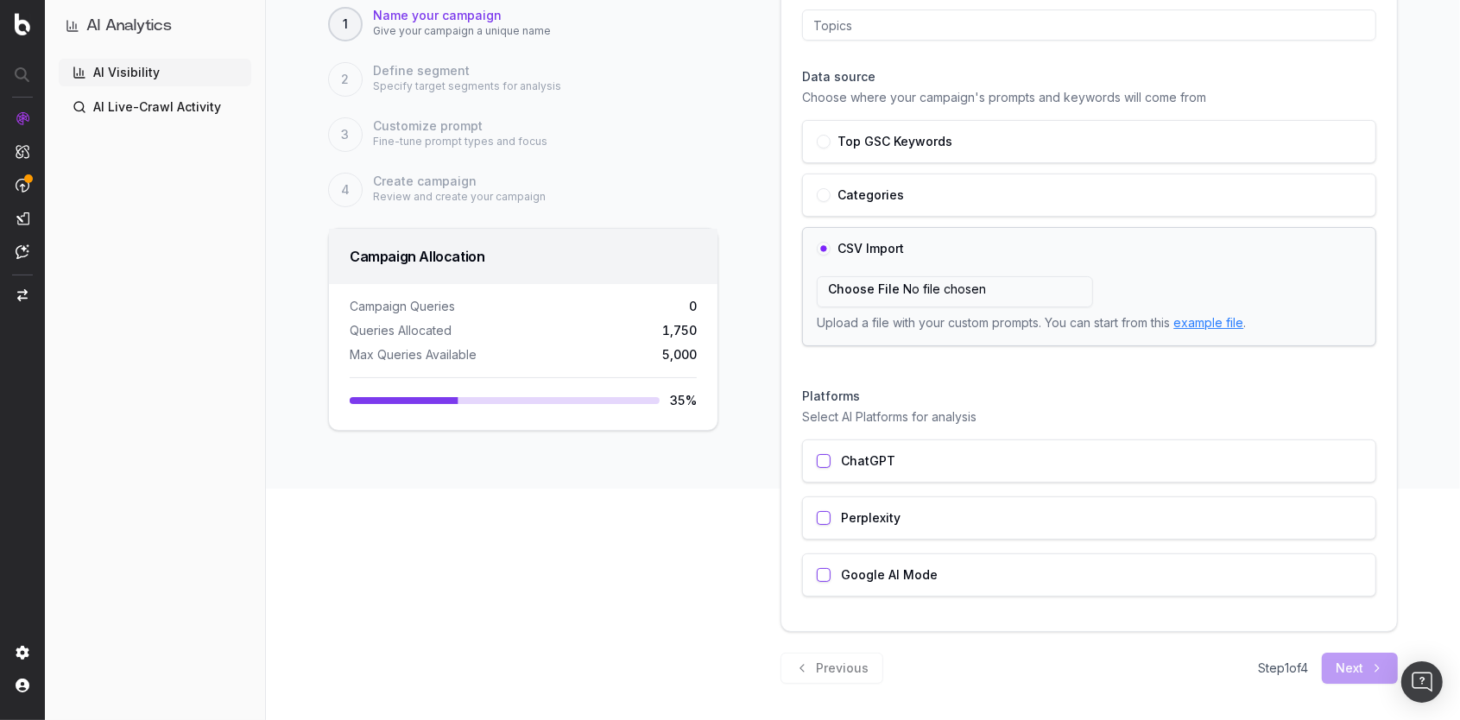
click at [817, 131] on div "Top GSC Keywords" at bounding box center [1089, 141] width 574 height 43
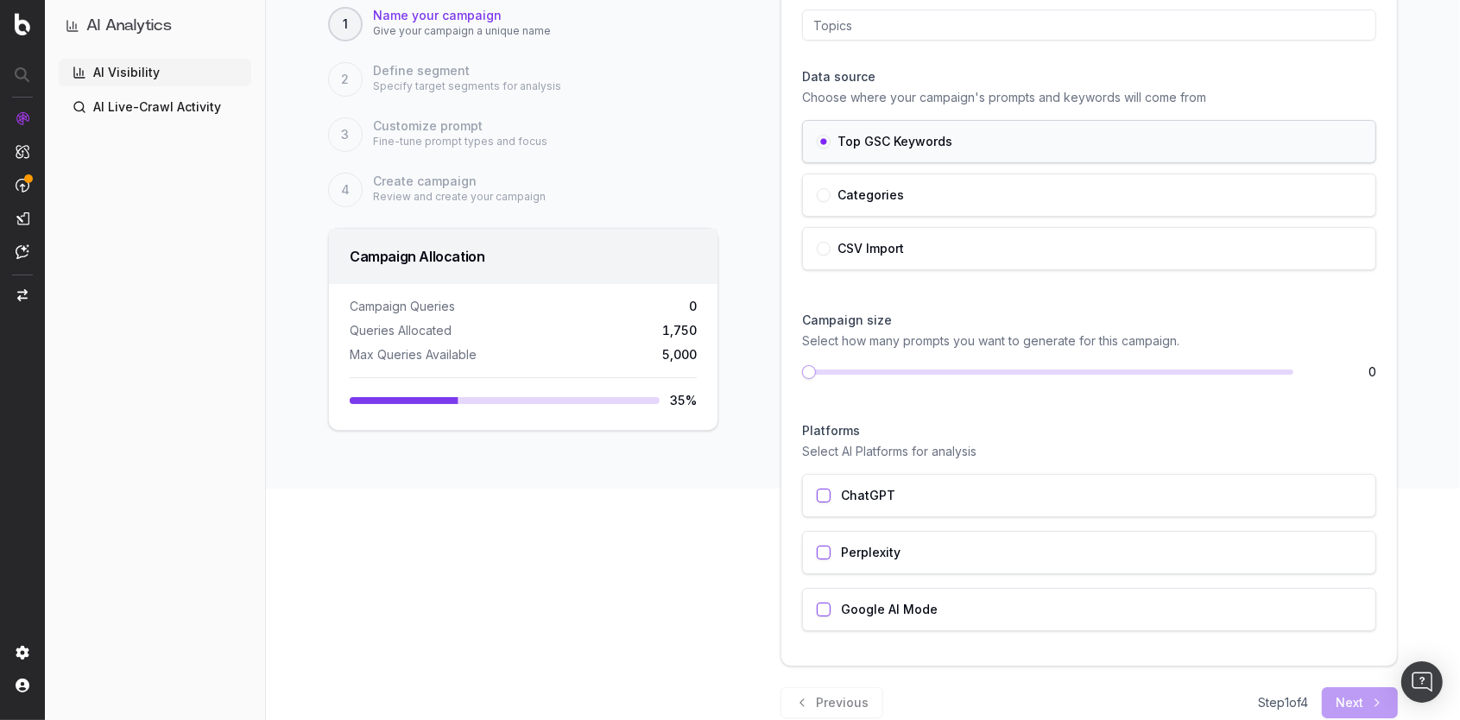
click at [817, 193] on button "button" at bounding box center [824, 195] width 14 height 14
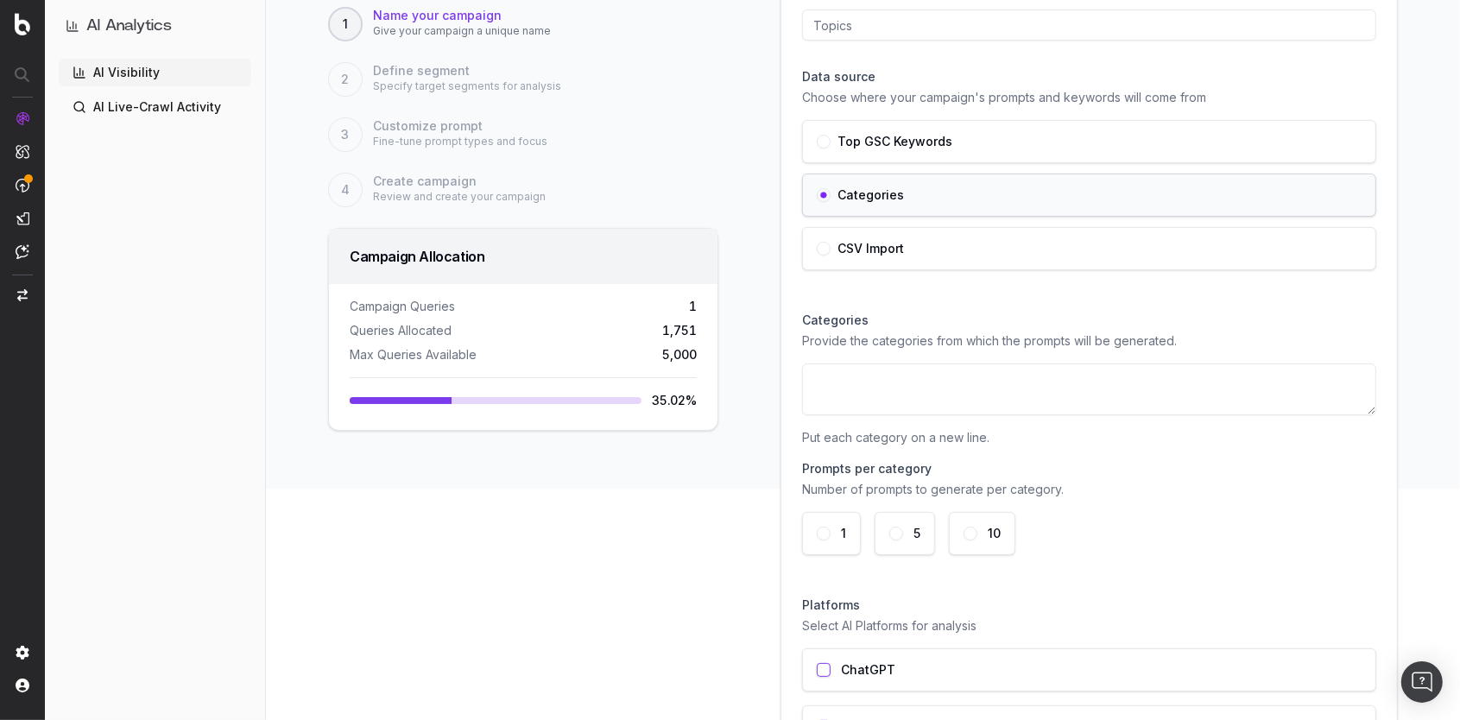
click at [817, 141] on button "button" at bounding box center [824, 142] width 14 height 14
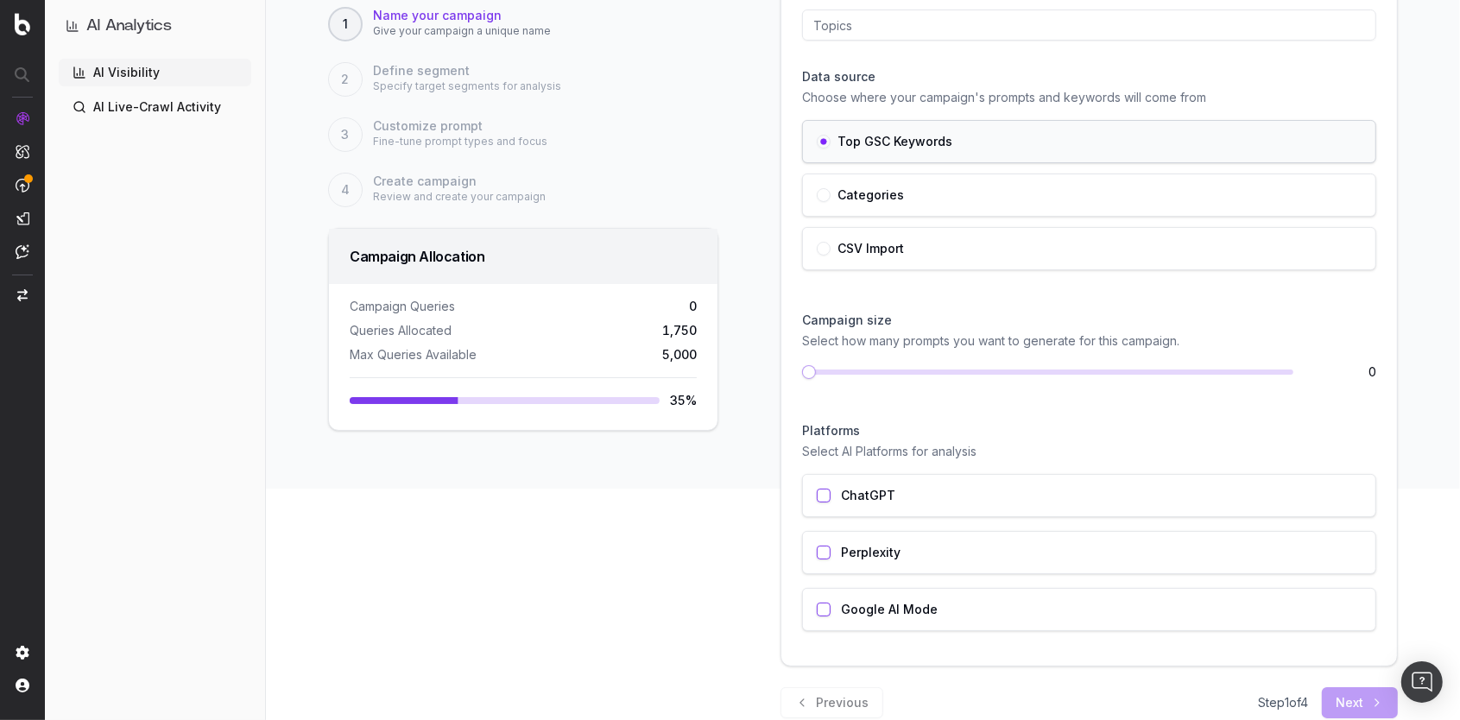
click at [818, 193] on button "button" at bounding box center [824, 195] width 14 height 14
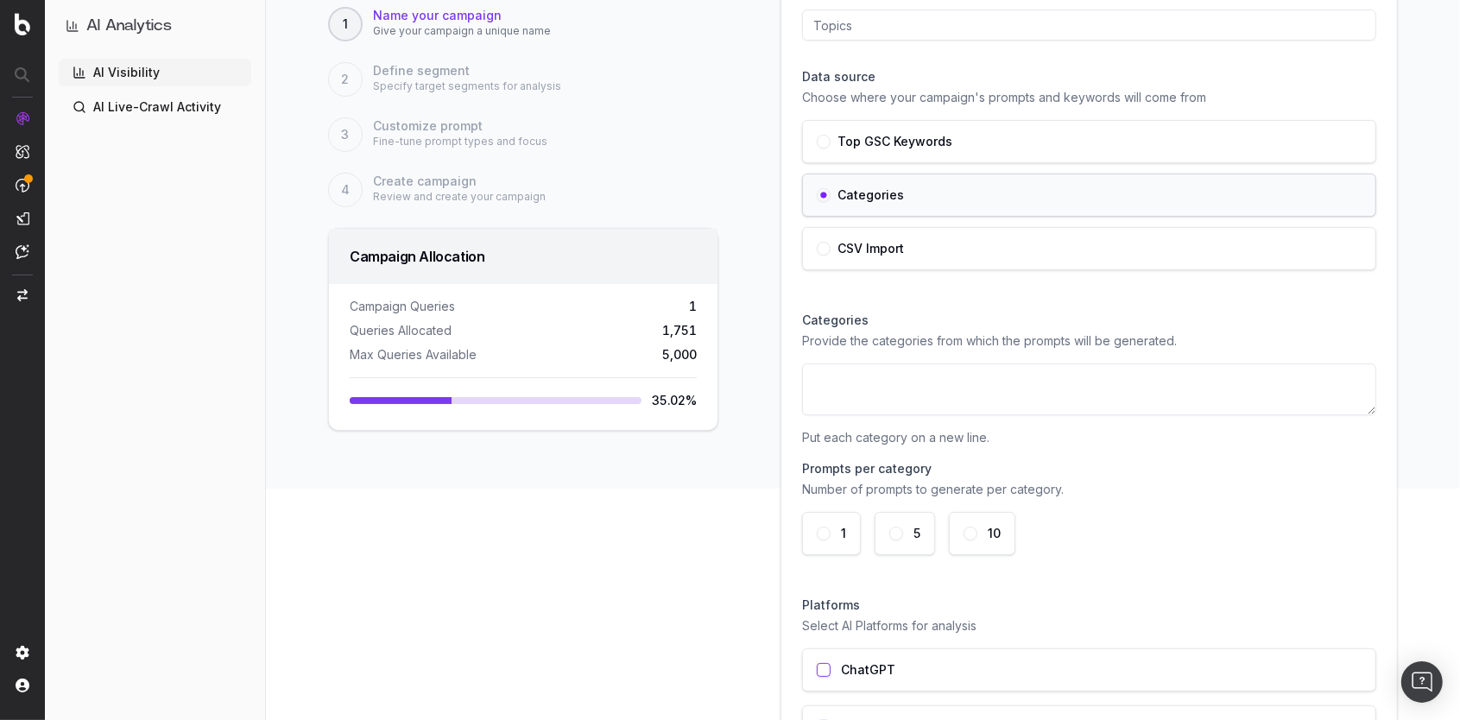
click at [817, 246] on button "button" at bounding box center [824, 249] width 14 height 14
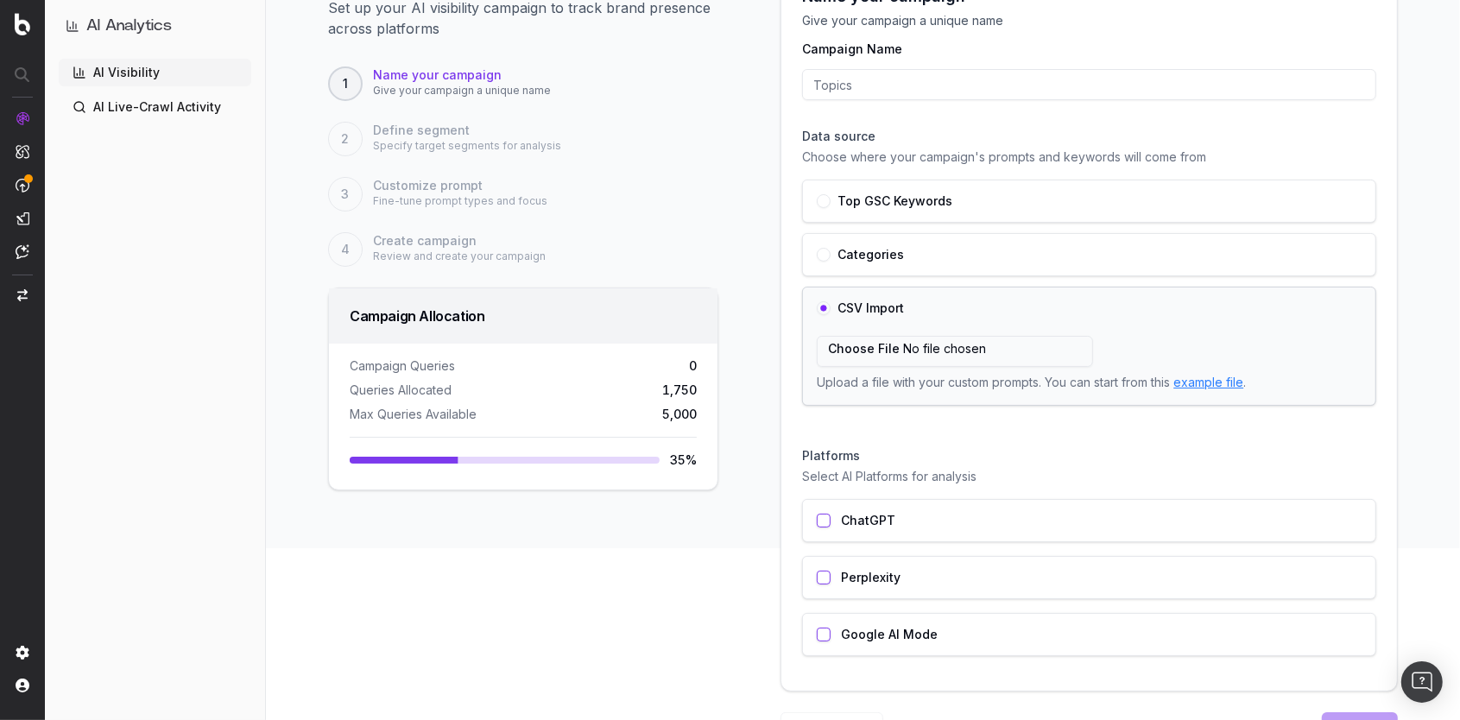
scroll to position [0, 0]
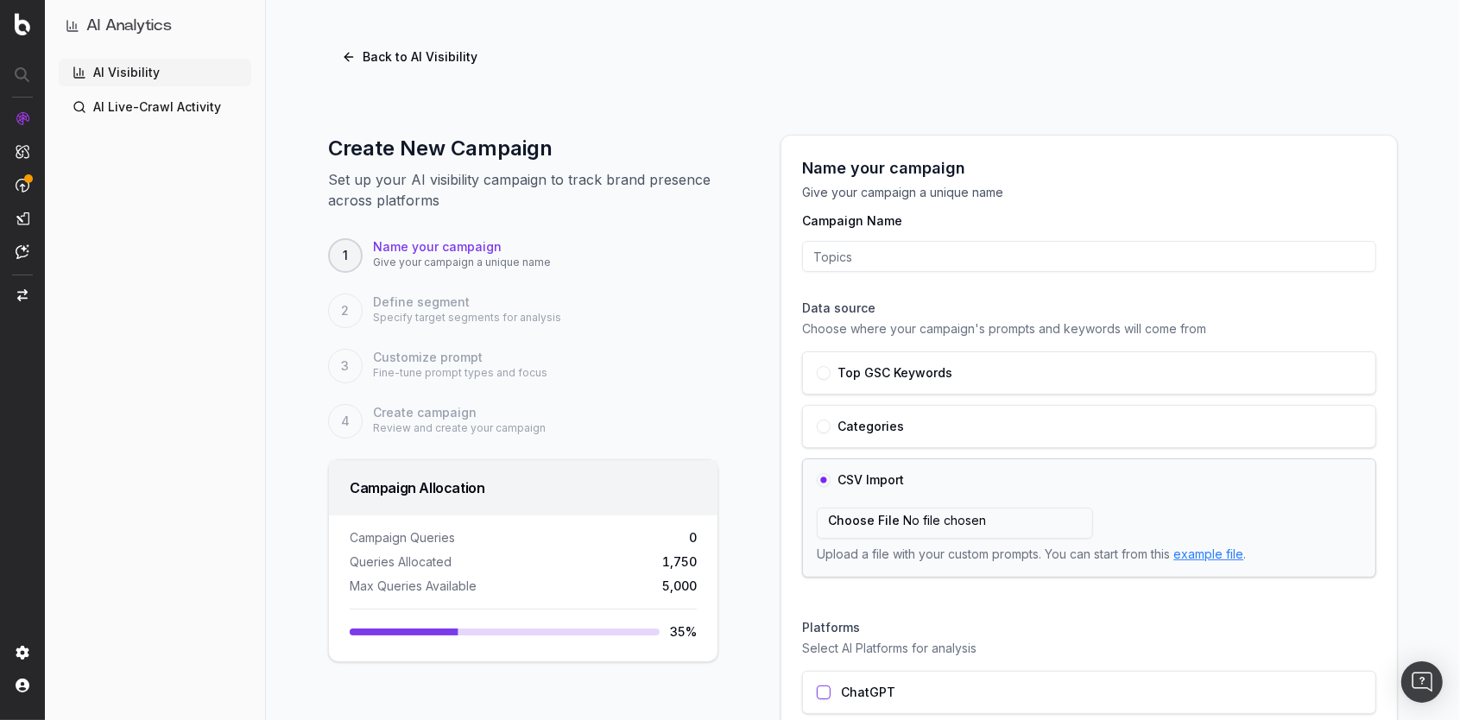
click at [396, 62] on button "Back to AI Visibility" at bounding box center [409, 56] width 163 height 31
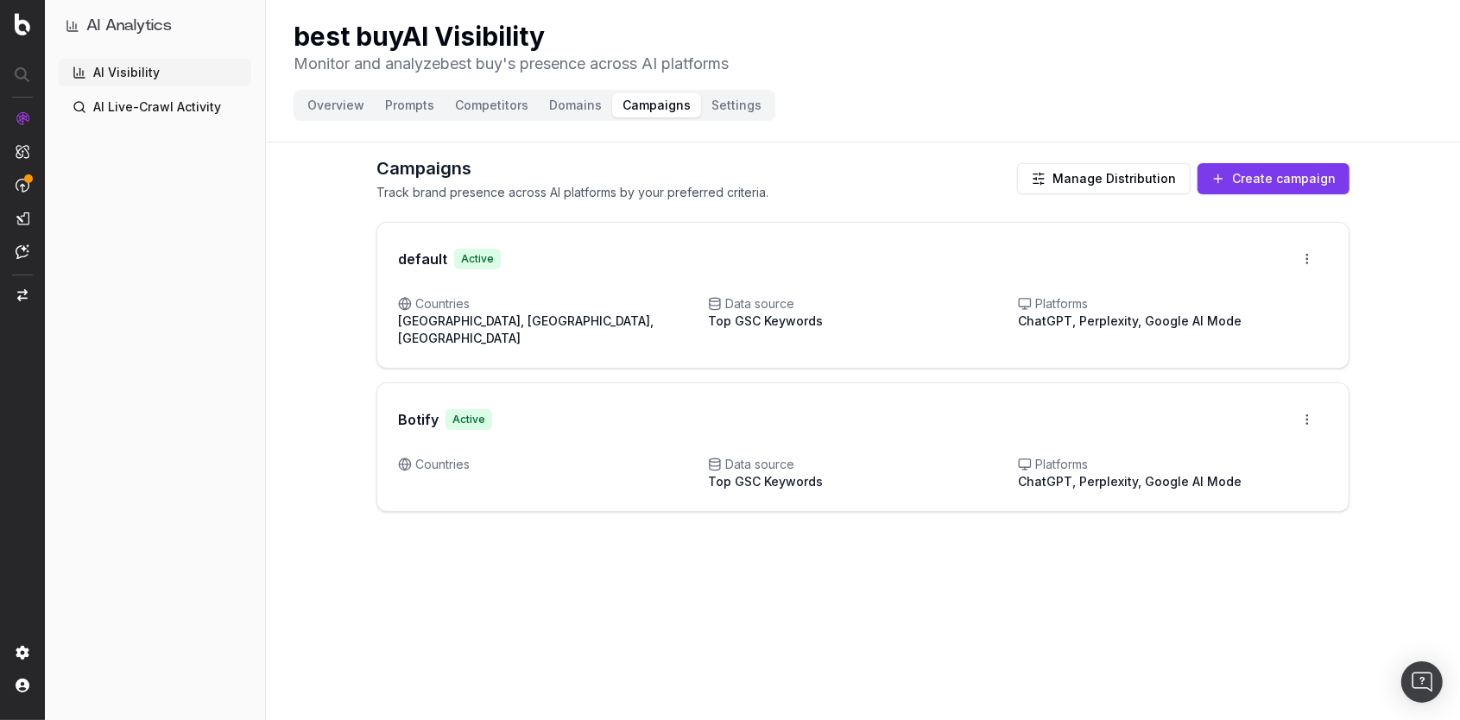
click at [1089, 174] on button "Manage Distribution" at bounding box center [1104, 178] width 174 height 31
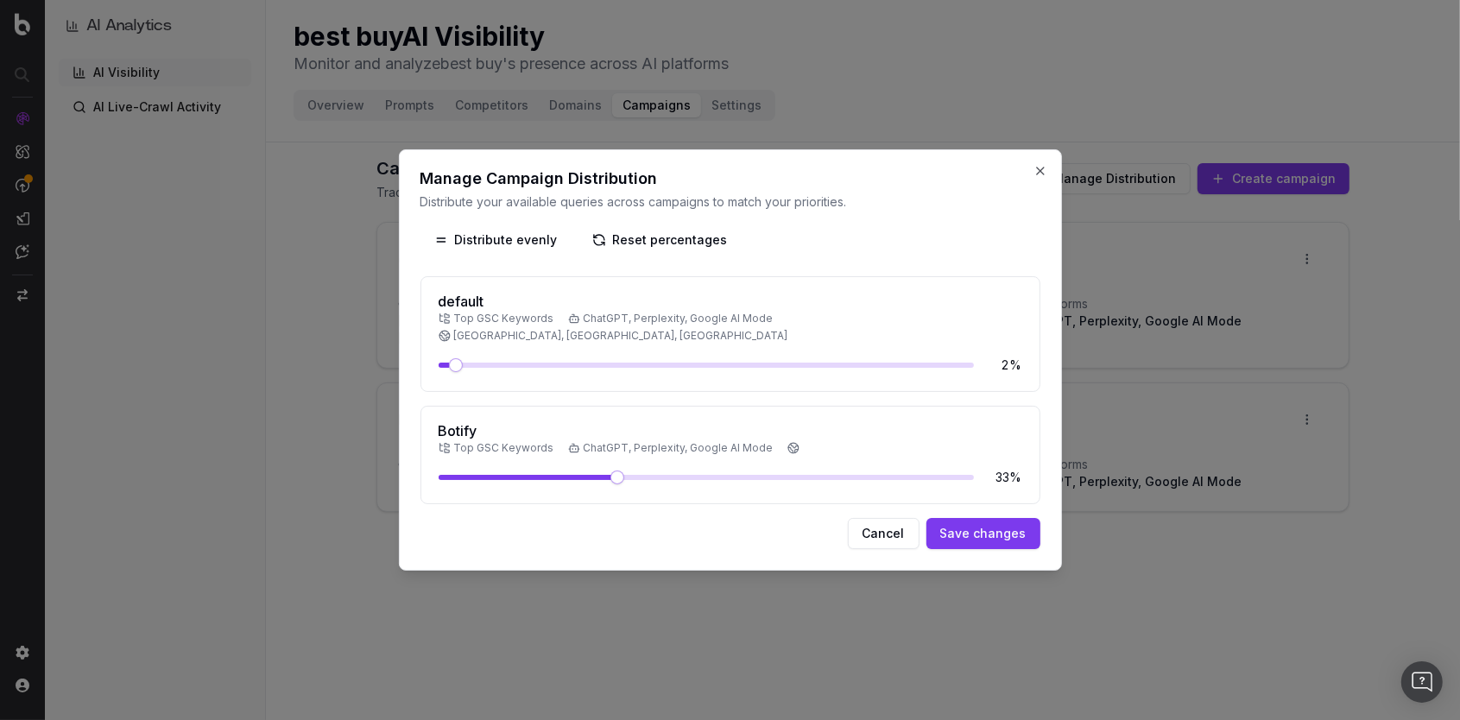
click at [1204, 331] on div at bounding box center [730, 360] width 1460 height 720
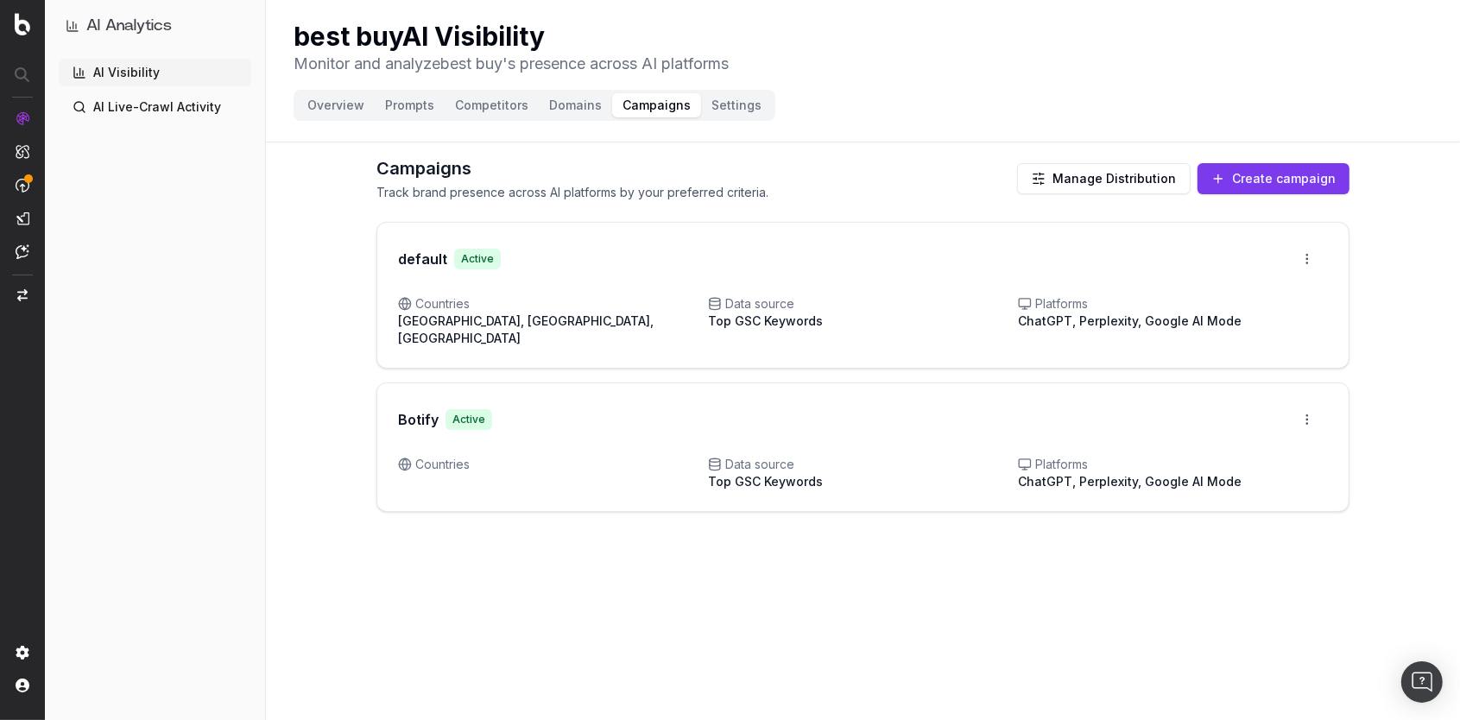
click at [1283, 180] on button "Create campaign" at bounding box center [1273, 178] width 152 height 31
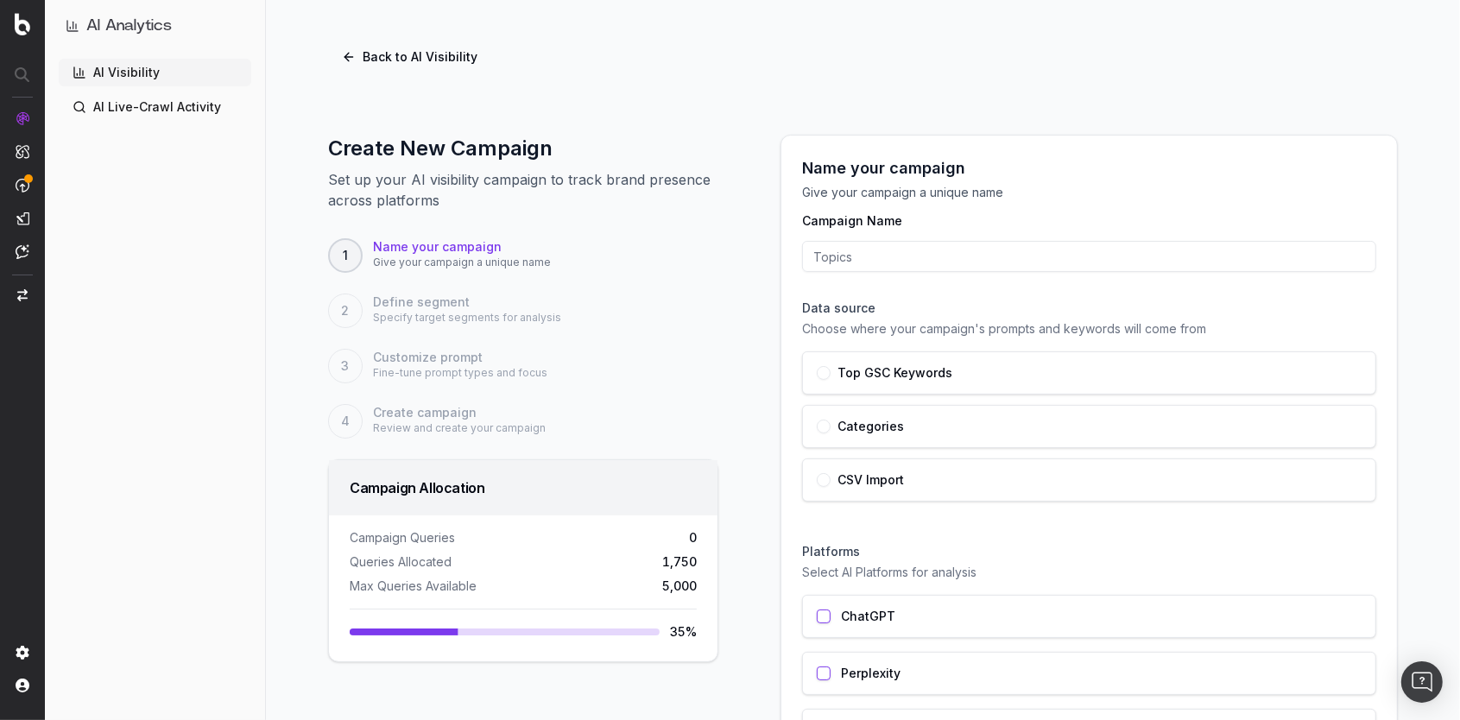
click at [407, 59] on button "Back to AI Visibility" at bounding box center [409, 56] width 163 height 31
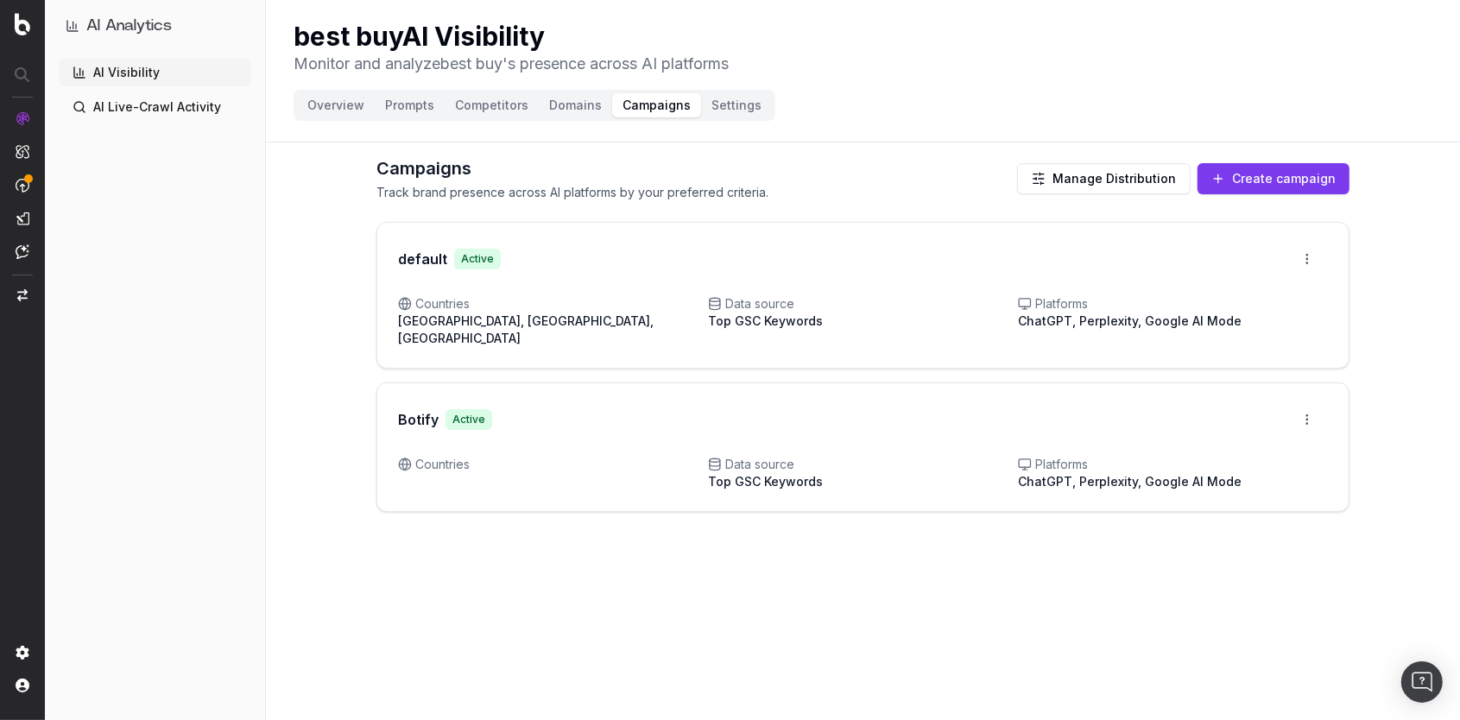
click at [1116, 184] on button "Manage Distribution" at bounding box center [1104, 178] width 174 height 31
